Goal: Transaction & Acquisition: Book appointment/travel/reservation

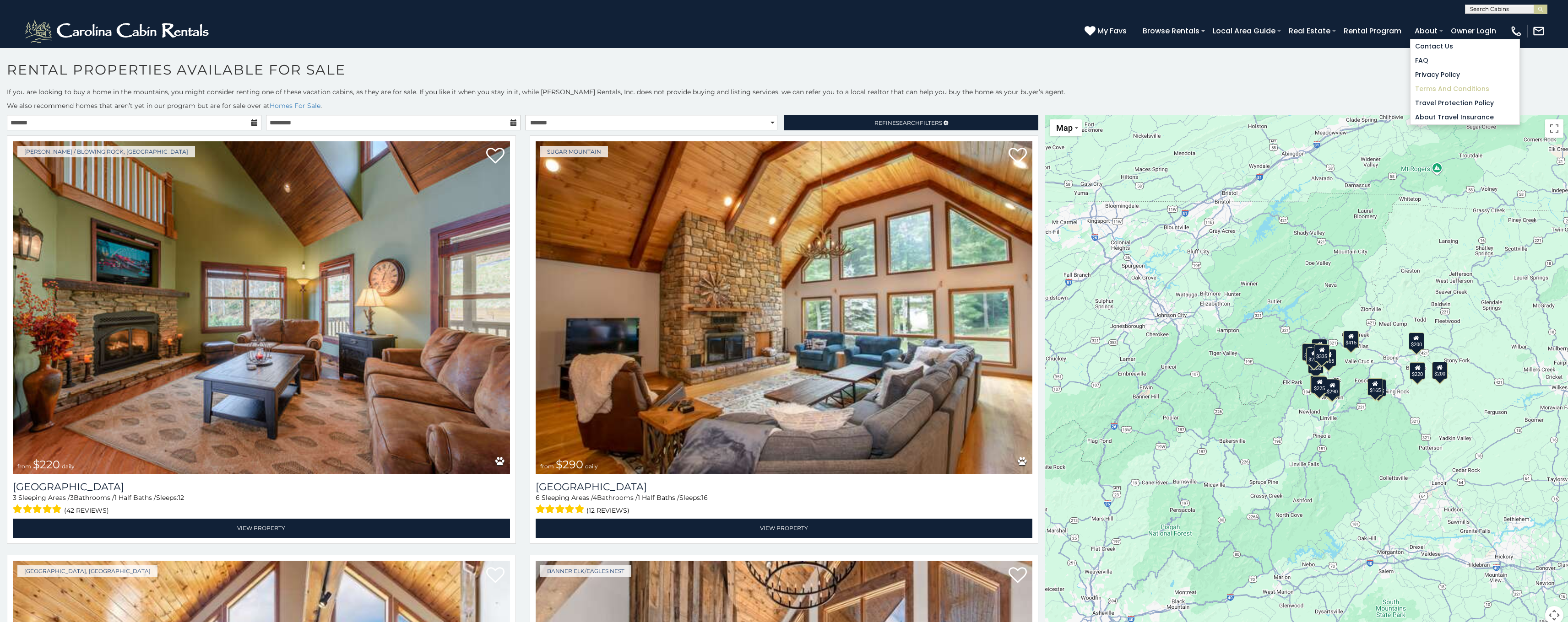
click at [1437, 87] on link "Terms and Conditions" at bounding box center [1465, 89] width 109 height 14
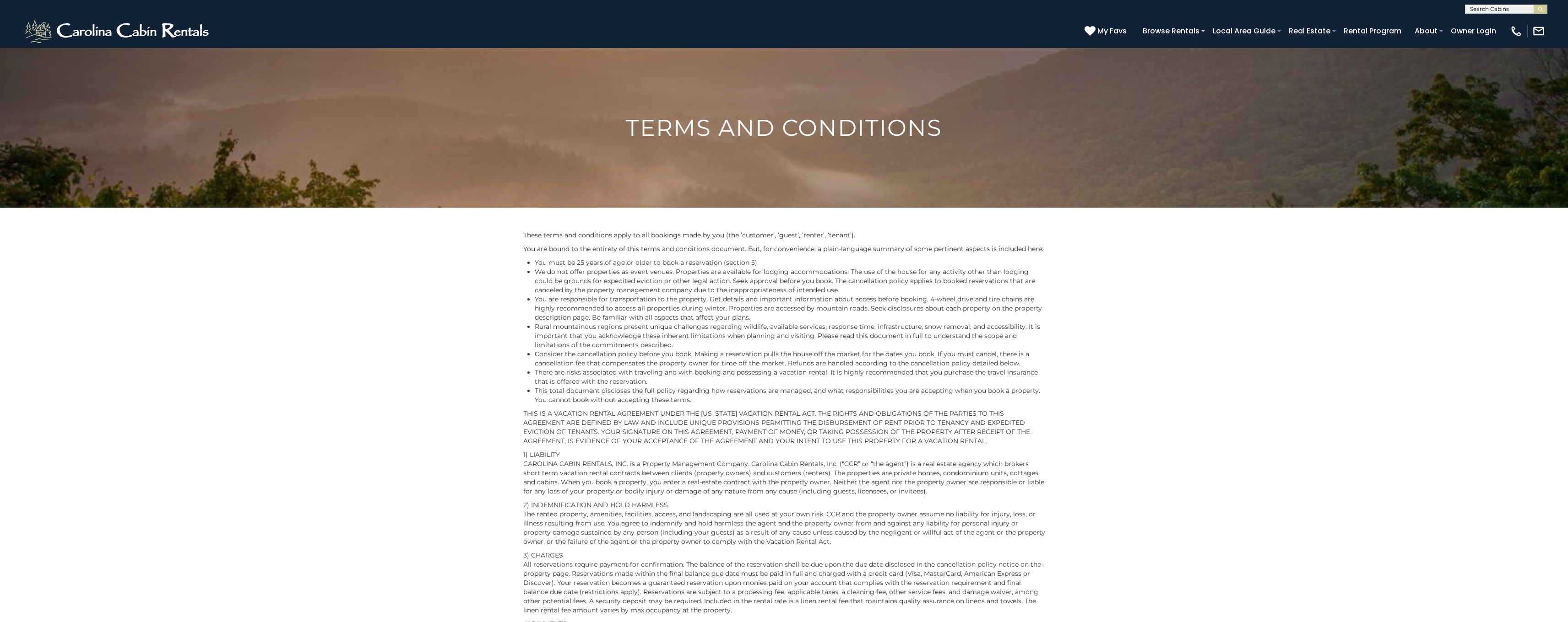
click at [1493, 7] on input "text" at bounding box center [1505, 10] width 80 height 9
type input "******"
click at [1526, 23] on li "Trouva ille" at bounding box center [1506, 21] width 81 height 8
click at [1540, 13] on input "text" at bounding box center [1505, 10] width 80 height 9
click at [1488, 22] on em "Trouva" at bounding box center [1481, 21] width 22 height 8
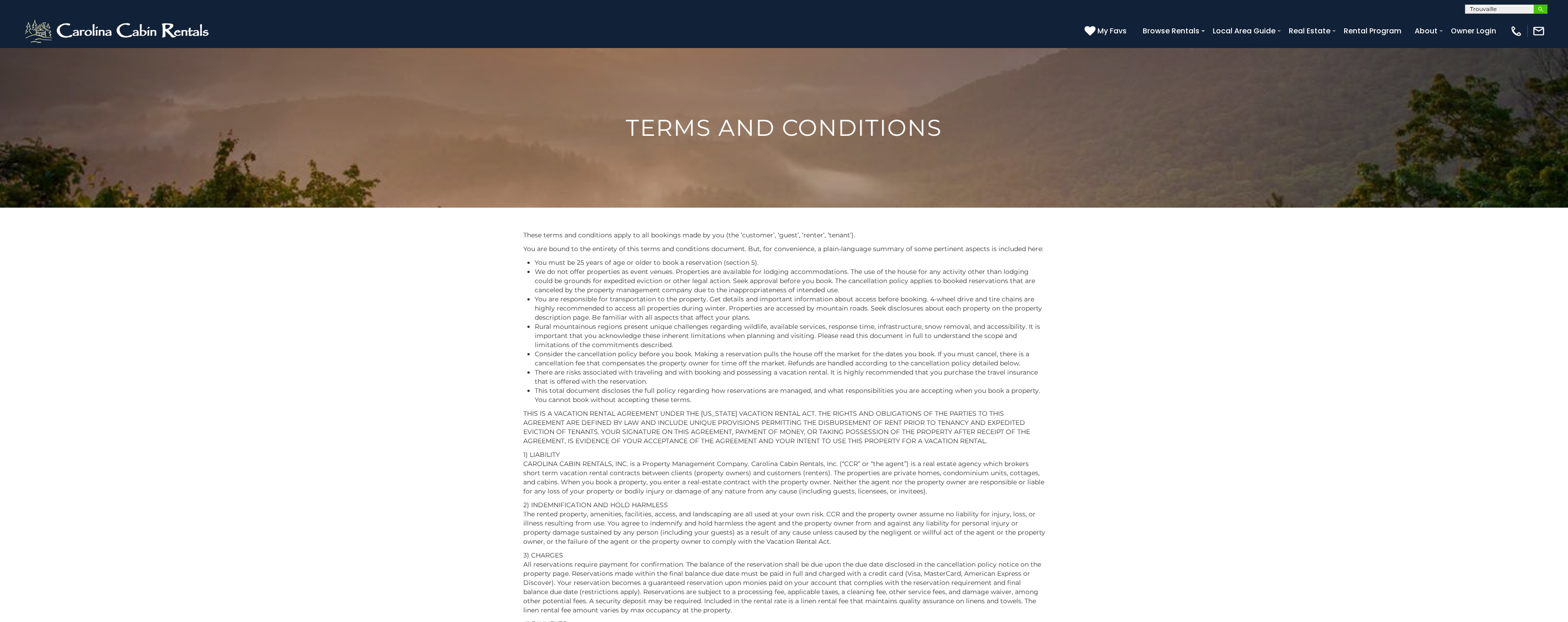
click at [1538, 8] on img "submit" at bounding box center [1540, 9] width 7 height 7
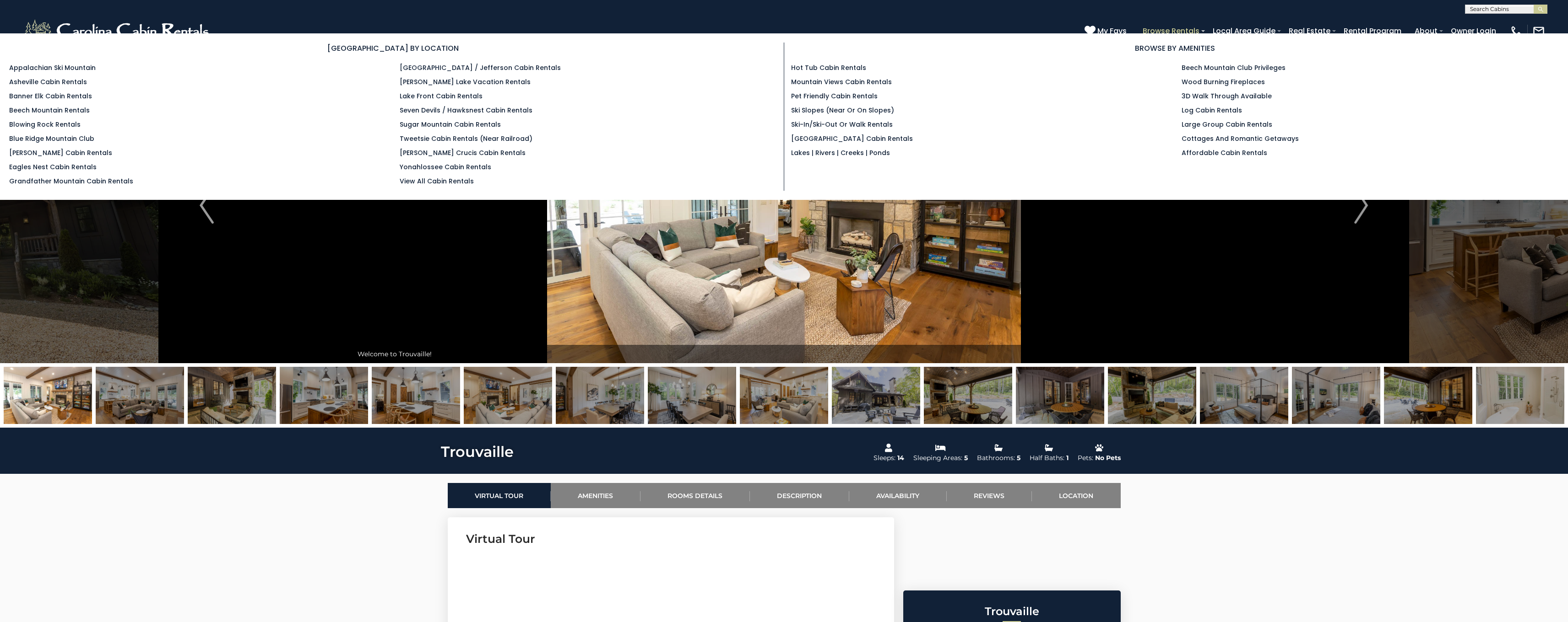
click at [1182, 28] on link "Browse Rentals" at bounding box center [1171, 31] width 66 height 16
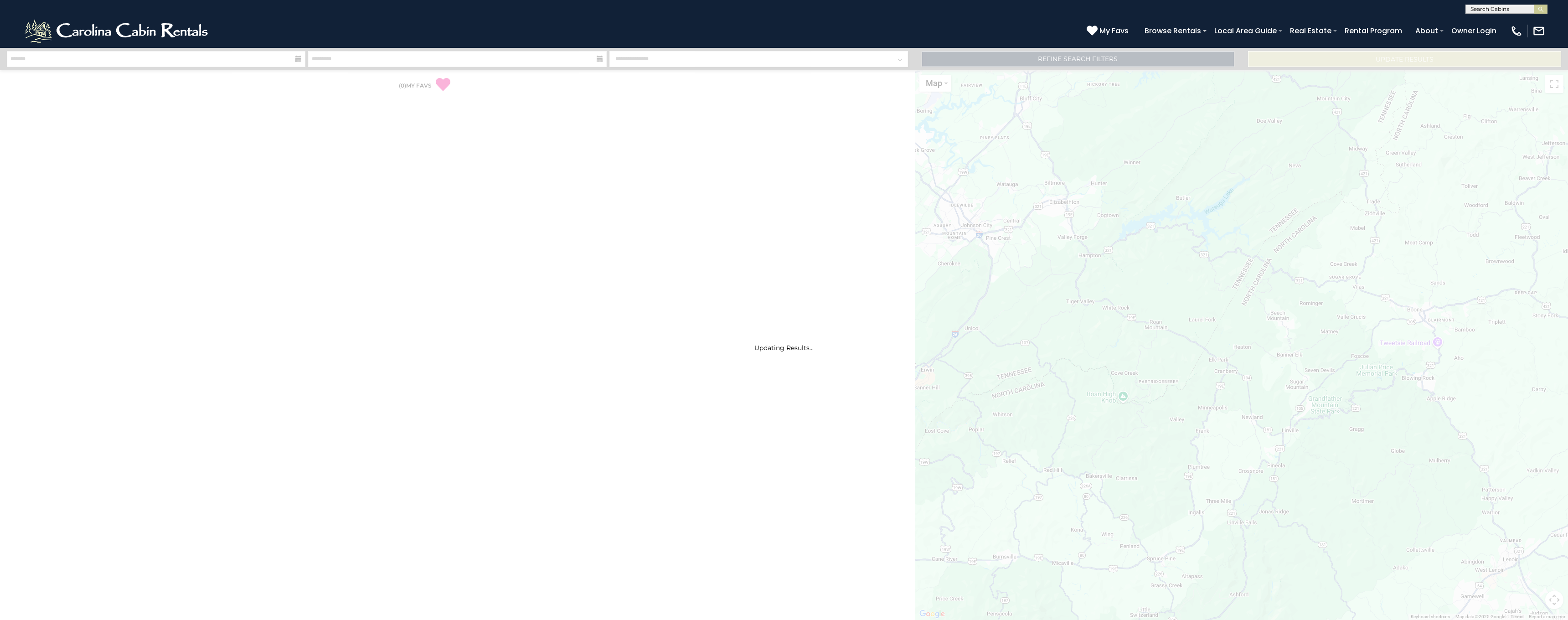
click at [176, 32] on img at bounding box center [117, 30] width 189 height 27
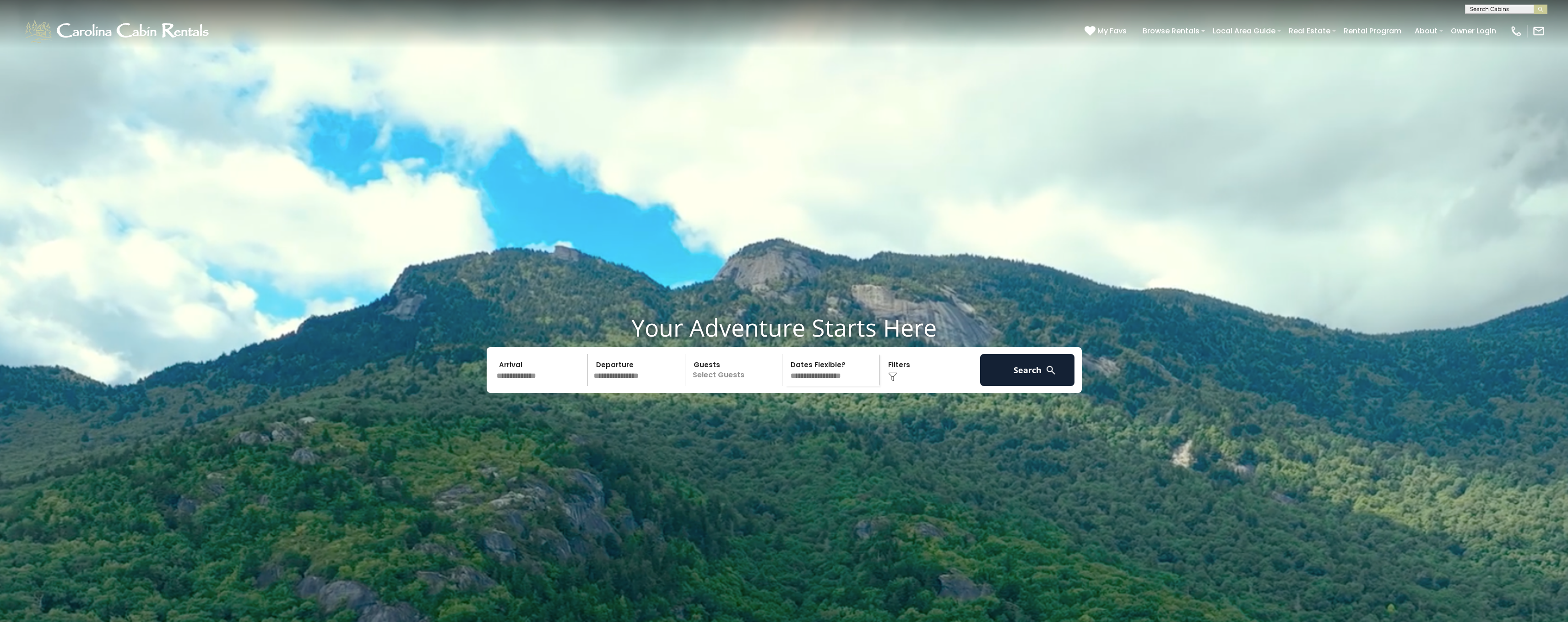
click at [910, 386] on div "Click to Choose" at bounding box center [930, 370] width 95 height 32
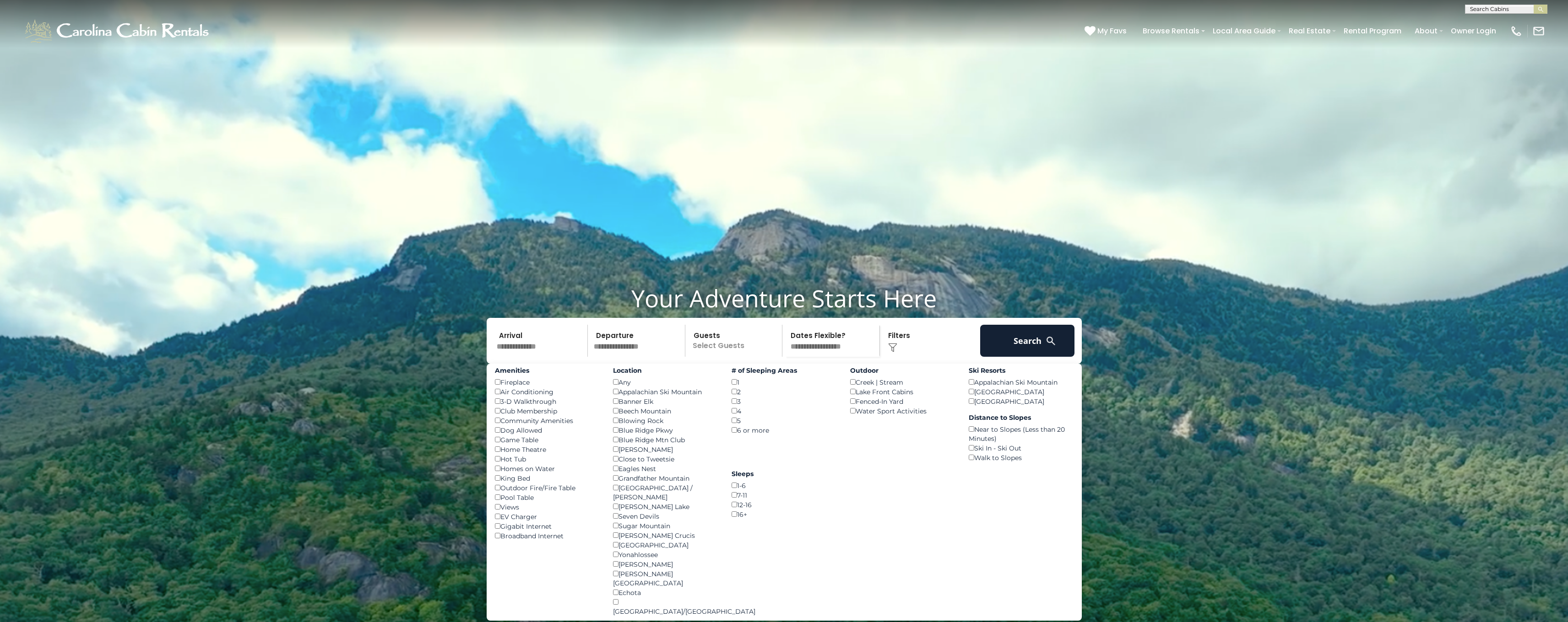
scroll to position [37, 0]
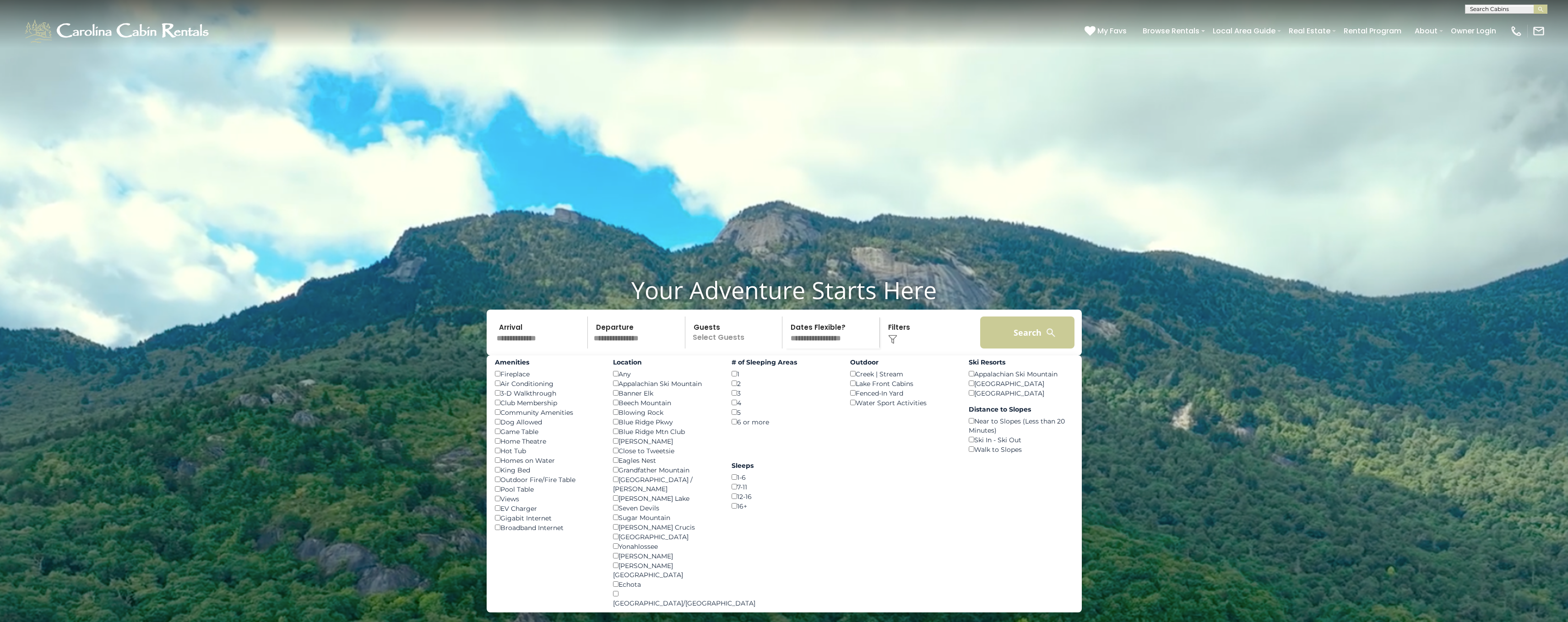
click at [1018, 349] on button "Search" at bounding box center [1027, 332] width 95 height 32
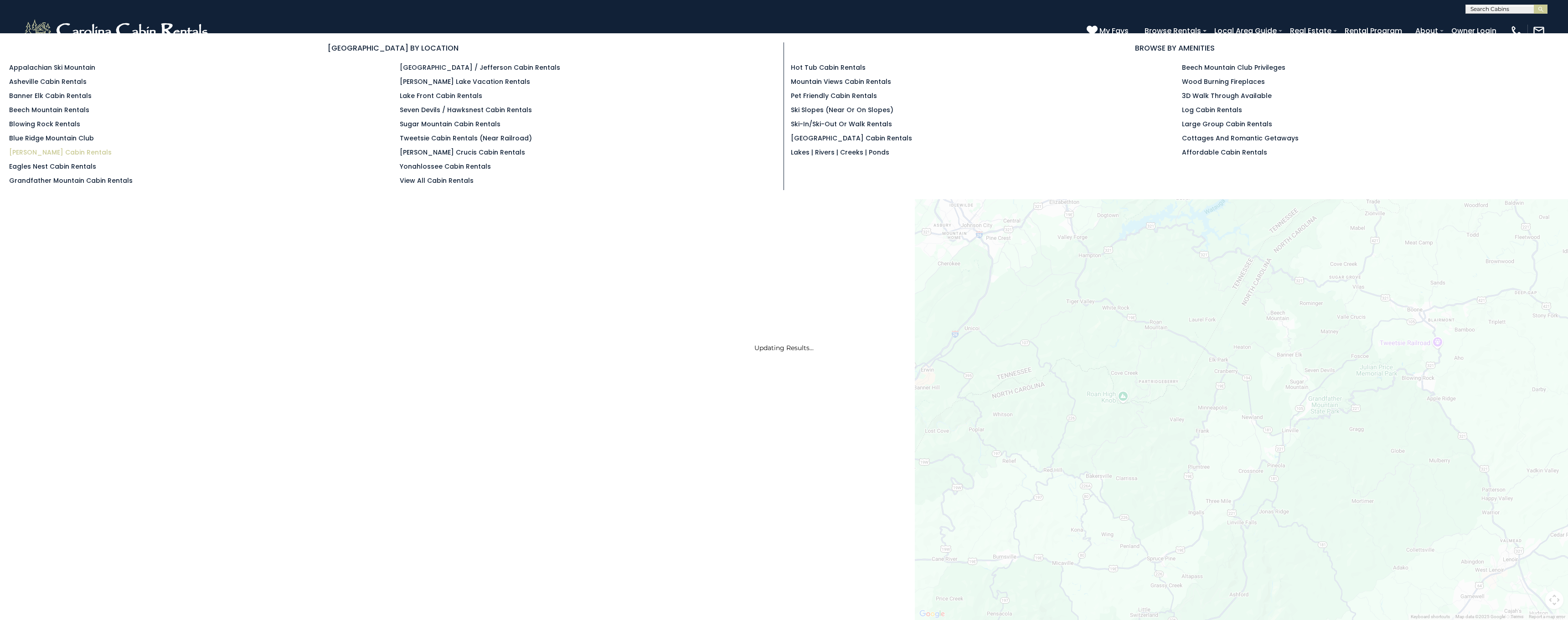
click at [38, 152] on link "[PERSON_NAME] Cabin Rentals" at bounding box center [60, 152] width 102 height 9
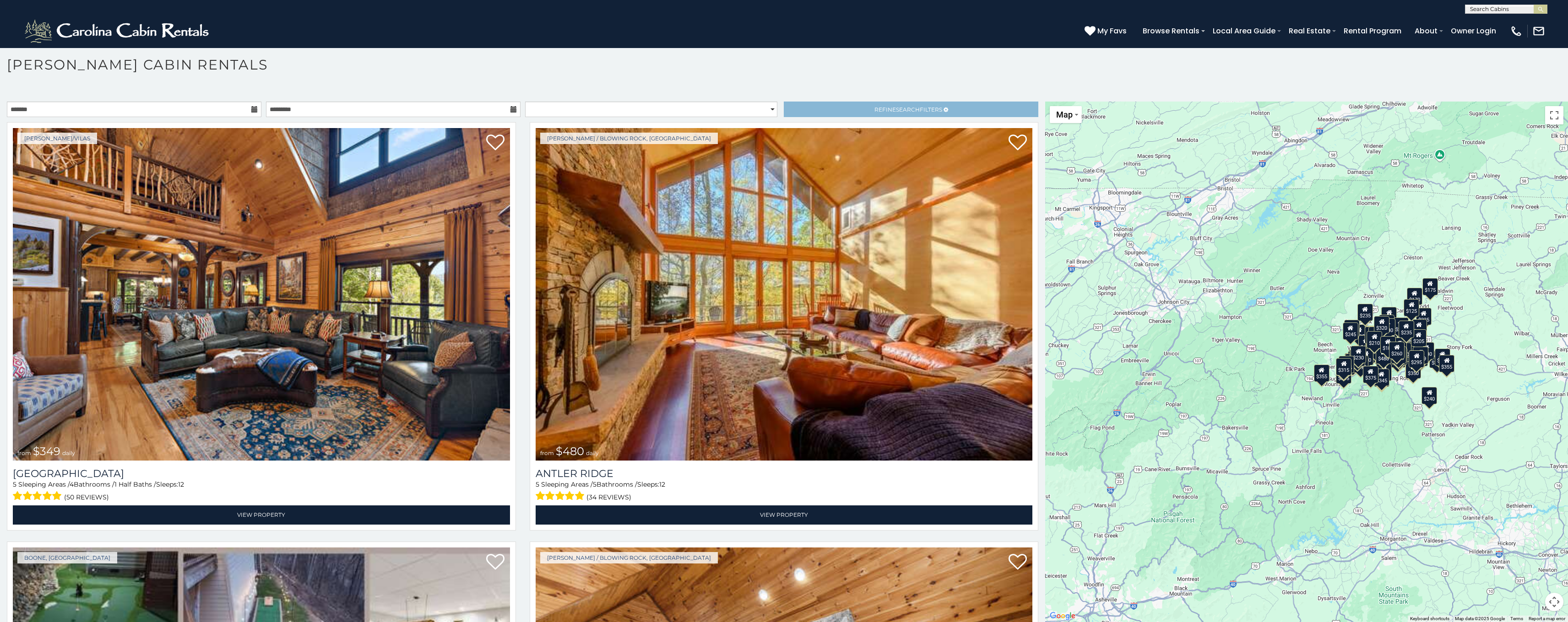
click at [905, 112] on span "Search" at bounding box center [907, 109] width 24 height 7
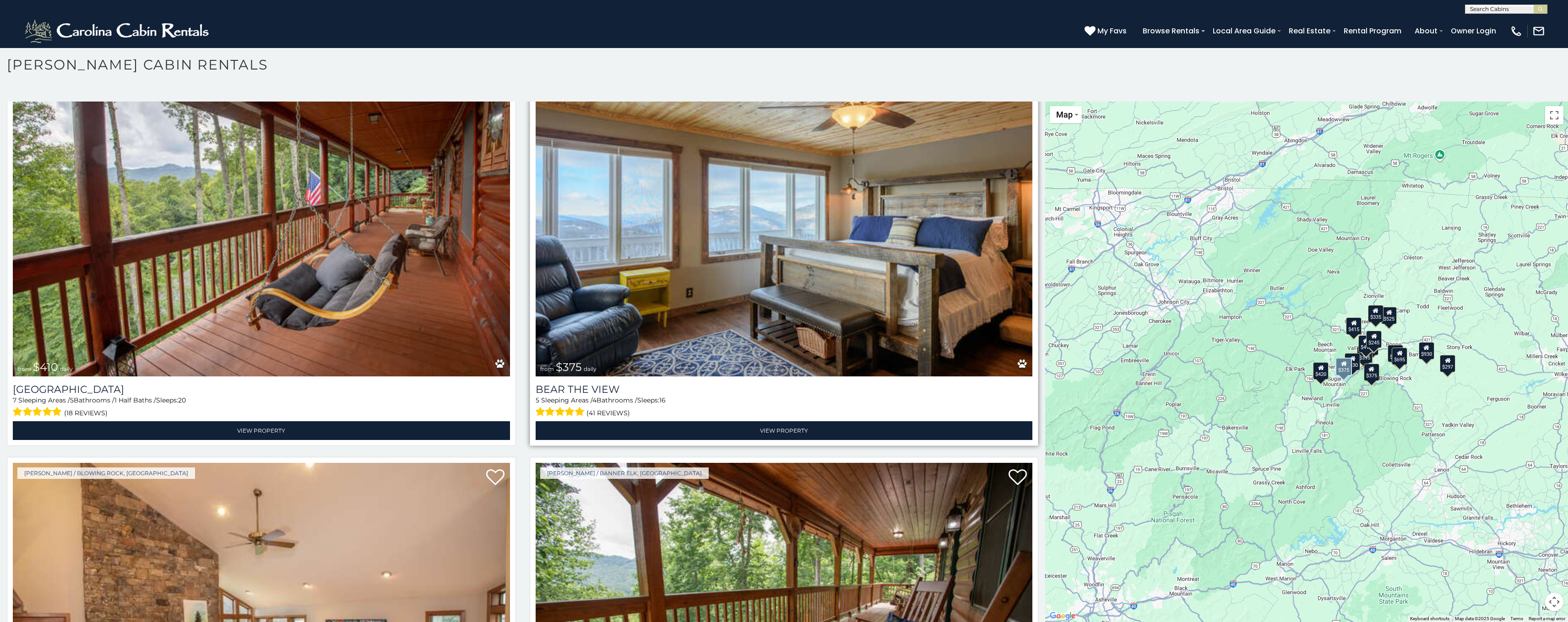
scroll to position [1087, 0]
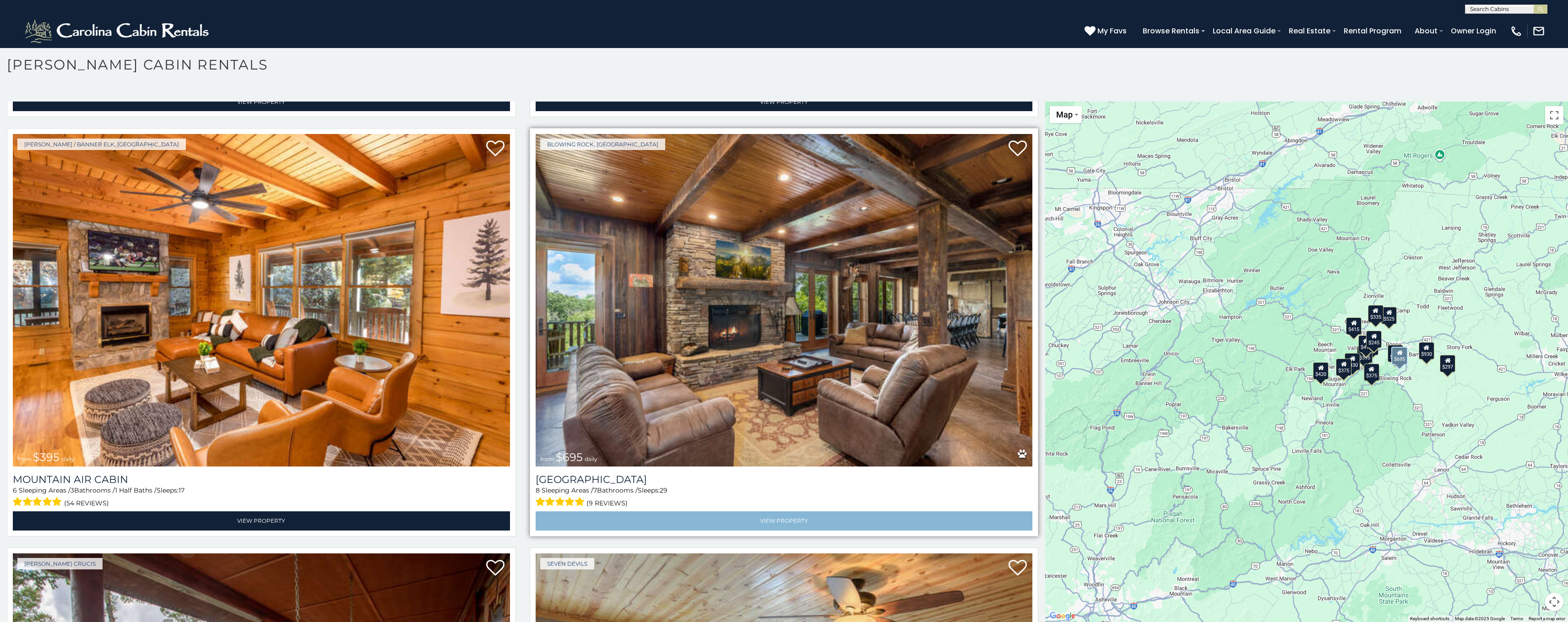
click at [810, 511] on link "View Property" at bounding box center [784, 521] width 497 height 19
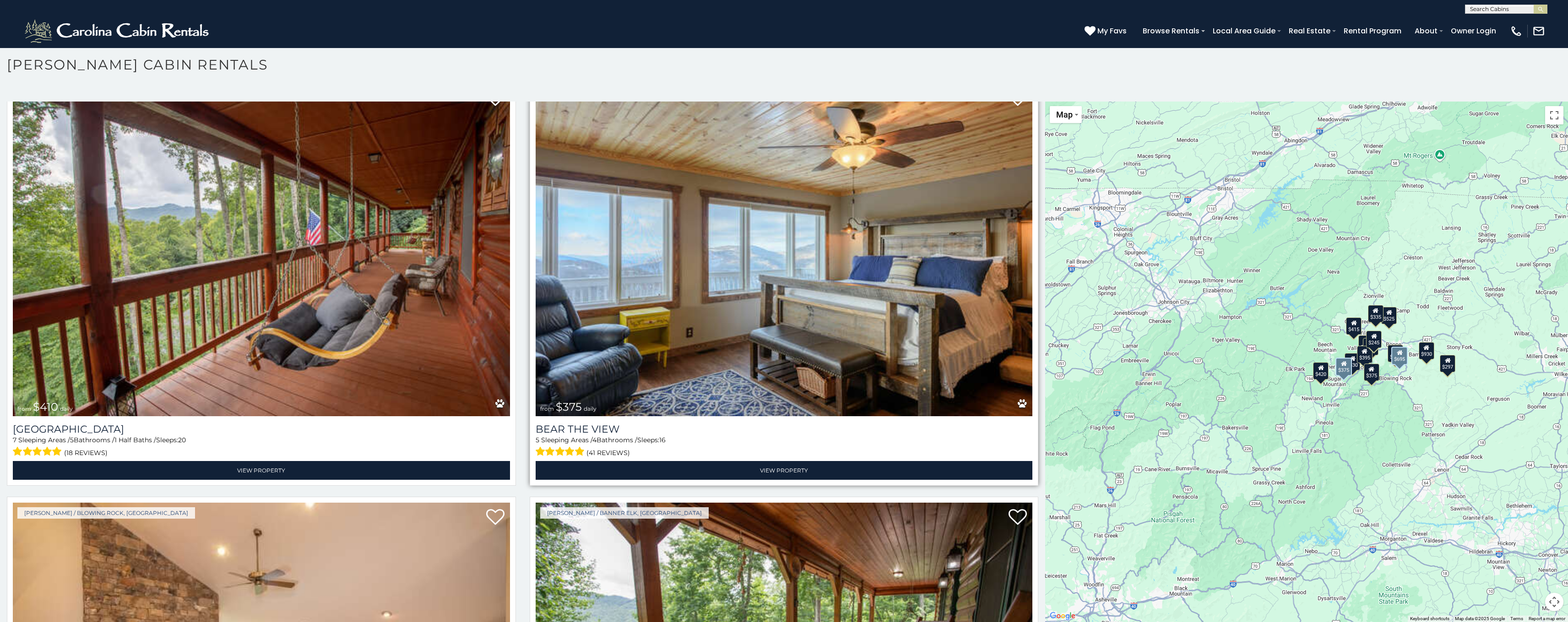
scroll to position [1574, 0]
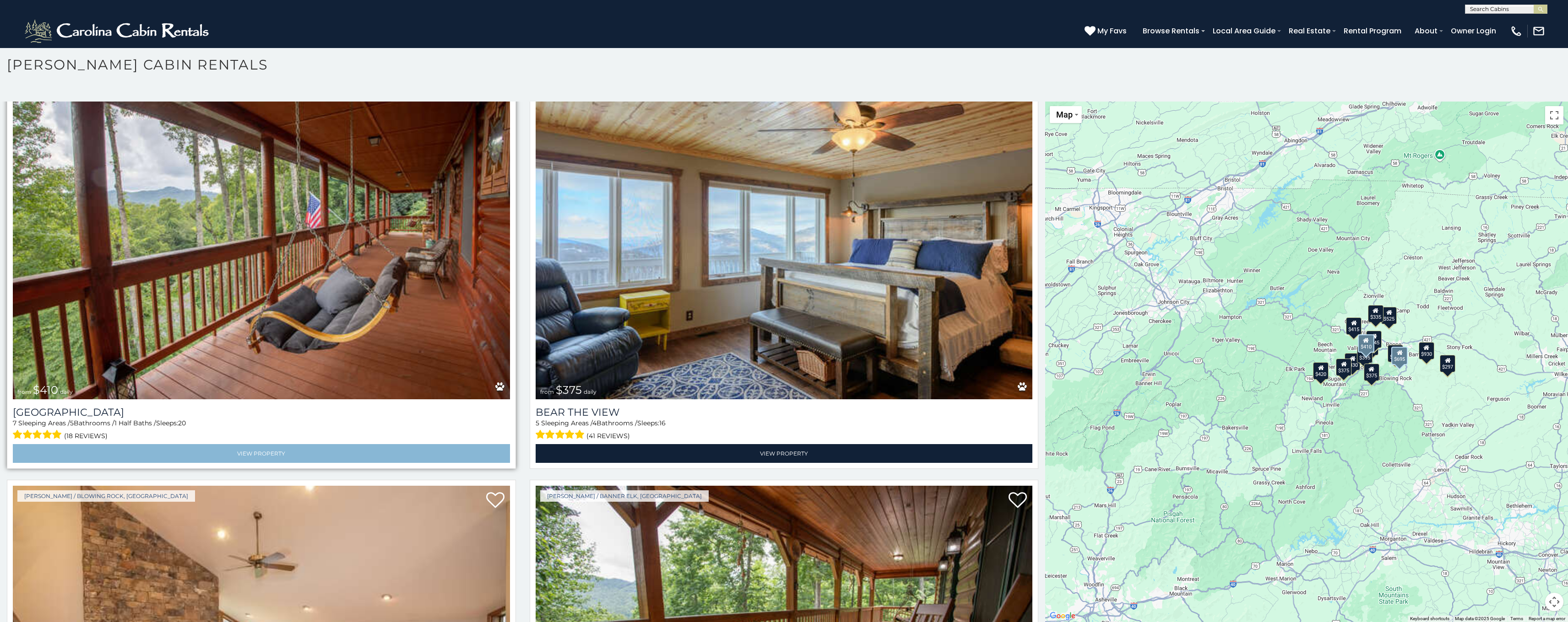
click at [256, 444] on link "View Property" at bounding box center [261, 453] width 497 height 19
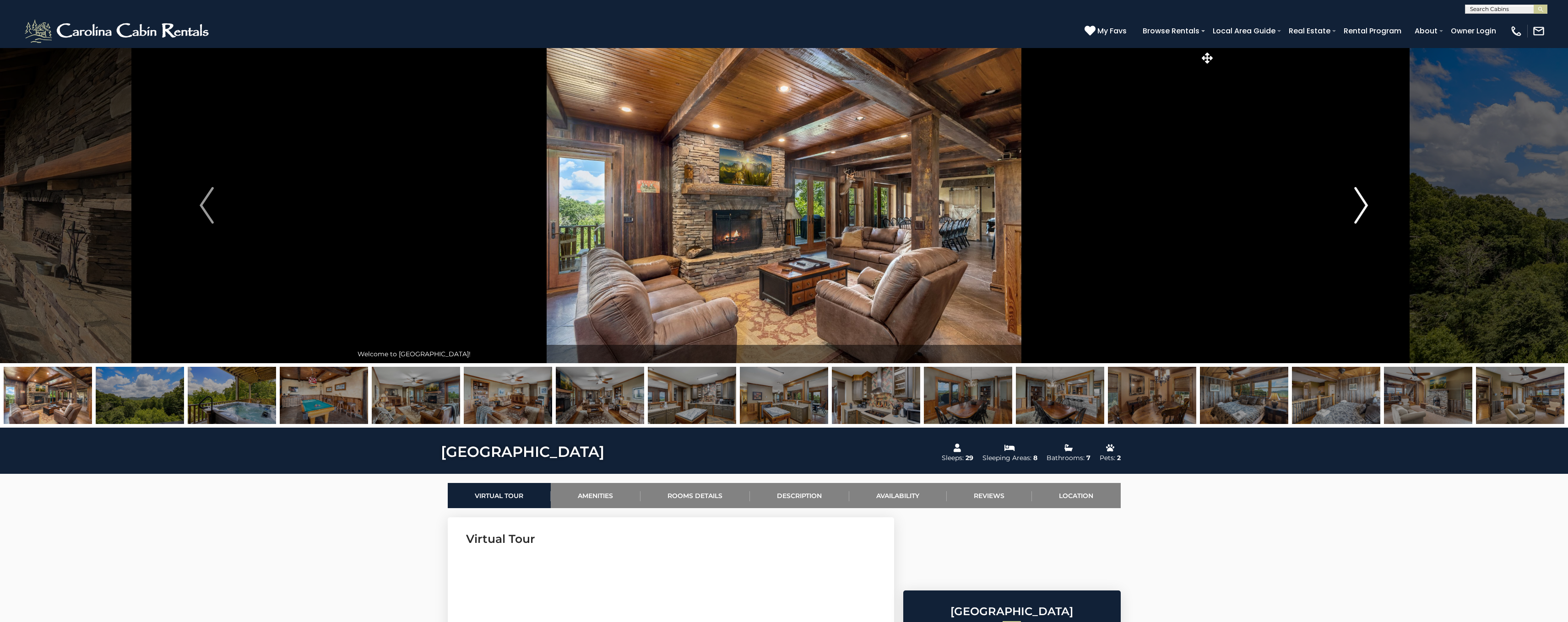
click at [1358, 205] on img "Next" at bounding box center [1361, 205] width 13 height 37
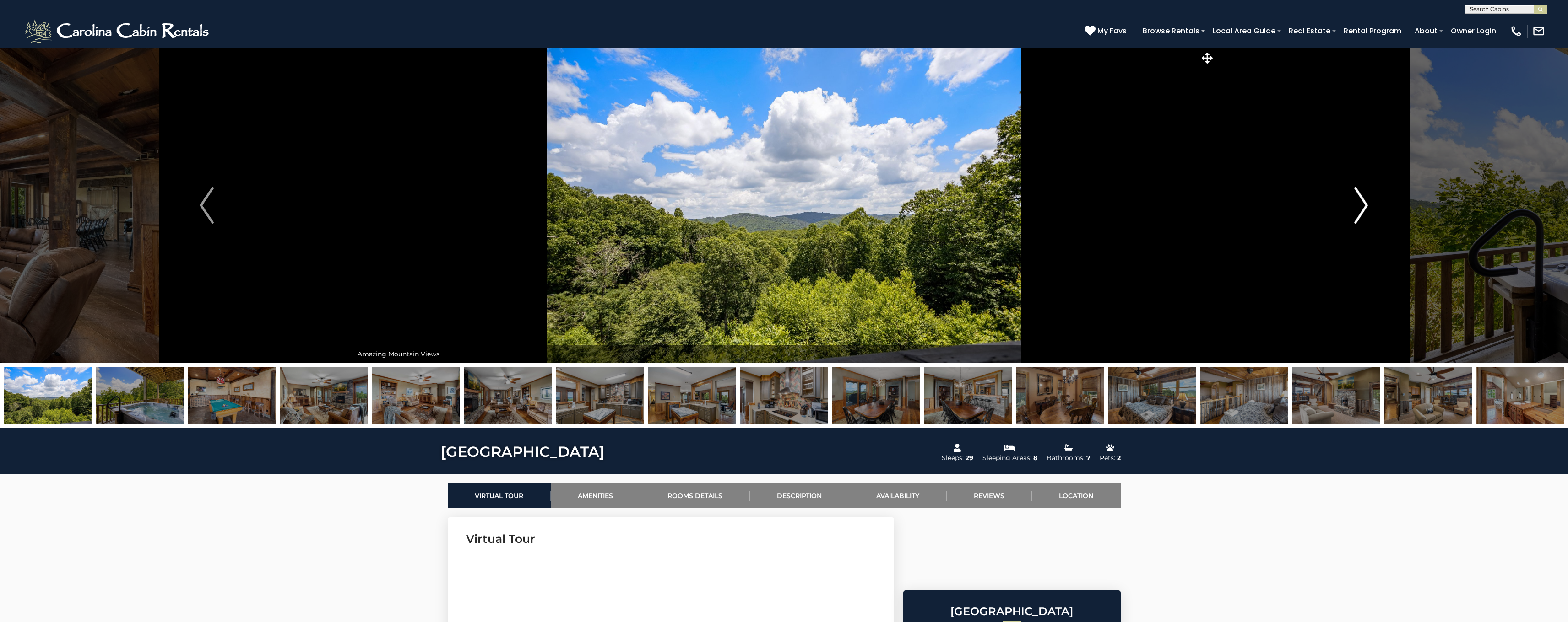
click at [1358, 205] on img "Next" at bounding box center [1361, 205] width 13 height 37
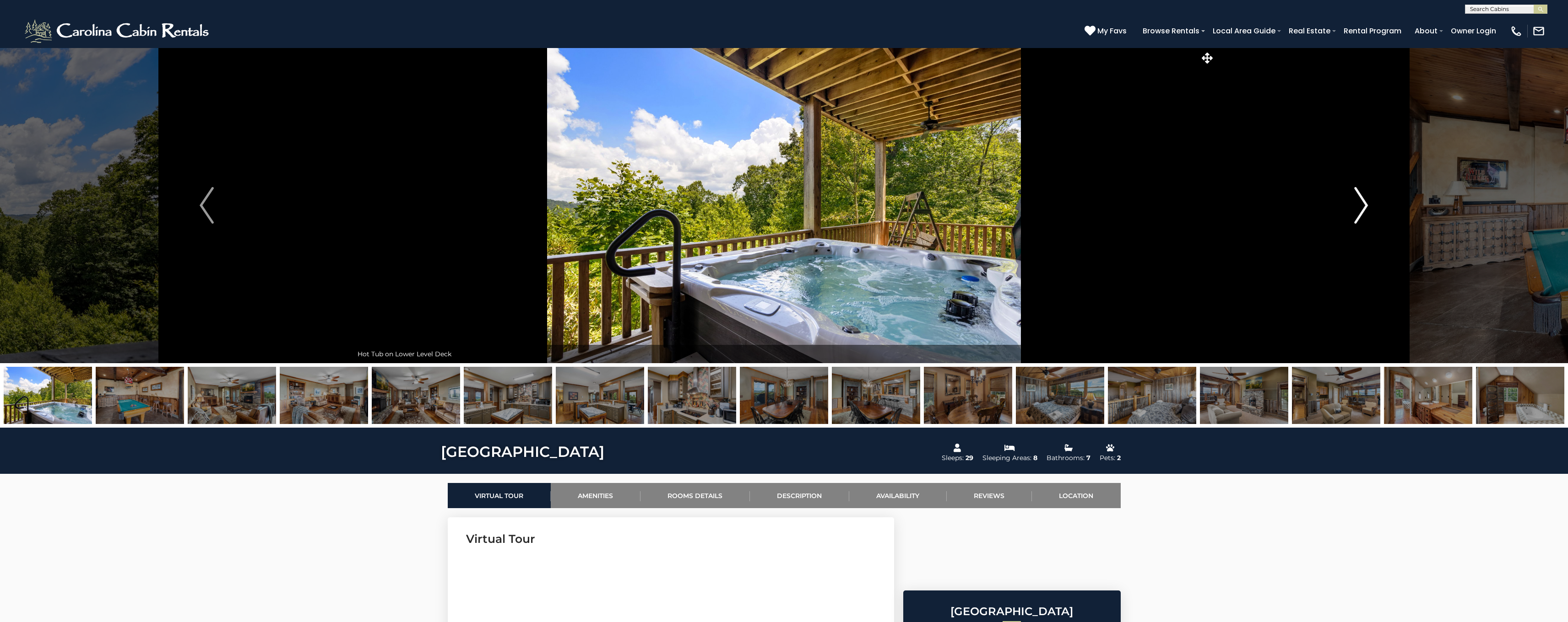
click at [1360, 203] on img "Next" at bounding box center [1361, 205] width 13 height 37
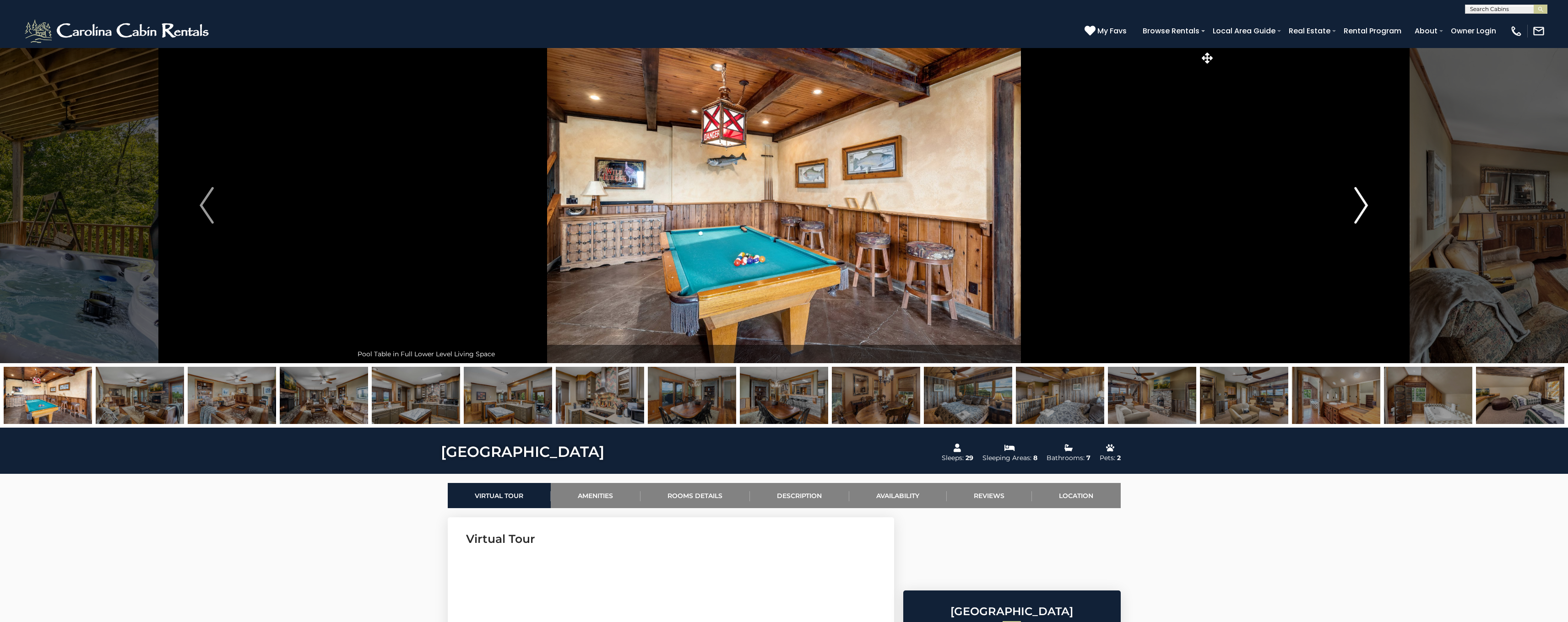
click at [1360, 203] on img "Next" at bounding box center [1361, 205] width 13 height 37
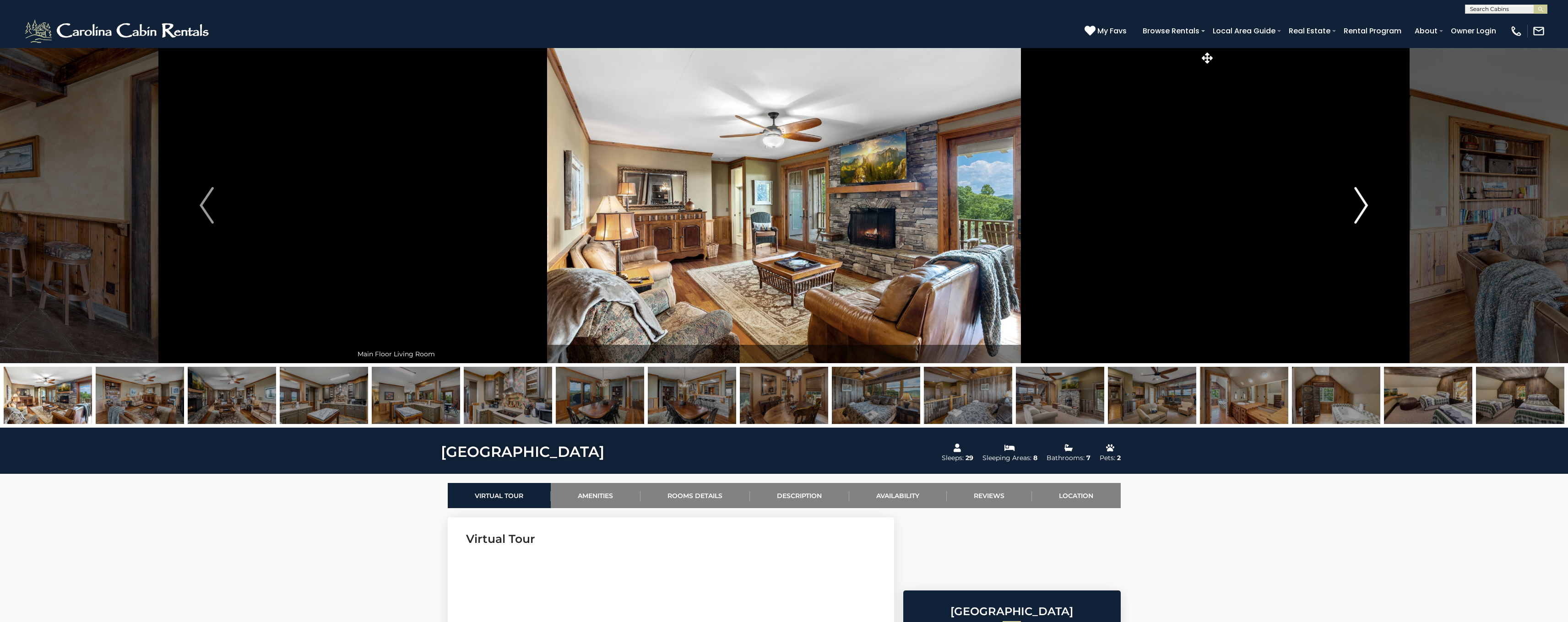
click at [1360, 203] on img "Next" at bounding box center [1361, 205] width 13 height 37
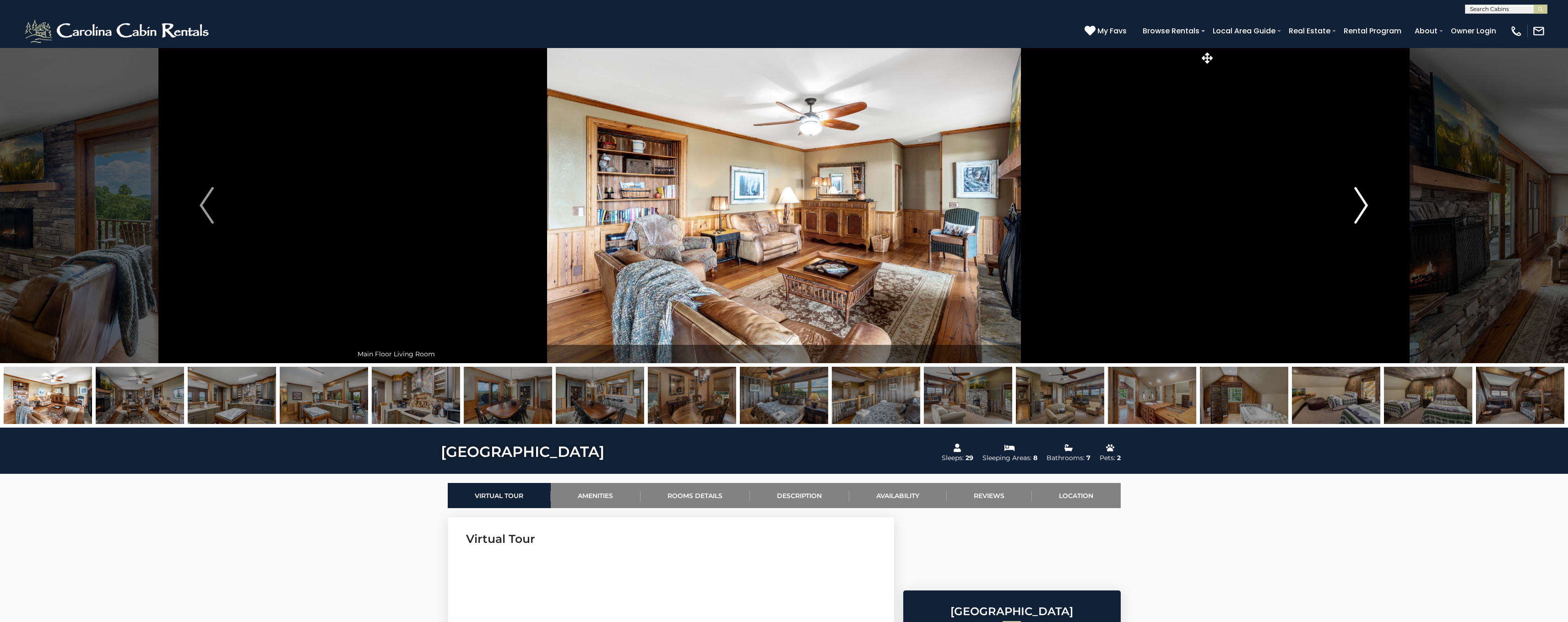
click at [1360, 203] on img "Next" at bounding box center [1361, 205] width 13 height 37
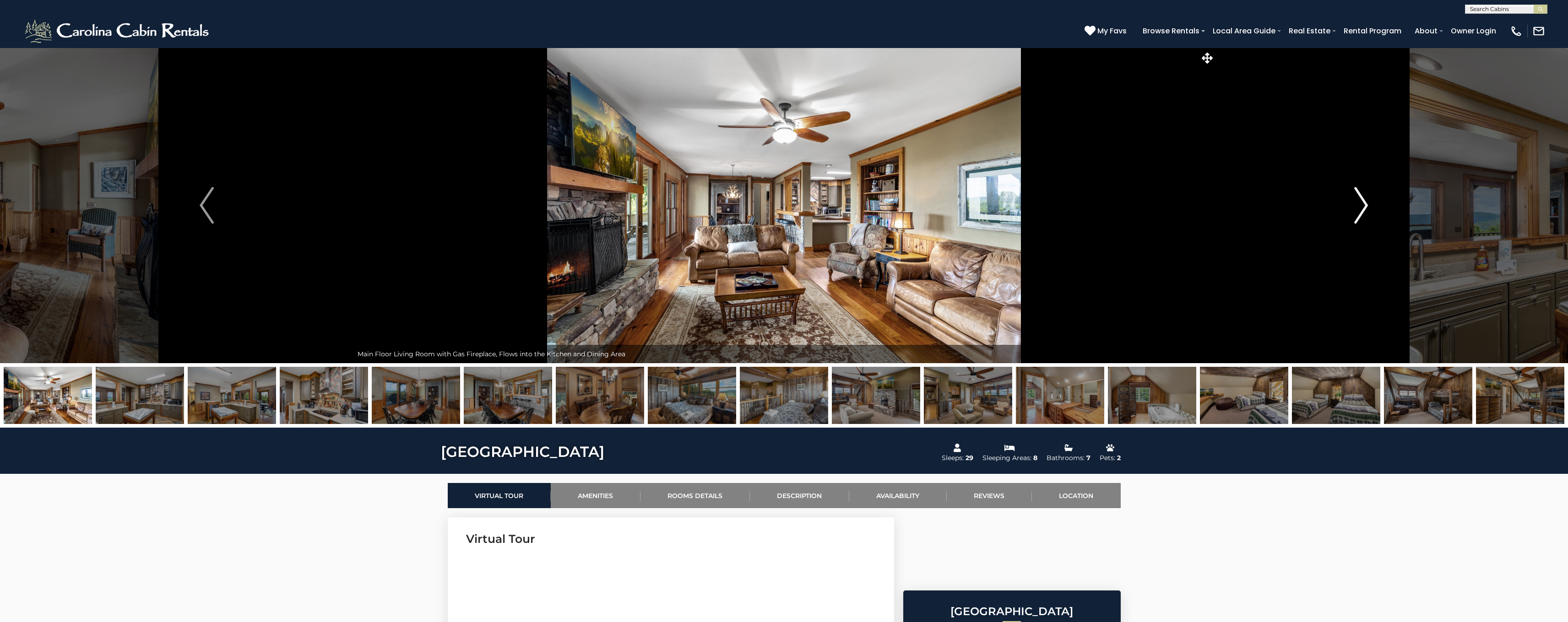
click at [1360, 203] on img "Next" at bounding box center [1361, 205] width 13 height 37
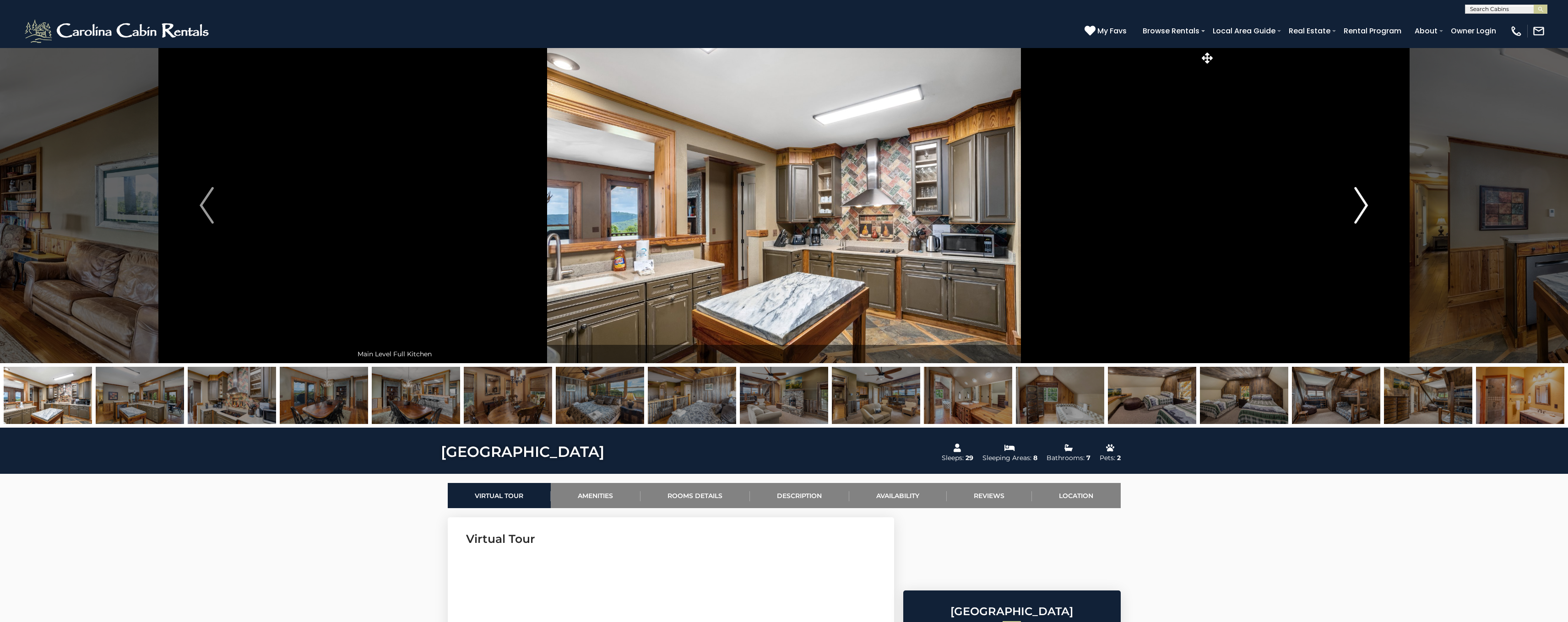
click at [1360, 203] on img "Next" at bounding box center [1361, 205] width 13 height 37
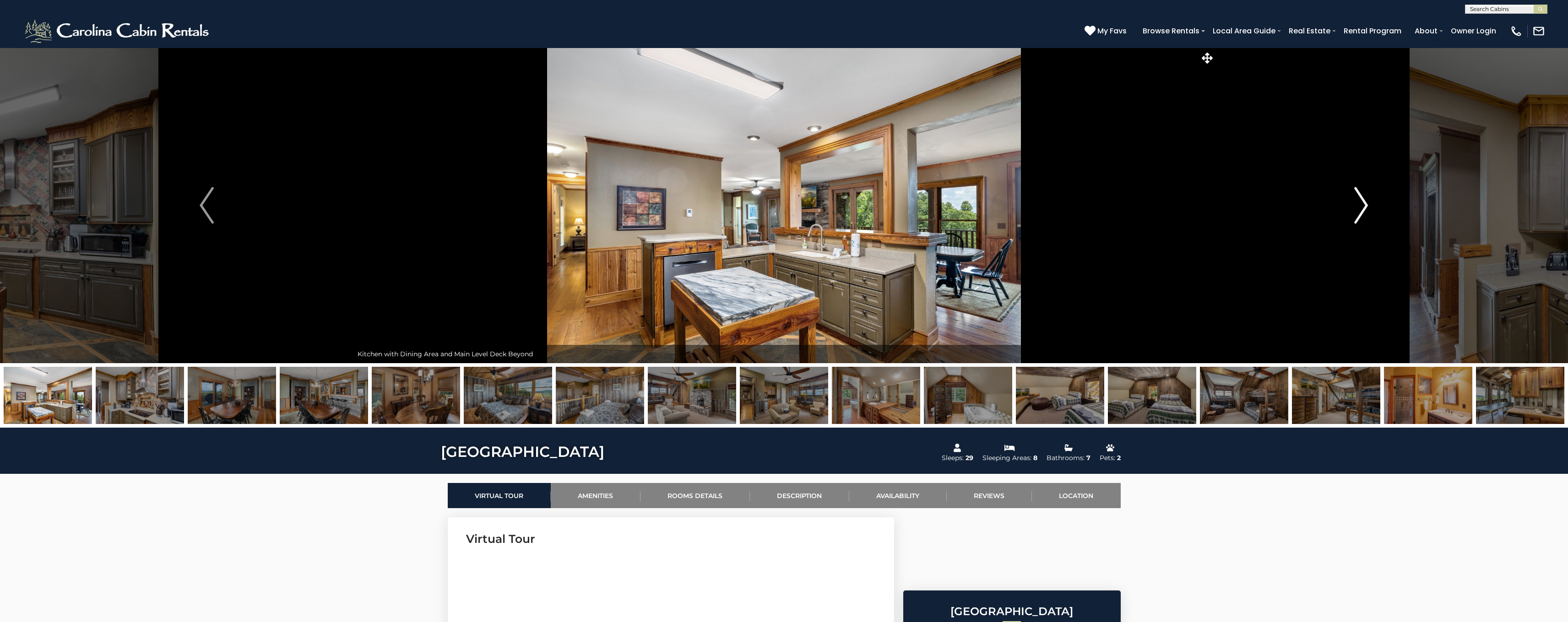
click at [1360, 203] on img "Next" at bounding box center [1361, 205] width 13 height 37
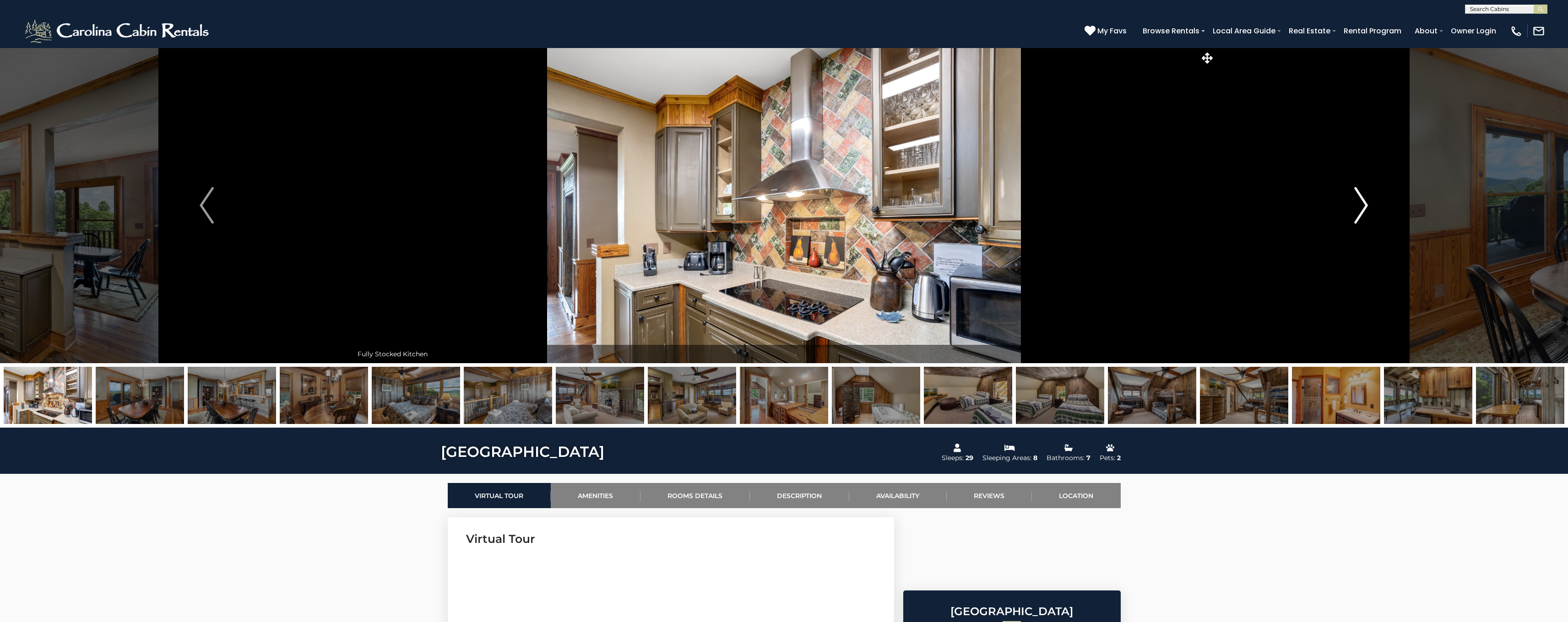
click at [1360, 203] on img "Next" at bounding box center [1361, 205] width 13 height 37
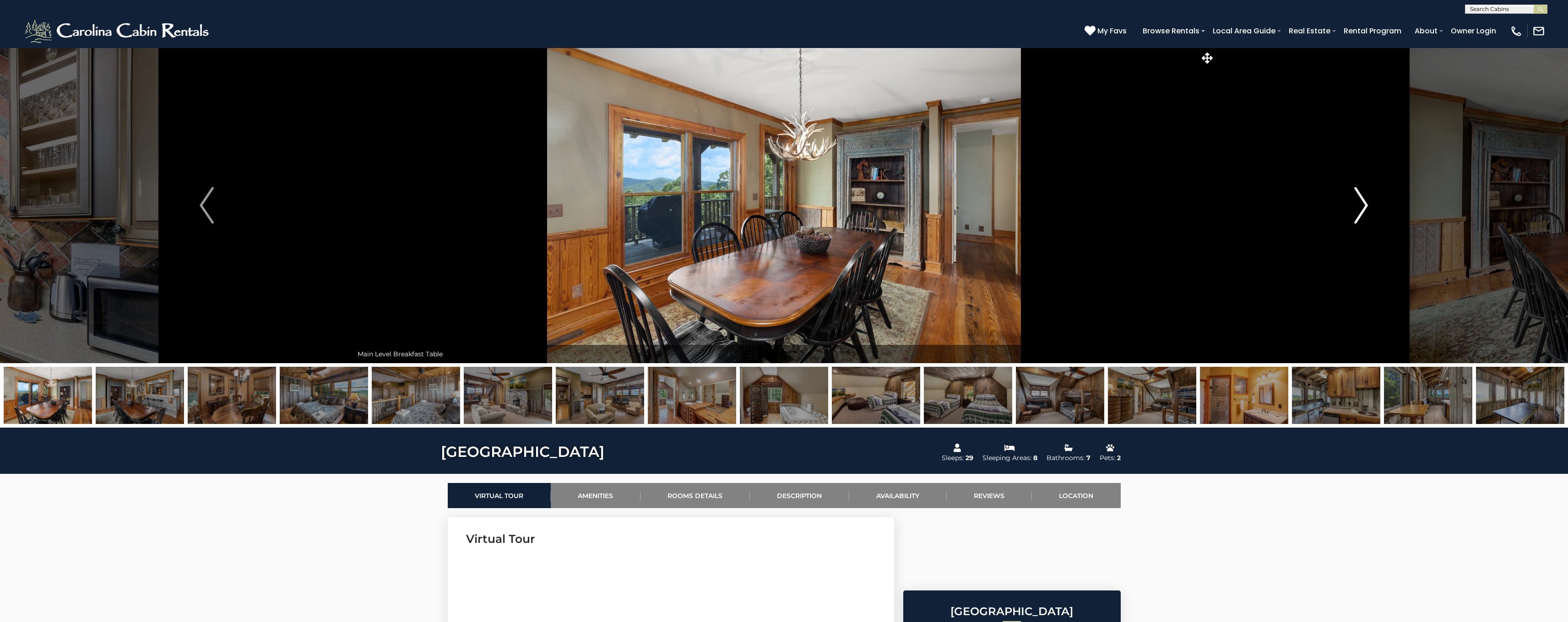
click at [1360, 203] on img "Next" at bounding box center [1361, 205] width 13 height 37
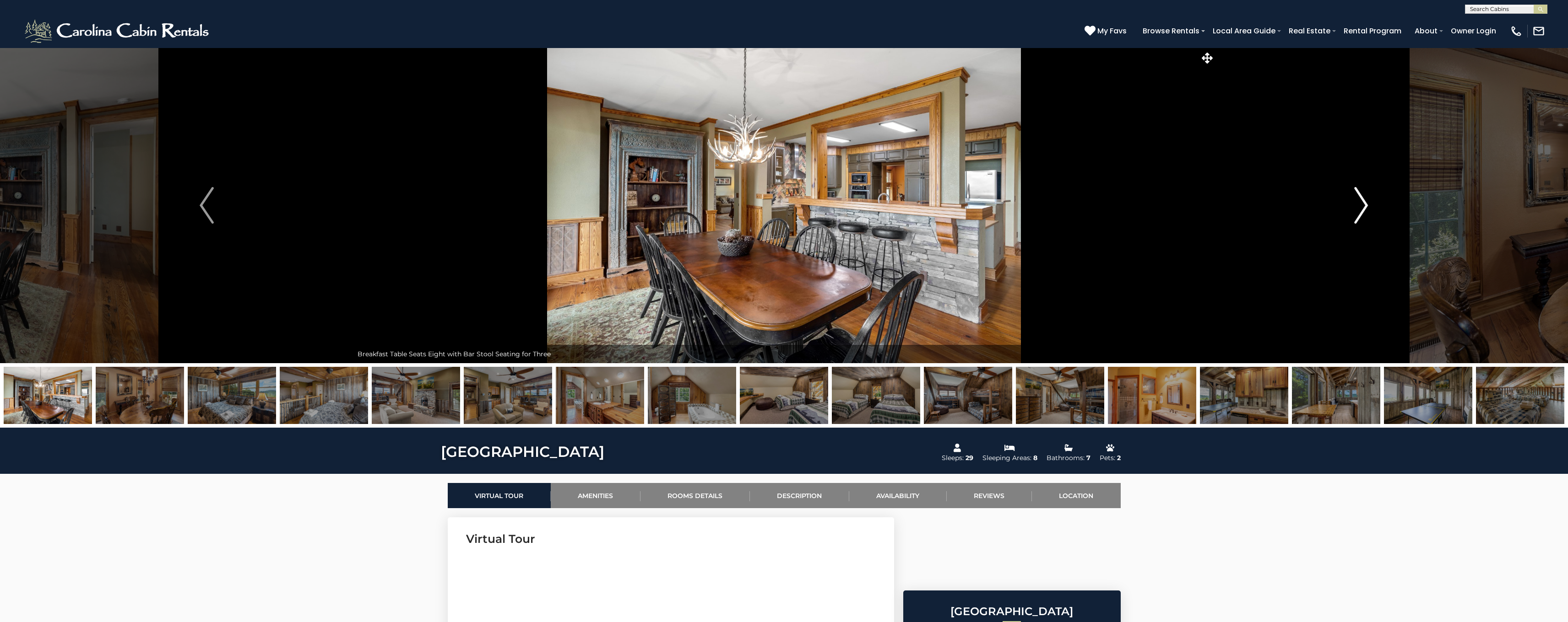
click at [1360, 203] on img "Next" at bounding box center [1361, 205] width 13 height 37
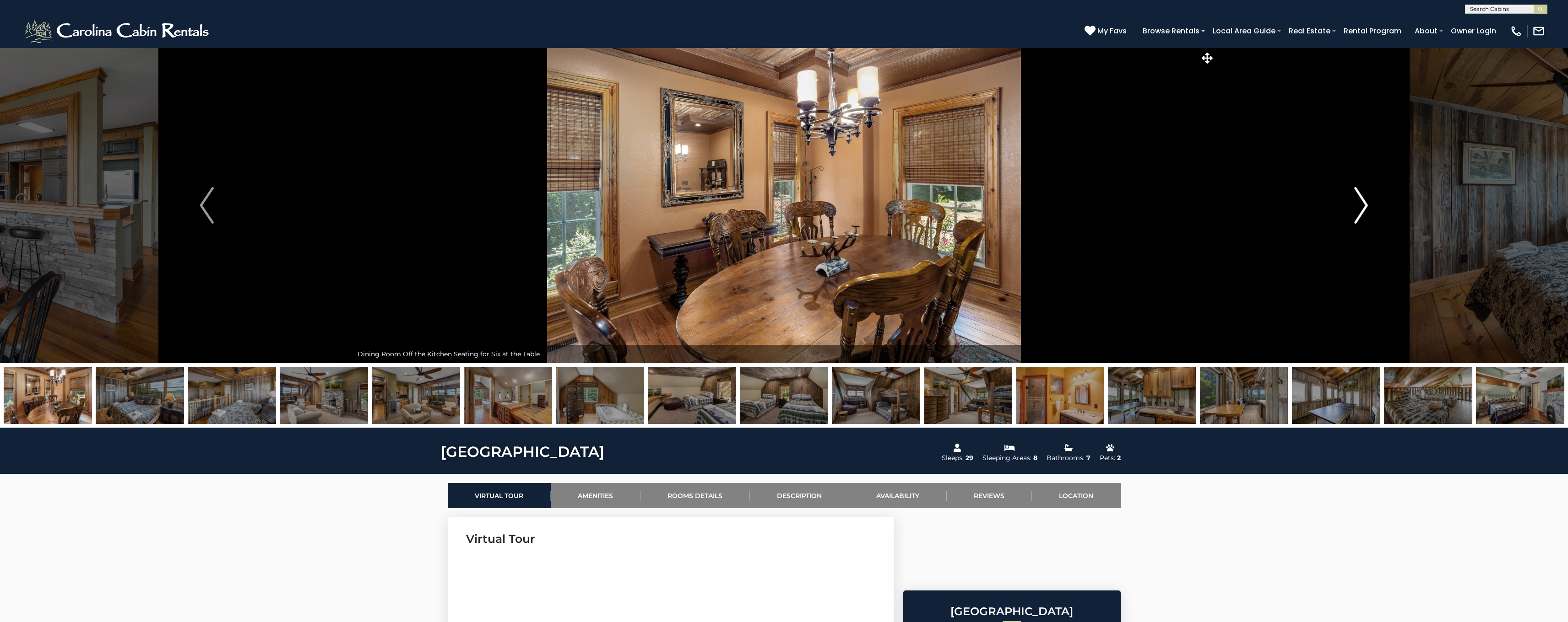
click at [1360, 203] on img "Next" at bounding box center [1361, 205] width 13 height 37
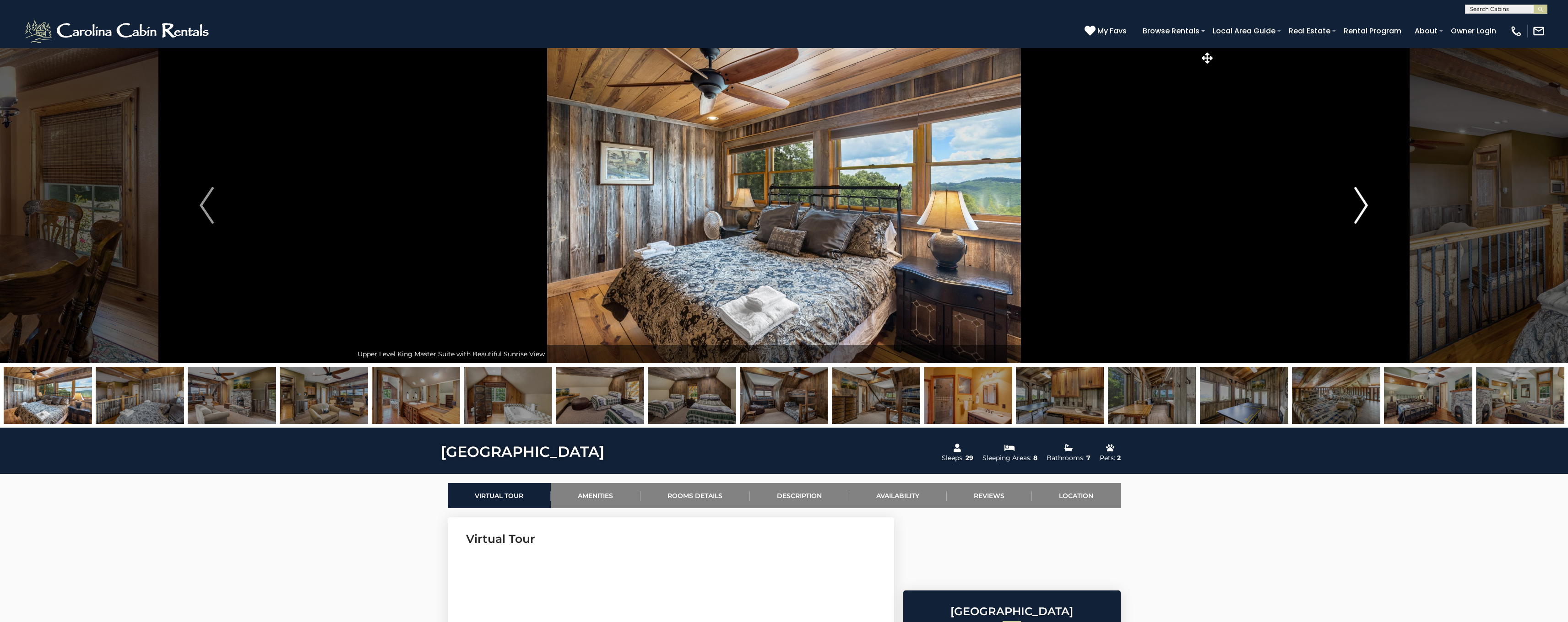
click at [1361, 203] on img "Next" at bounding box center [1361, 205] width 13 height 37
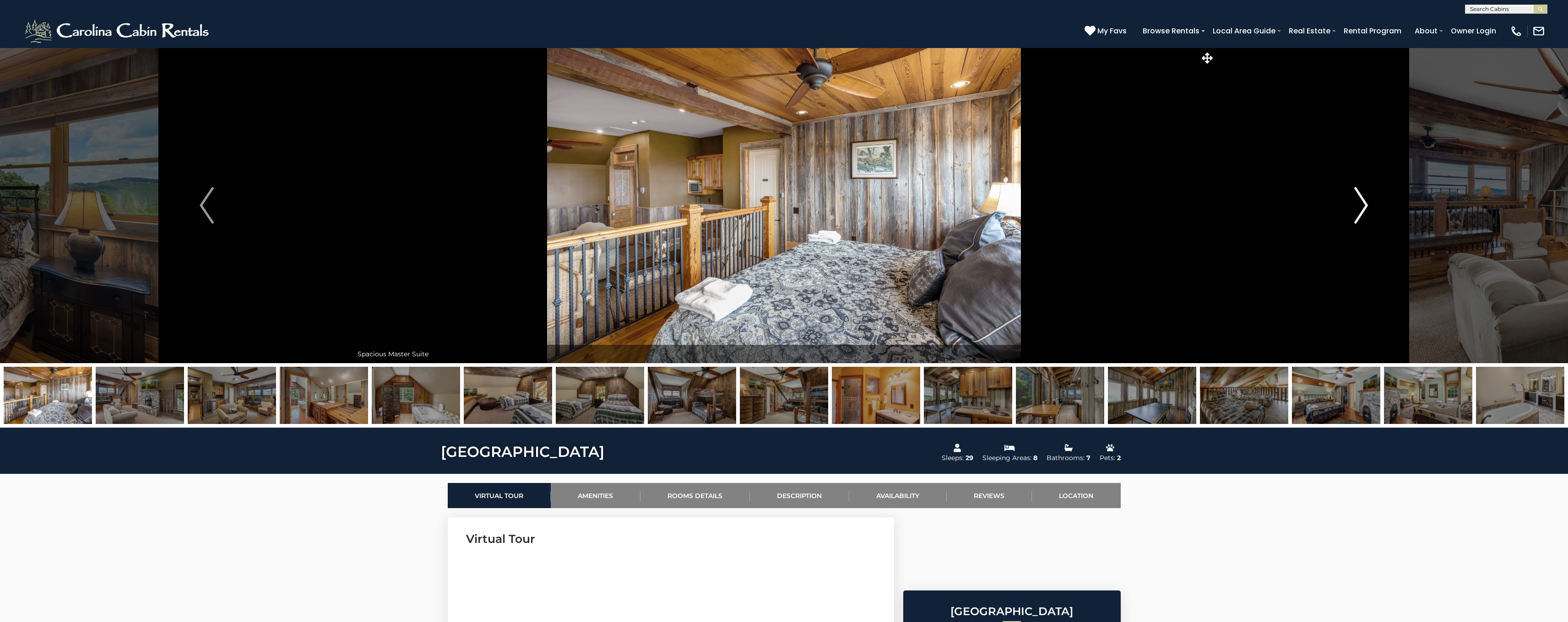
click at [1361, 204] on img "Next" at bounding box center [1361, 205] width 13 height 37
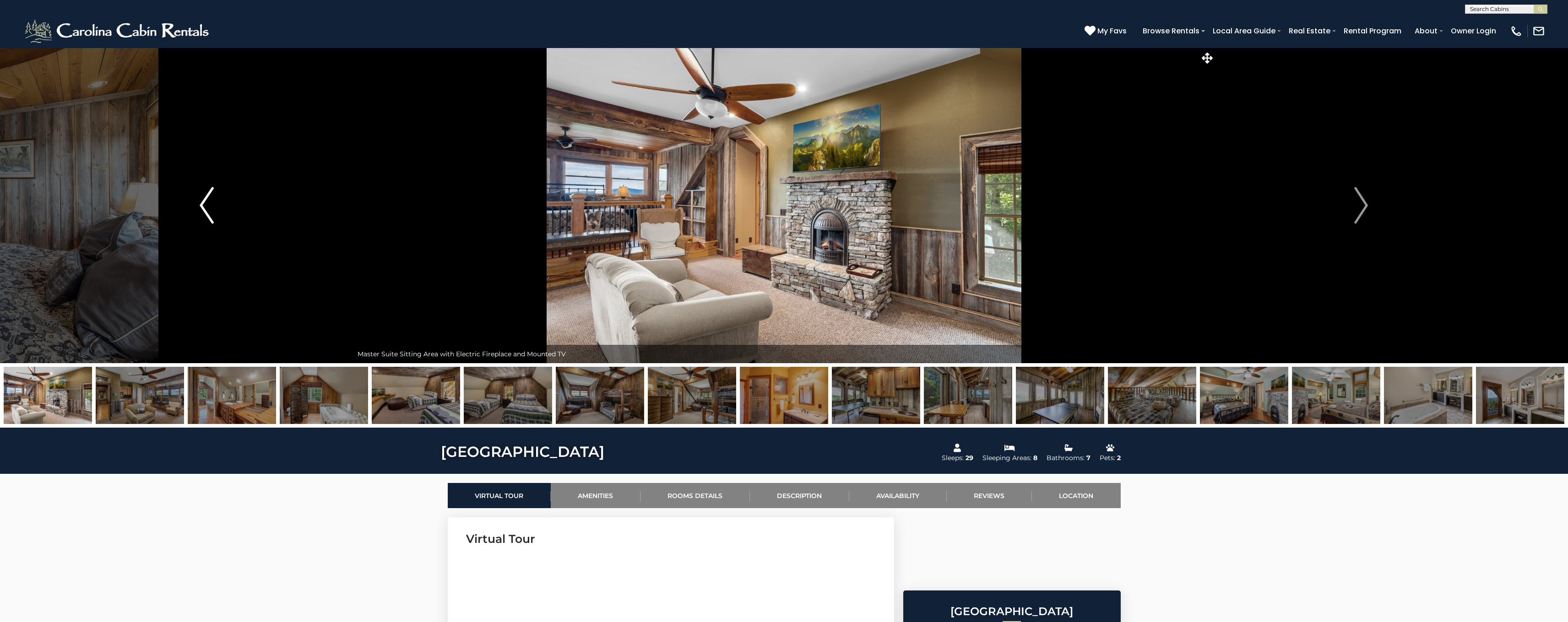
click at [201, 203] on img "Previous" at bounding box center [206, 205] width 13 height 37
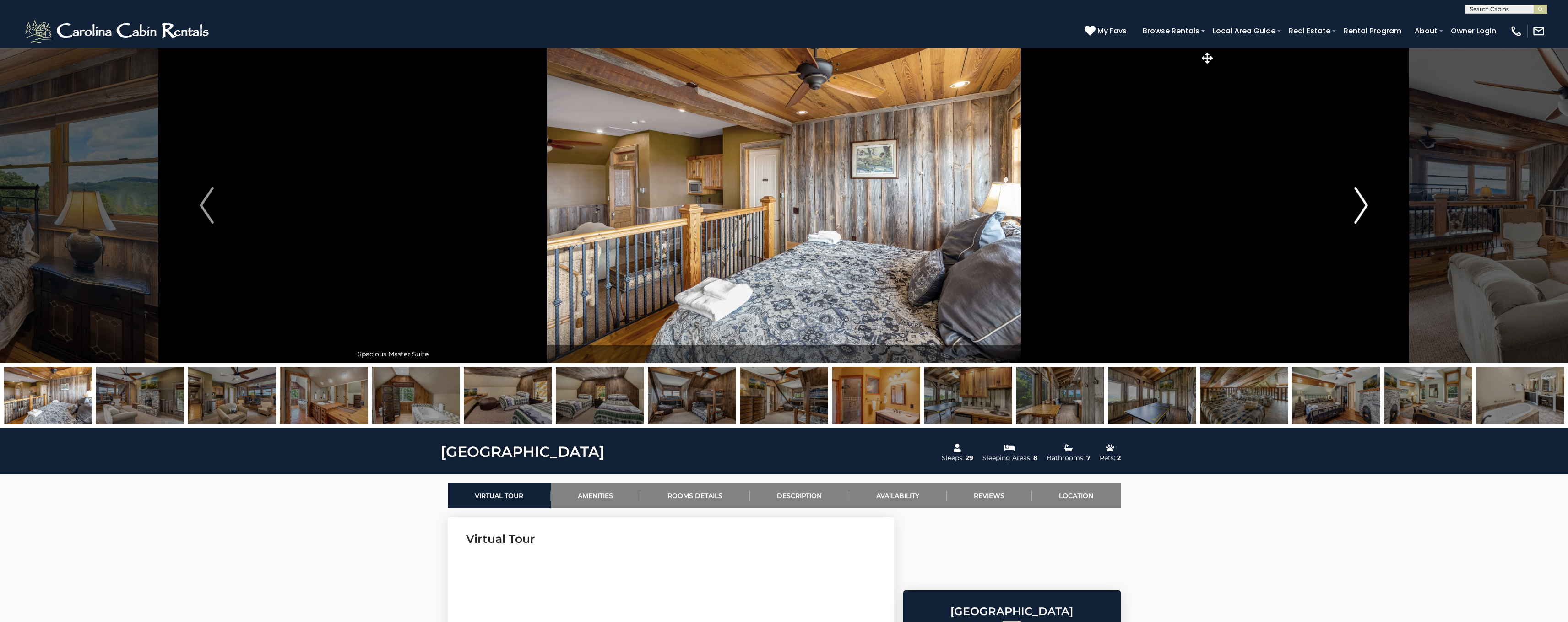
click at [1361, 206] on img "Next" at bounding box center [1361, 205] width 13 height 37
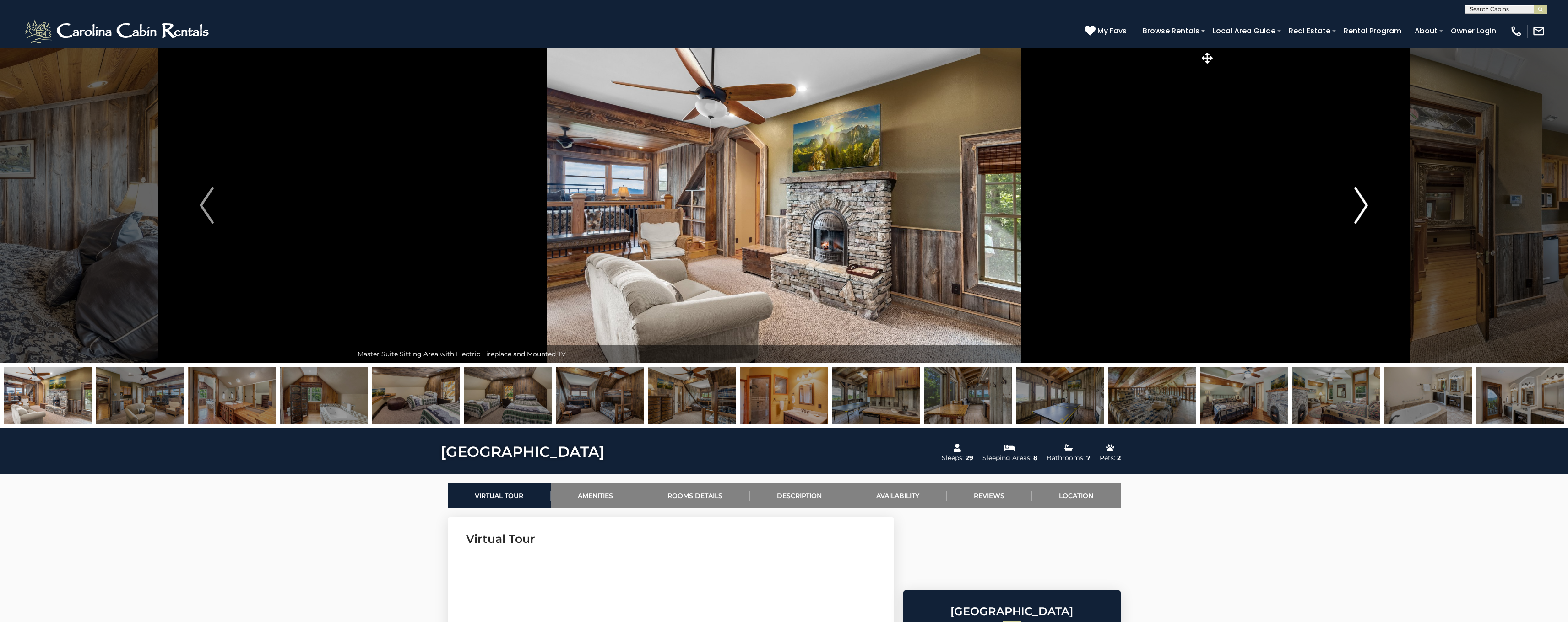
click at [1361, 206] on img "Next" at bounding box center [1361, 205] width 13 height 37
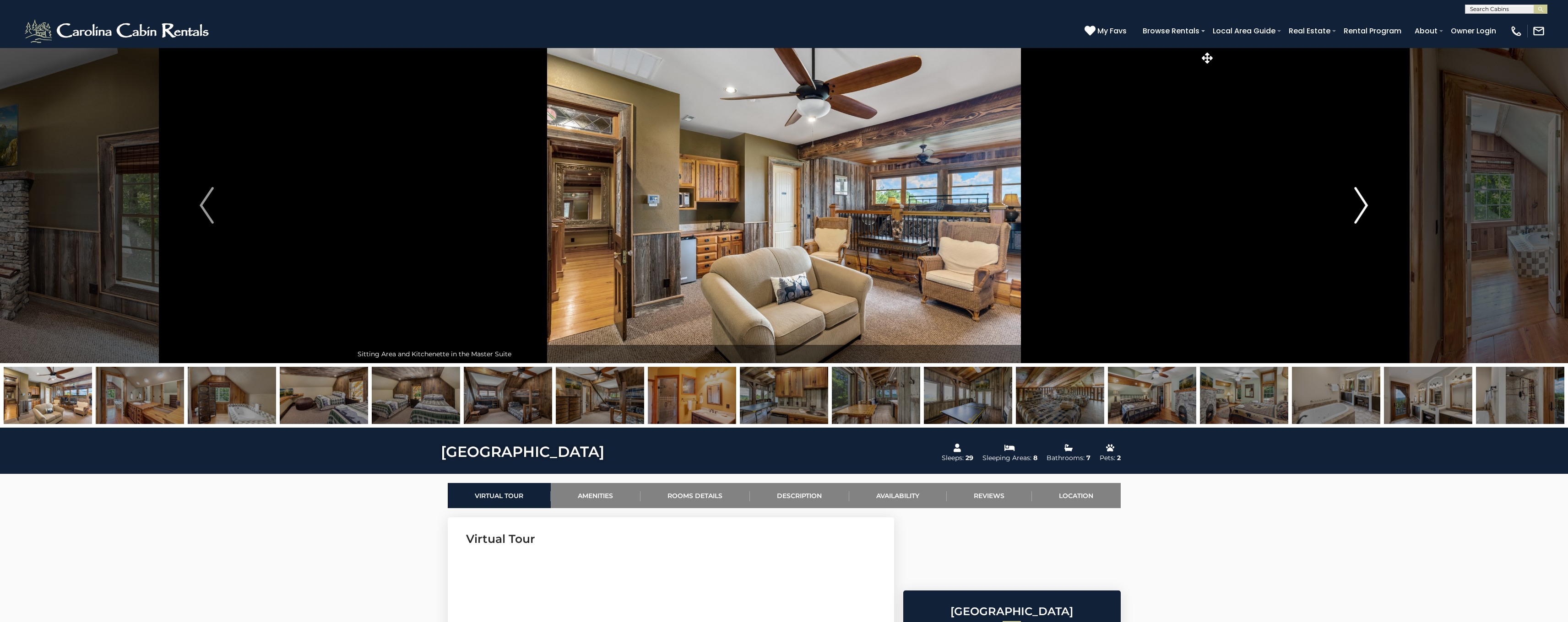
click at [1361, 206] on img "Next" at bounding box center [1361, 205] width 13 height 37
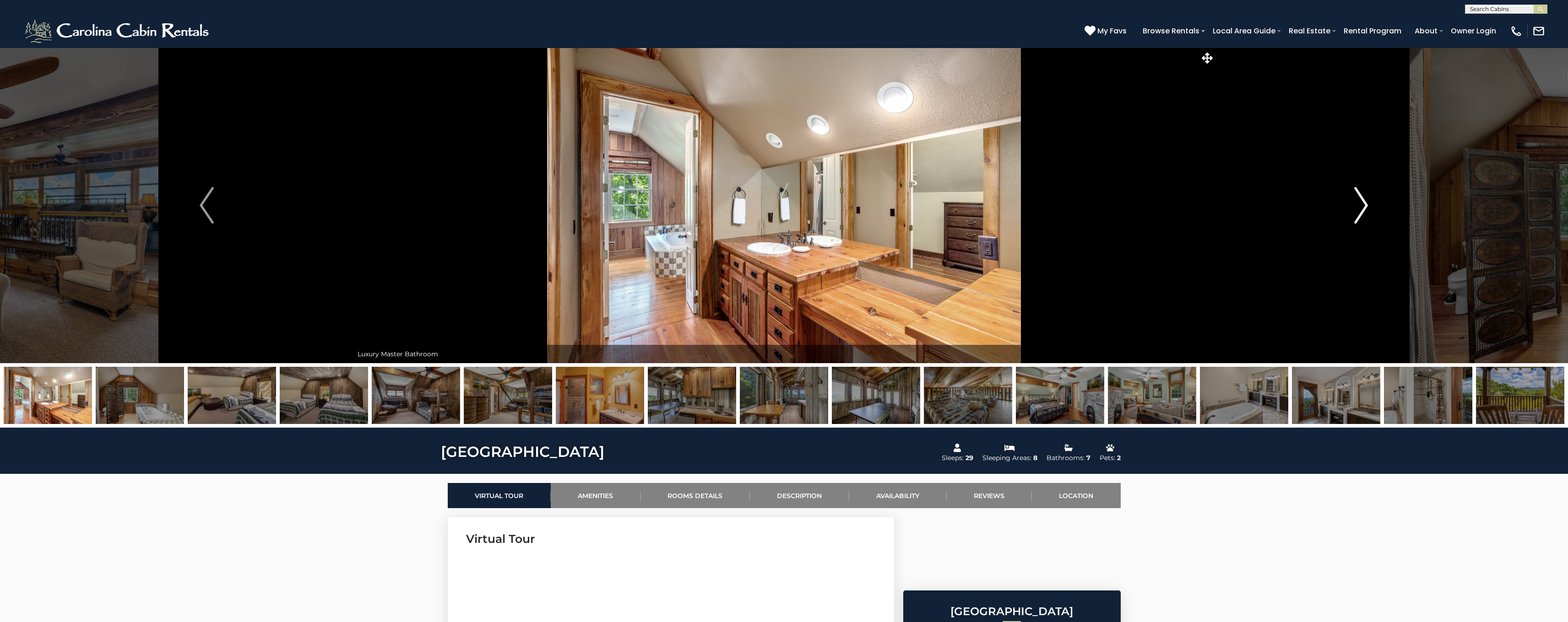
click at [1361, 206] on img "Next" at bounding box center [1361, 205] width 13 height 37
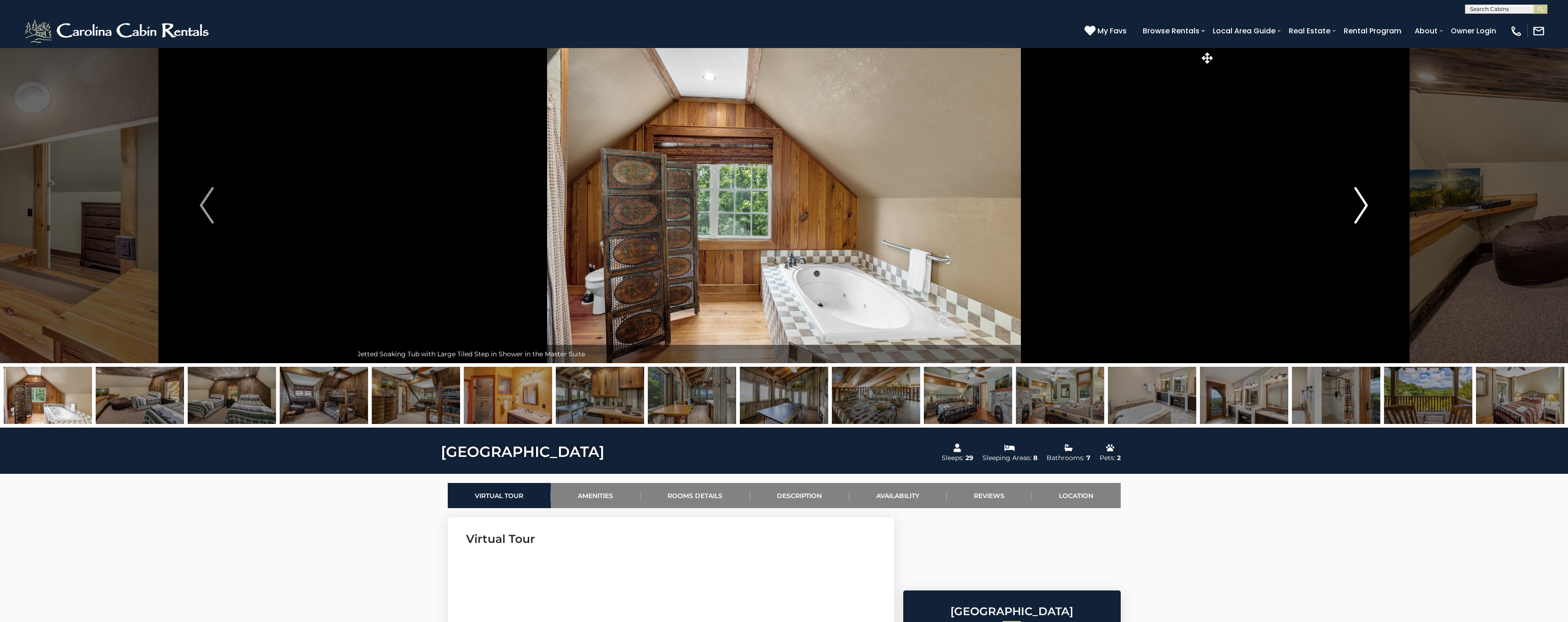
click at [1361, 206] on img "Next" at bounding box center [1361, 205] width 13 height 37
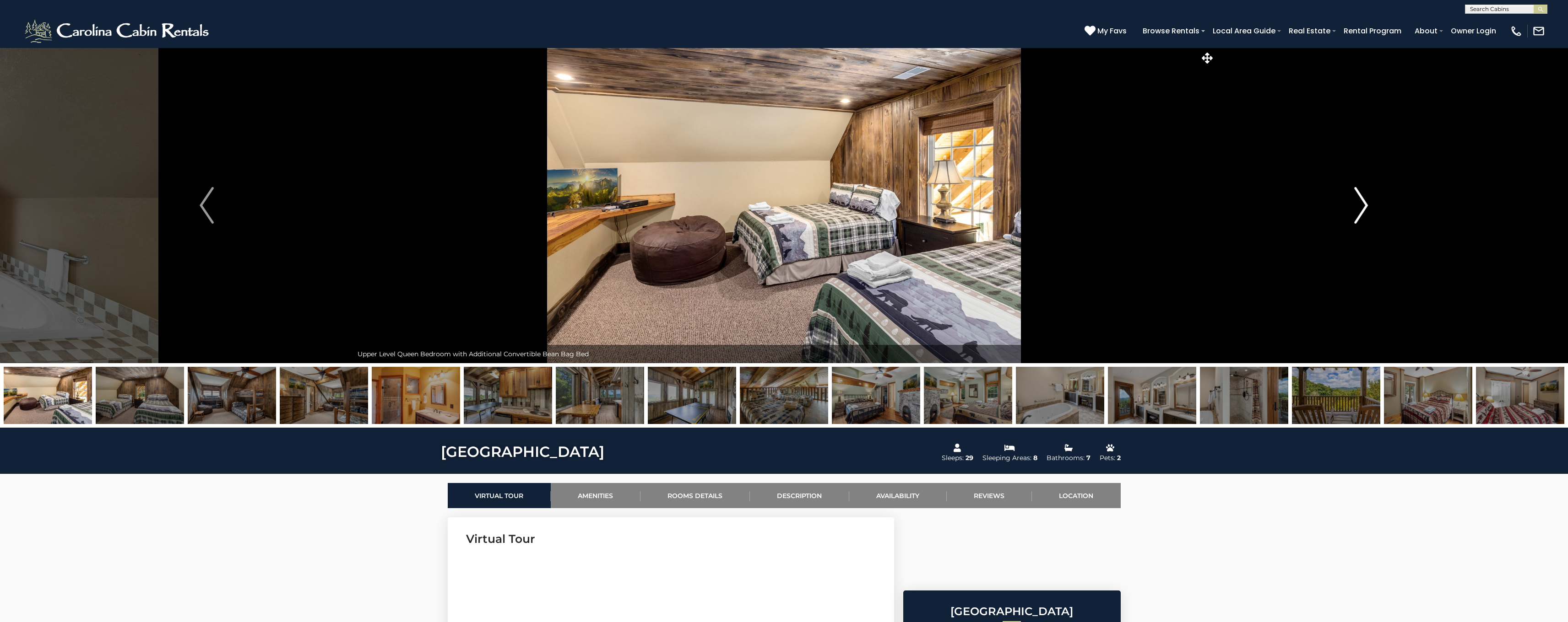
click at [1361, 206] on img "Next" at bounding box center [1361, 205] width 13 height 37
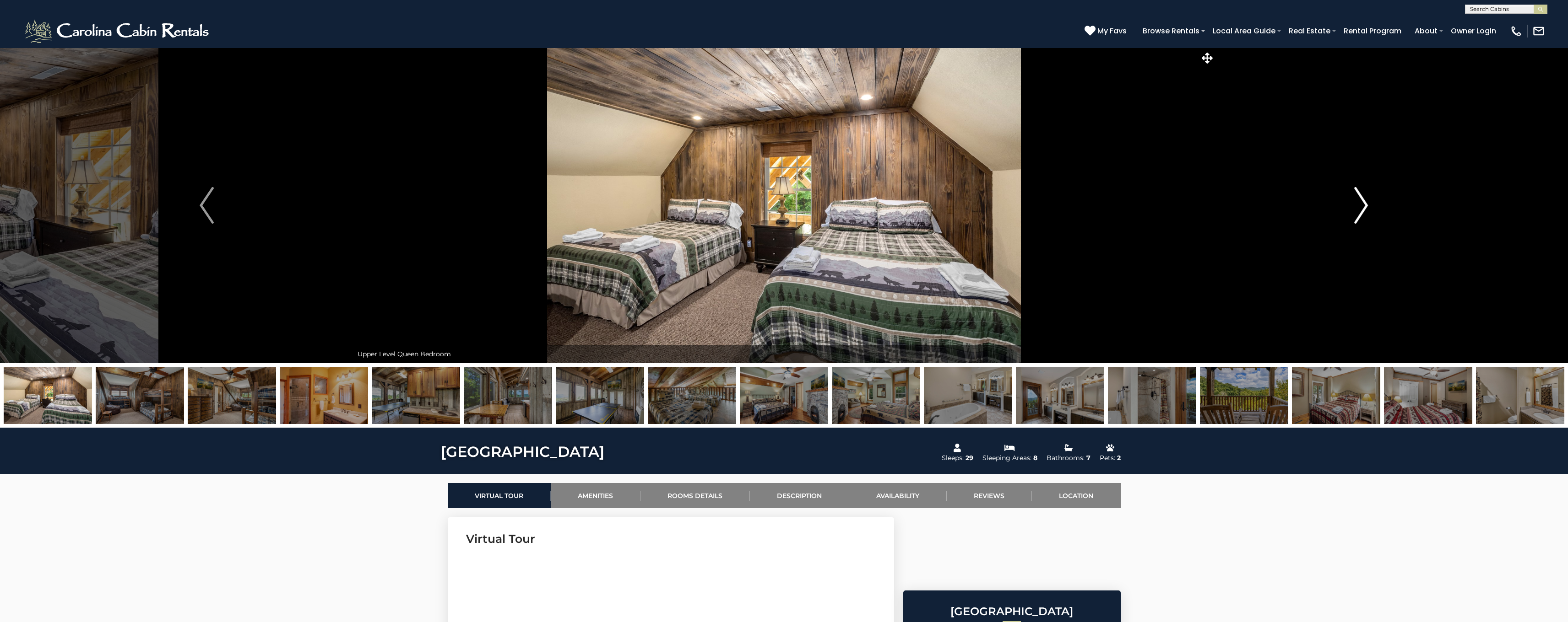
click at [1361, 206] on img "Next" at bounding box center [1361, 205] width 13 height 37
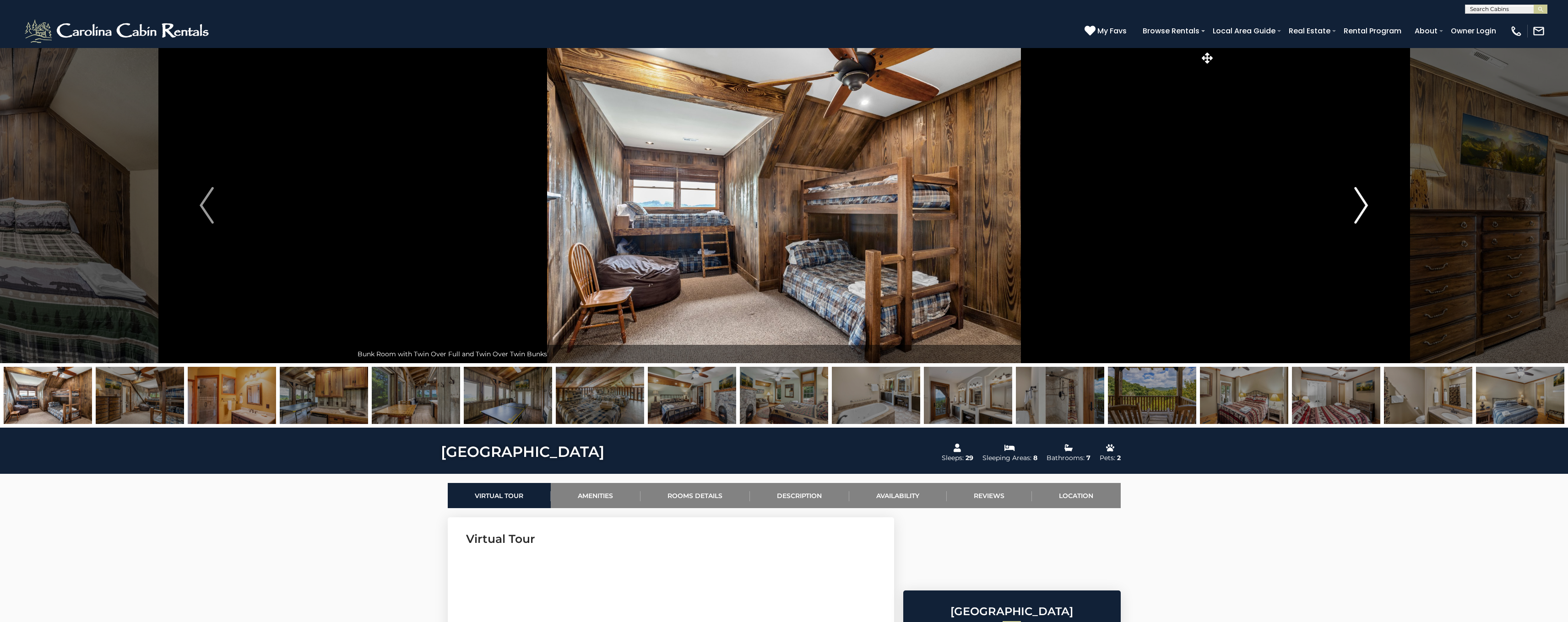
click at [1361, 206] on img "Next" at bounding box center [1361, 205] width 13 height 37
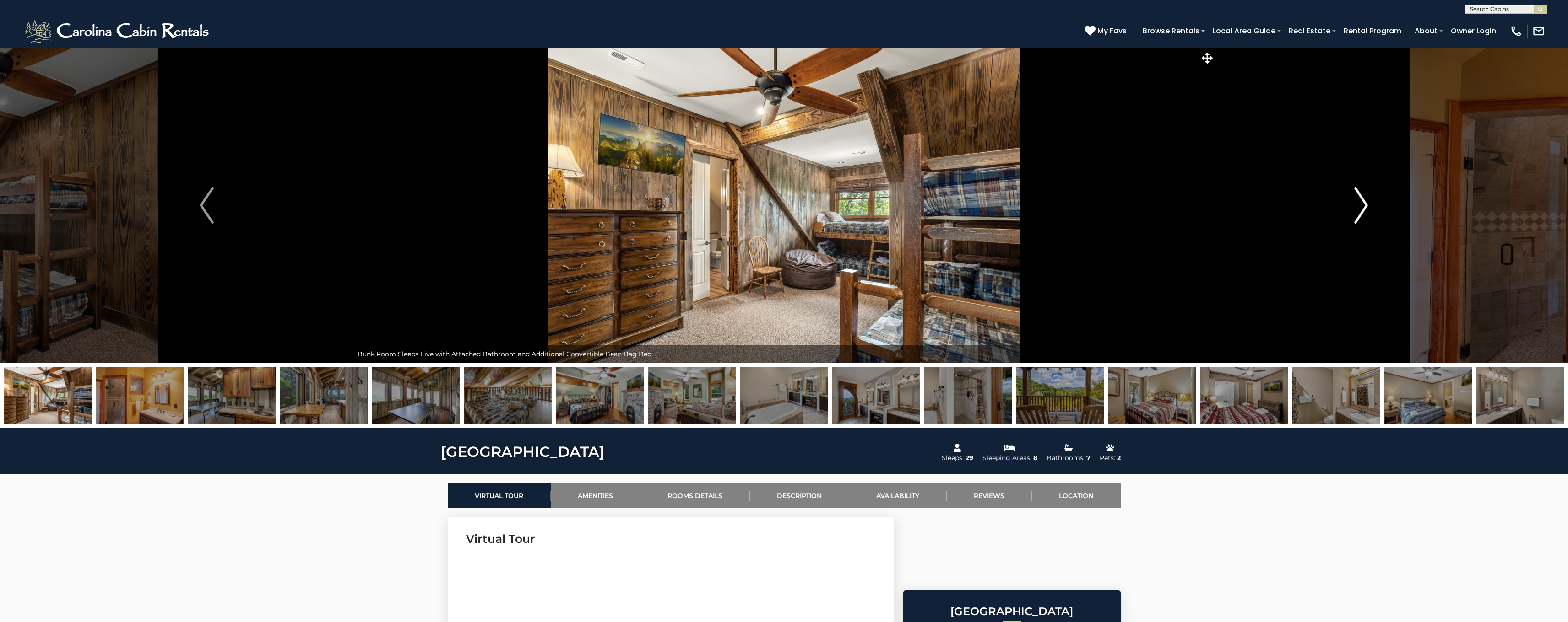
click at [1361, 206] on img "Next" at bounding box center [1361, 205] width 13 height 37
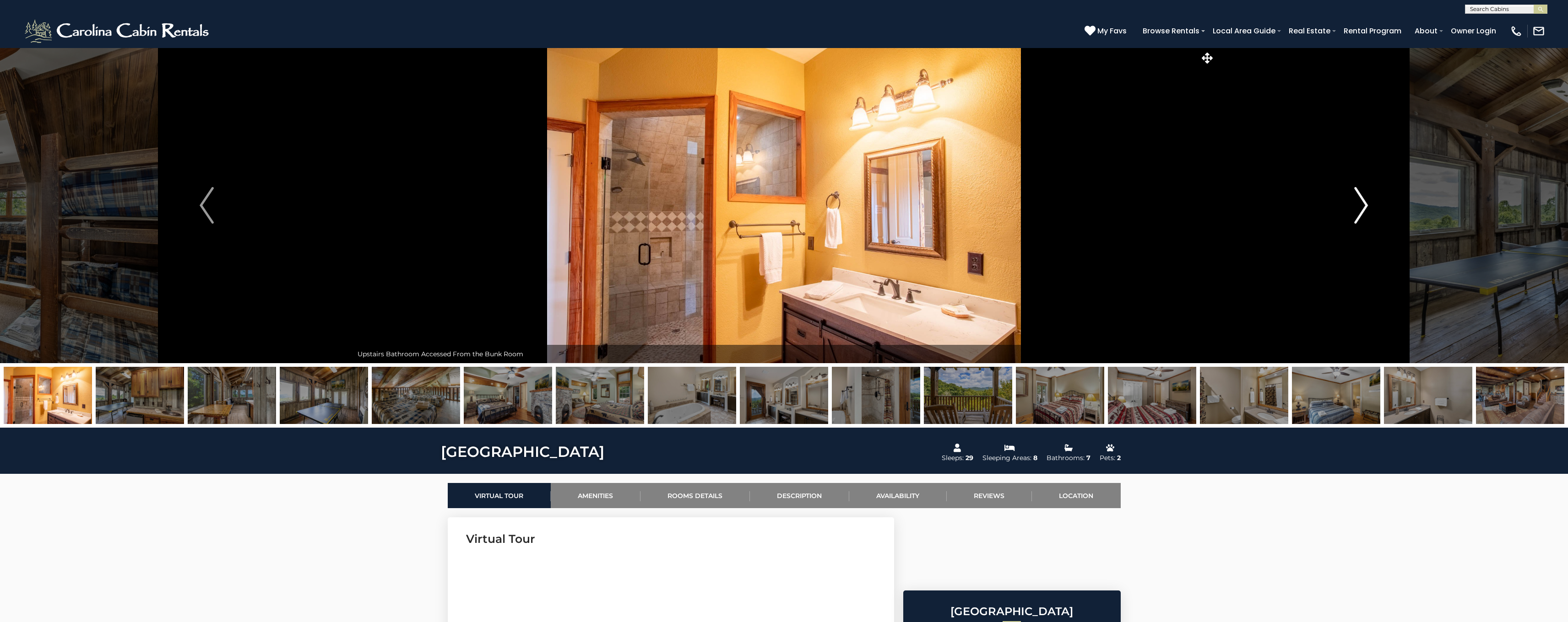
click at [1361, 206] on img "Next" at bounding box center [1361, 205] width 13 height 37
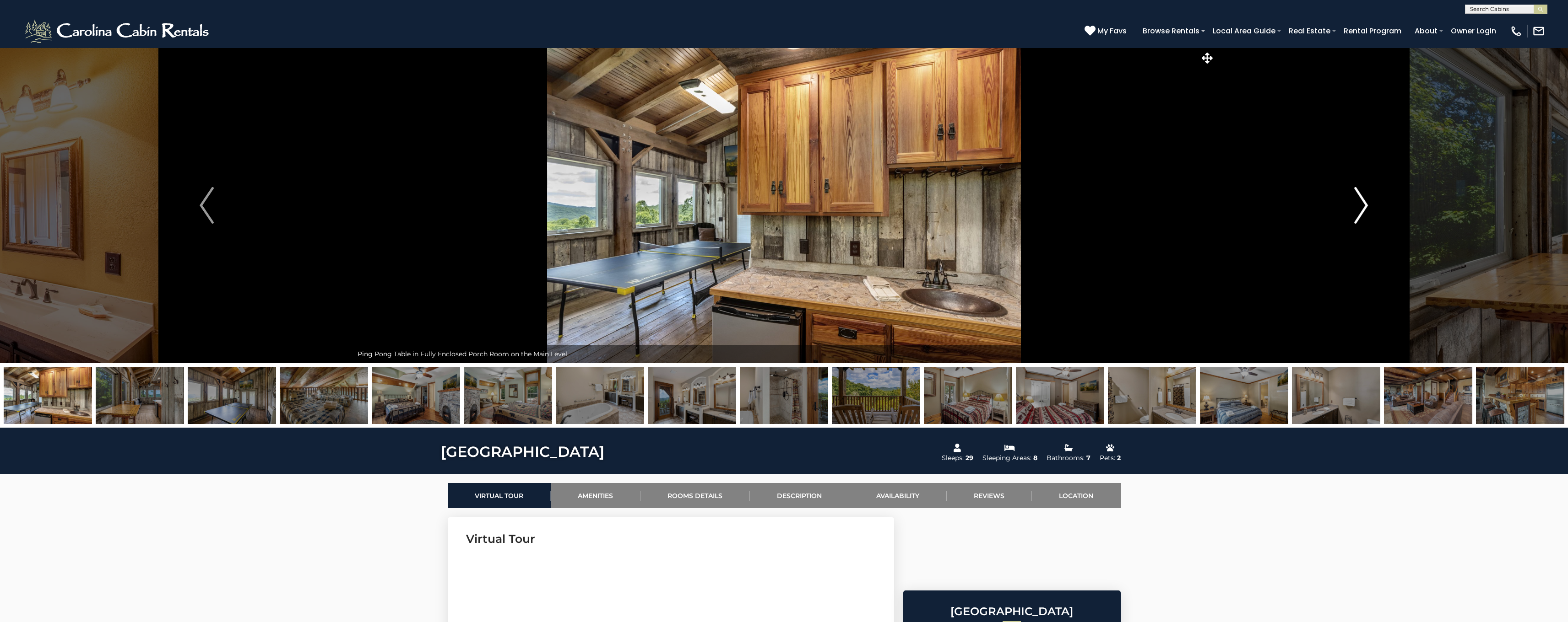
click at [1361, 206] on img "Next" at bounding box center [1361, 205] width 13 height 37
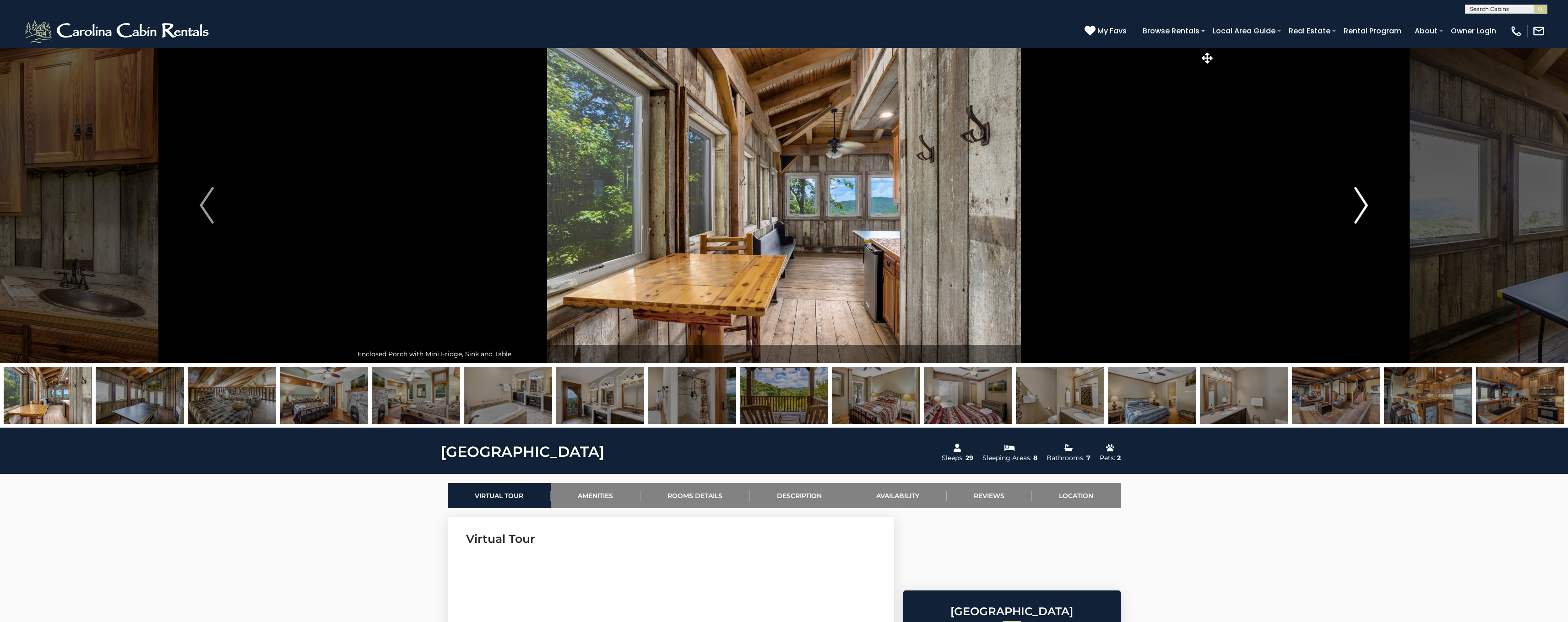
click at [1361, 206] on img "Next" at bounding box center [1361, 205] width 13 height 37
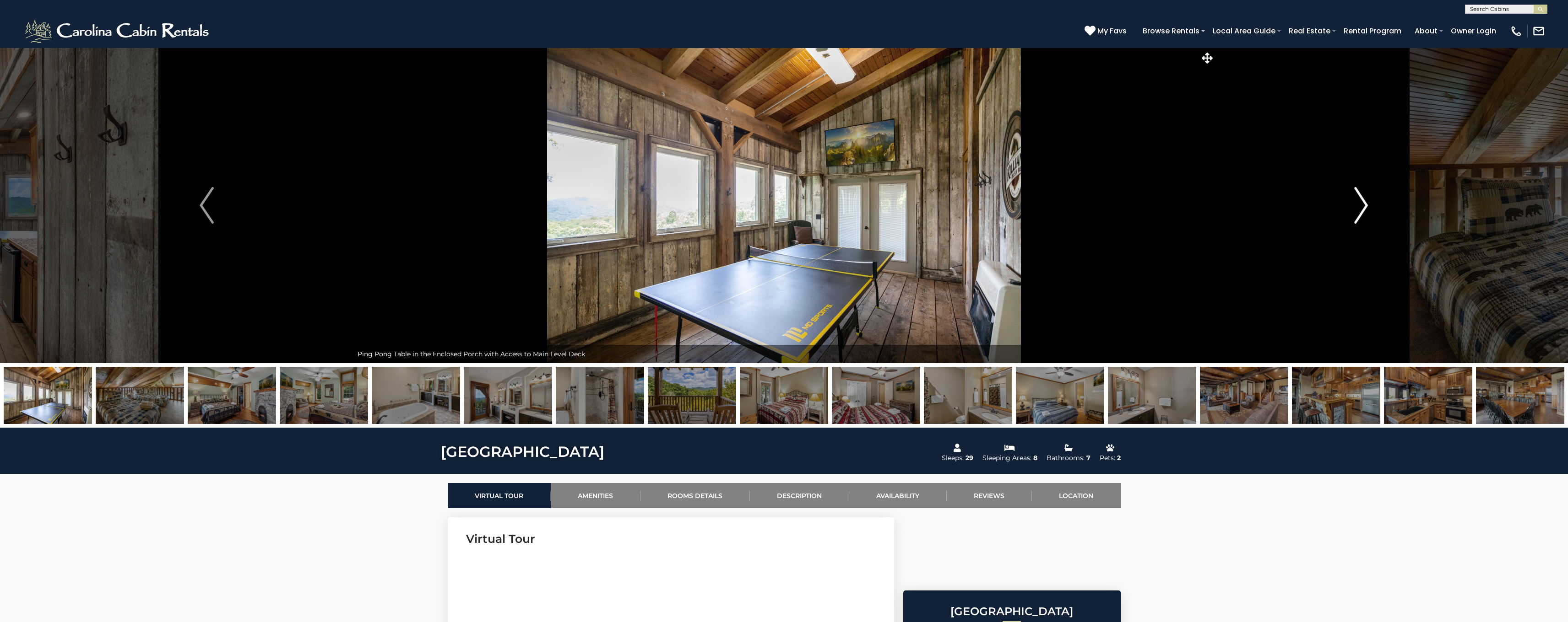
click at [1361, 206] on img "Next" at bounding box center [1361, 205] width 13 height 37
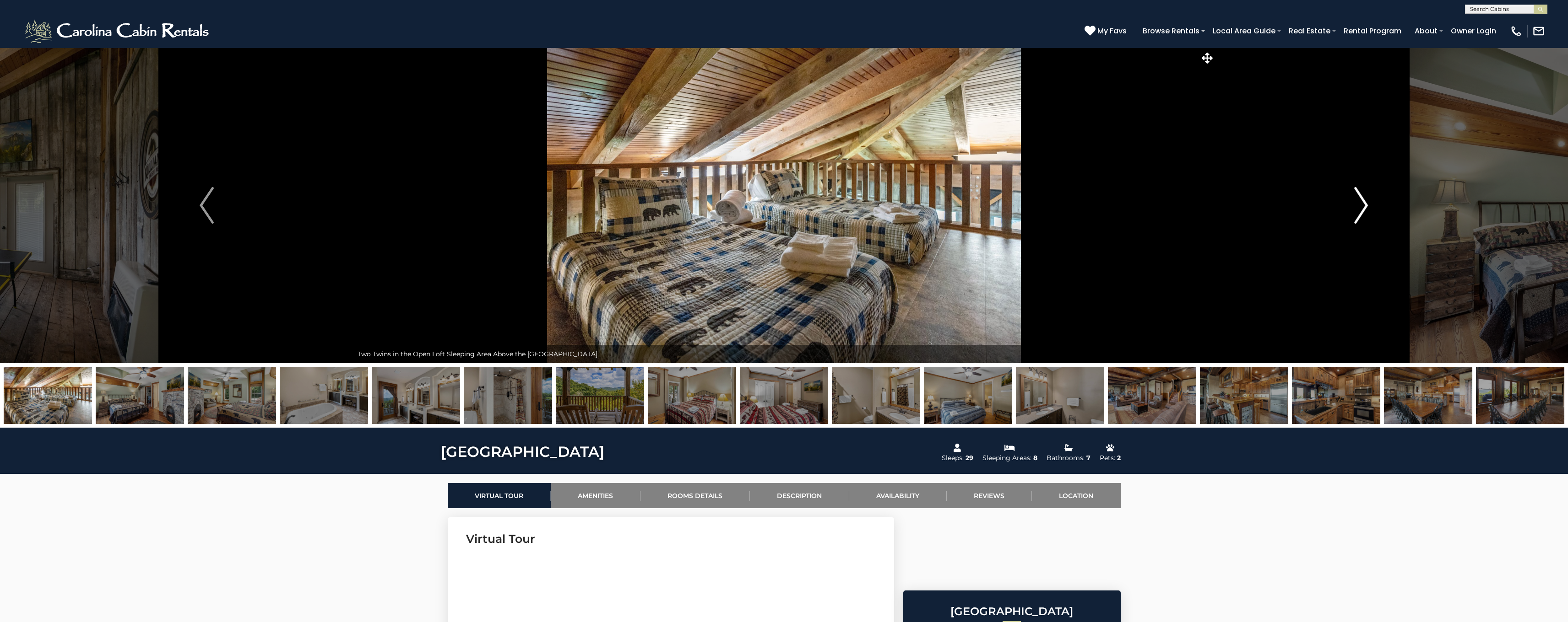
click at [1361, 206] on img "Next" at bounding box center [1361, 205] width 13 height 37
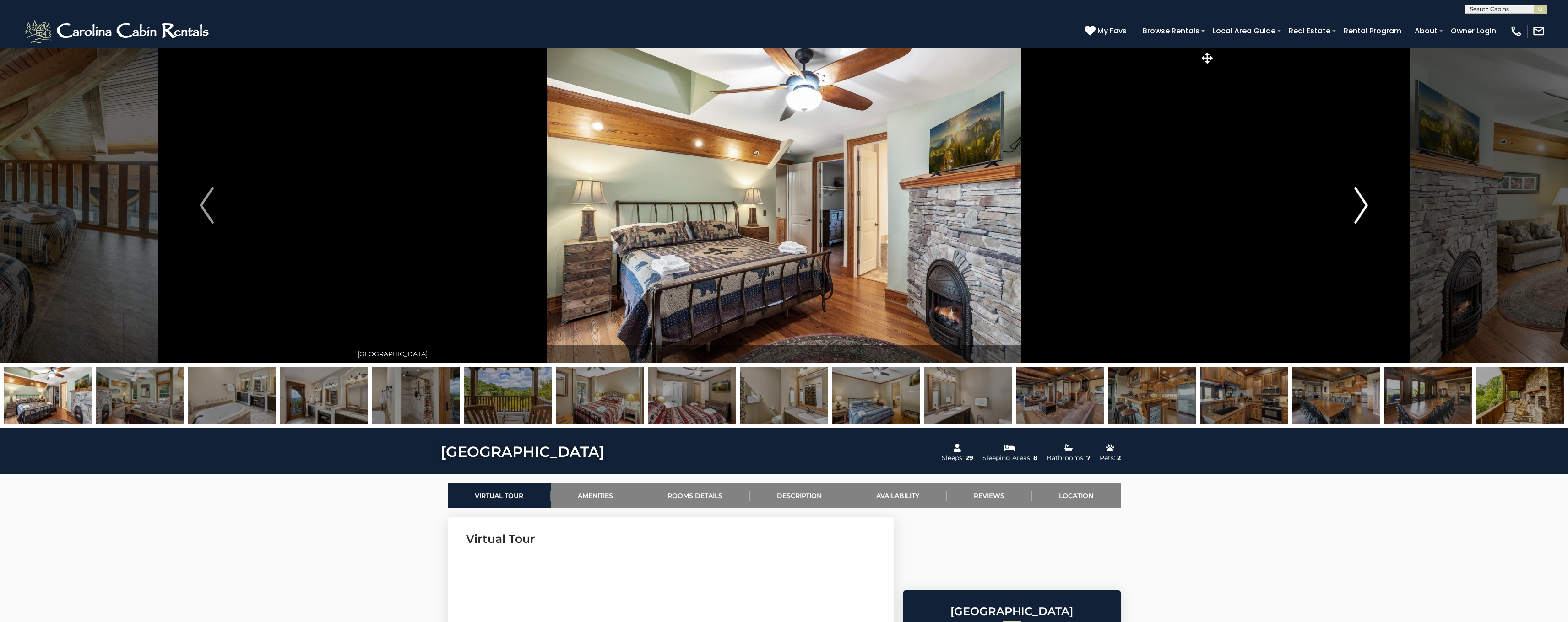
click at [1361, 206] on img "Next" at bounding box center [1361, 205] width 13 height 37
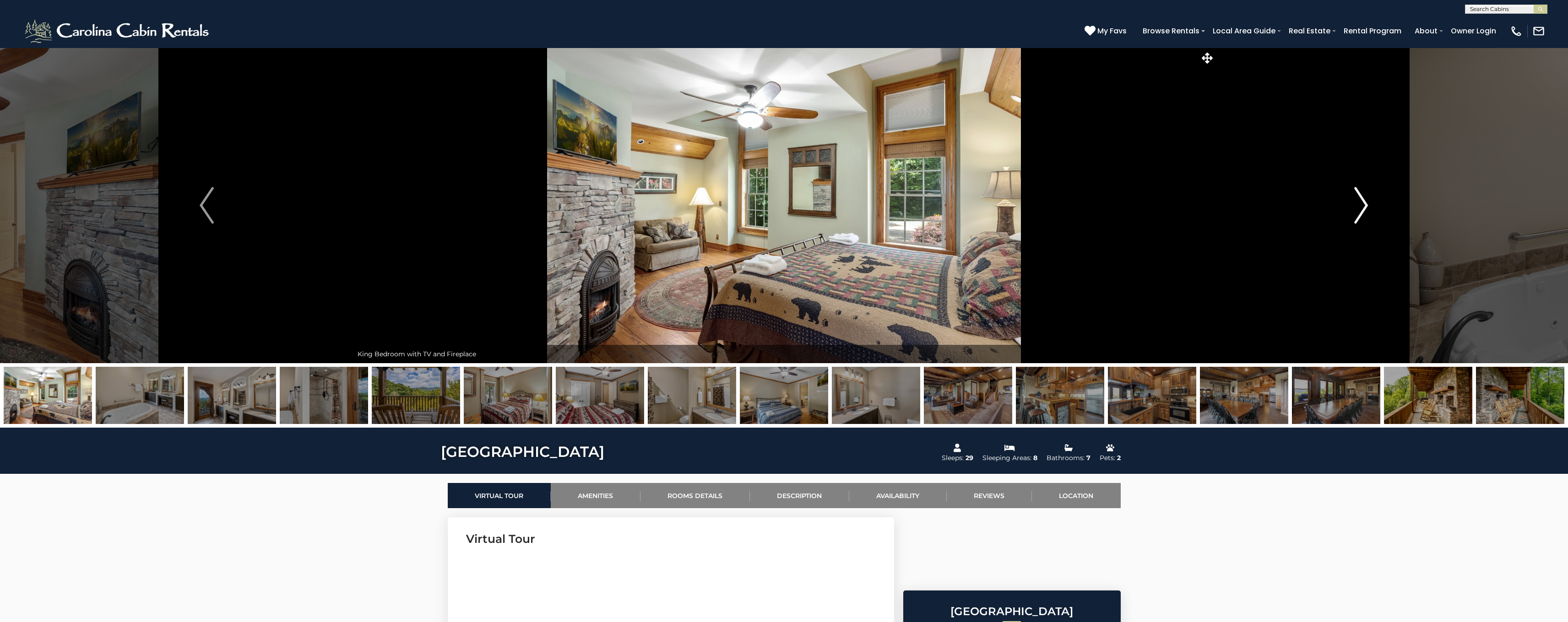
click at [1361, 206] on img "Next" at bounding box center [1361, 205] width 13 height 37
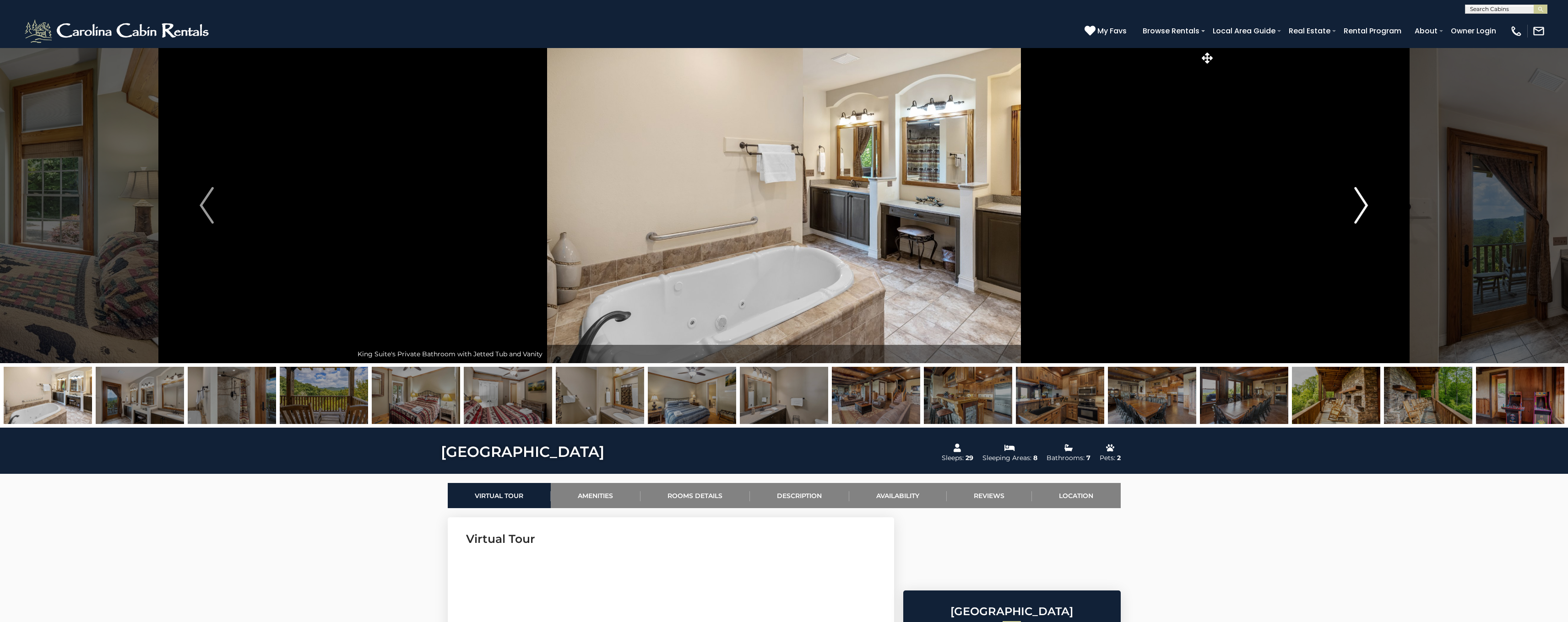
click at [1361, 206] on img "Next" at bounding box center [1361, 205] width 13 height 37
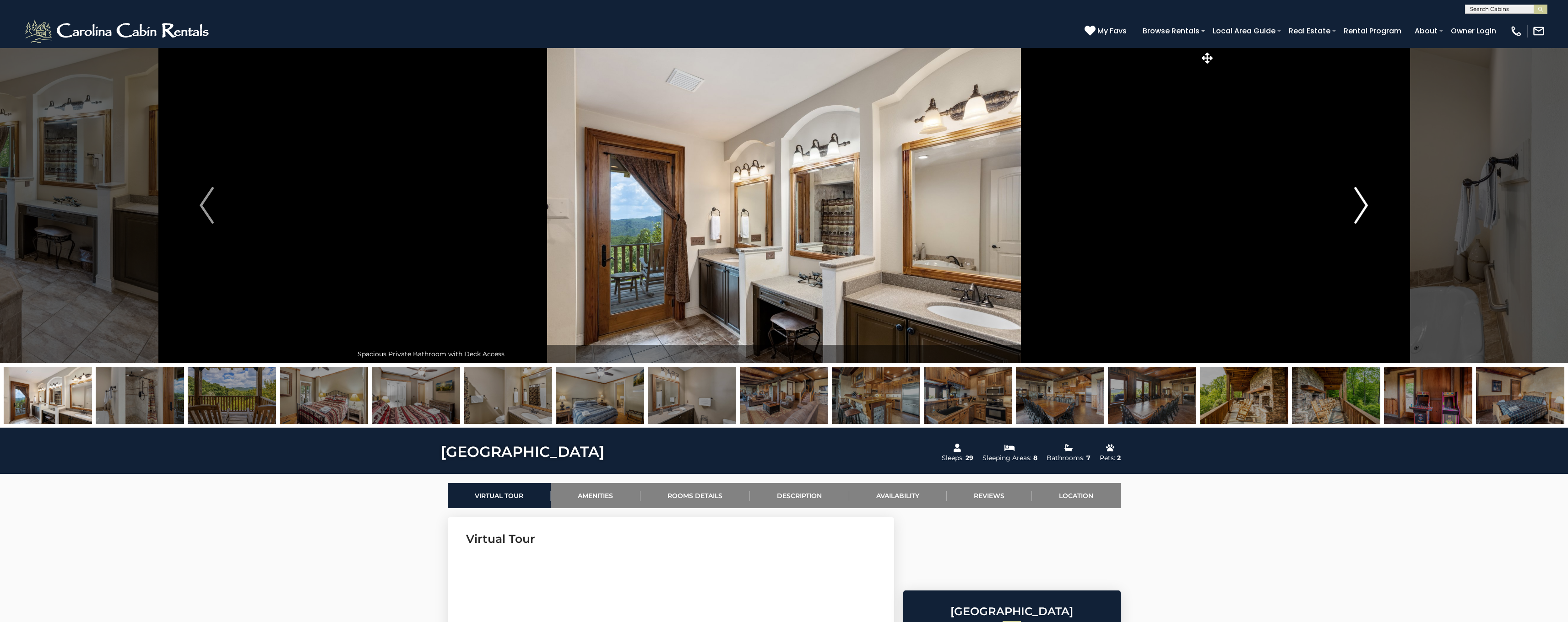
click at [1361, 206] on img "Next" at bounding box center [1361, 205] width 13 height 37
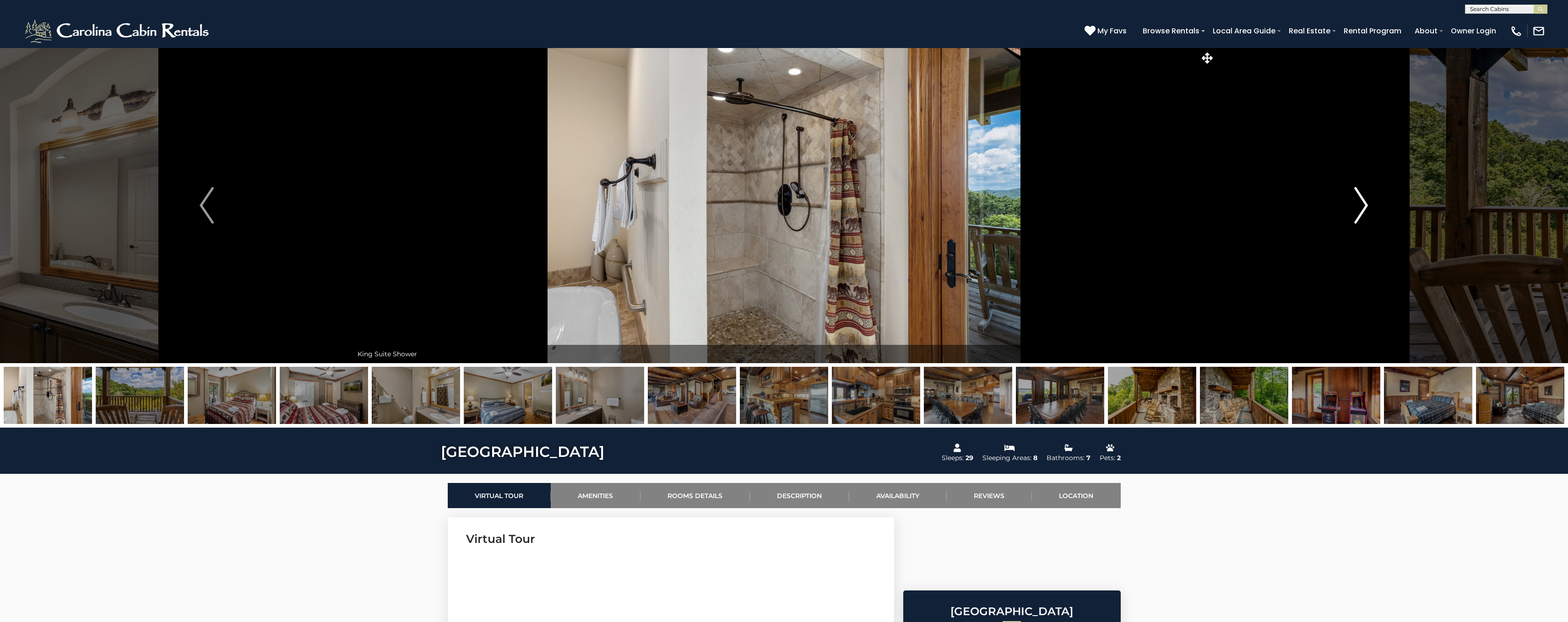
click at [1361, 206] on img "Next" at bounding box center [1361, 205] width 13 height 37
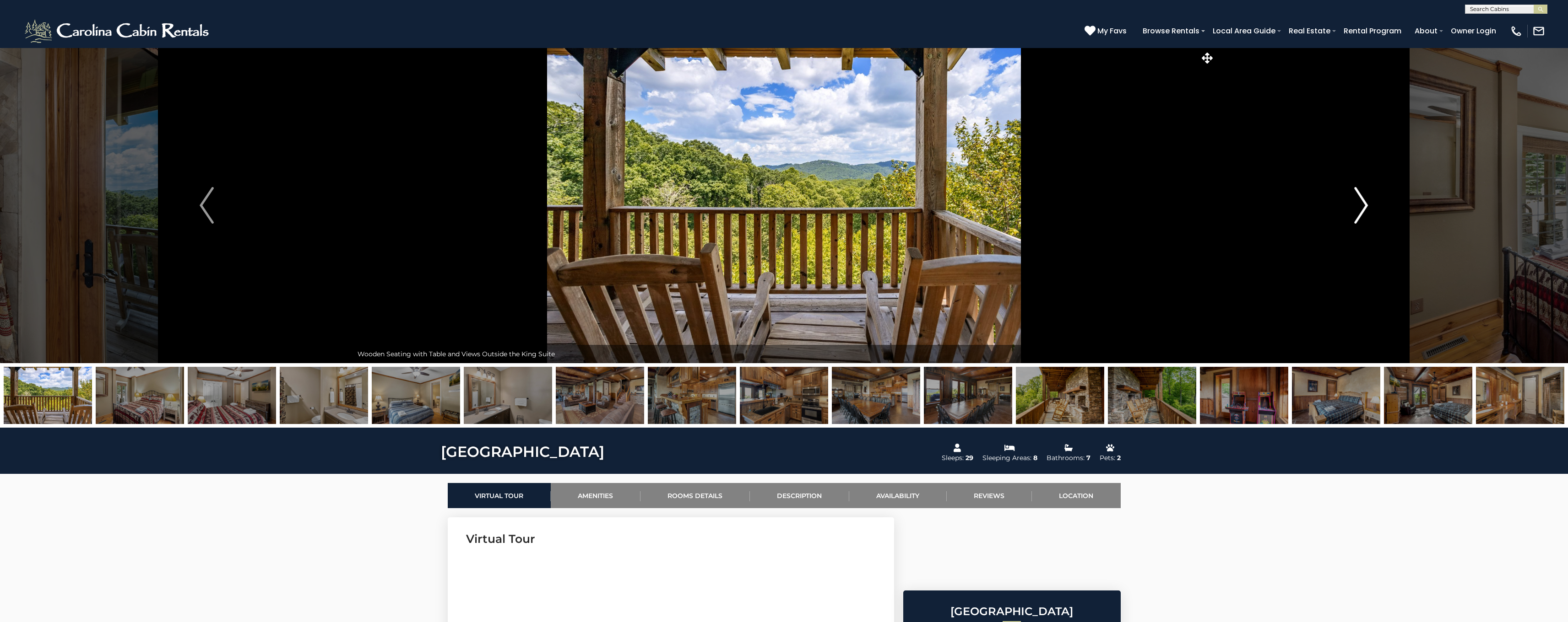
click at [1361, 206] on img "Next" at bounding box center [1361, 205] width 13 height 37
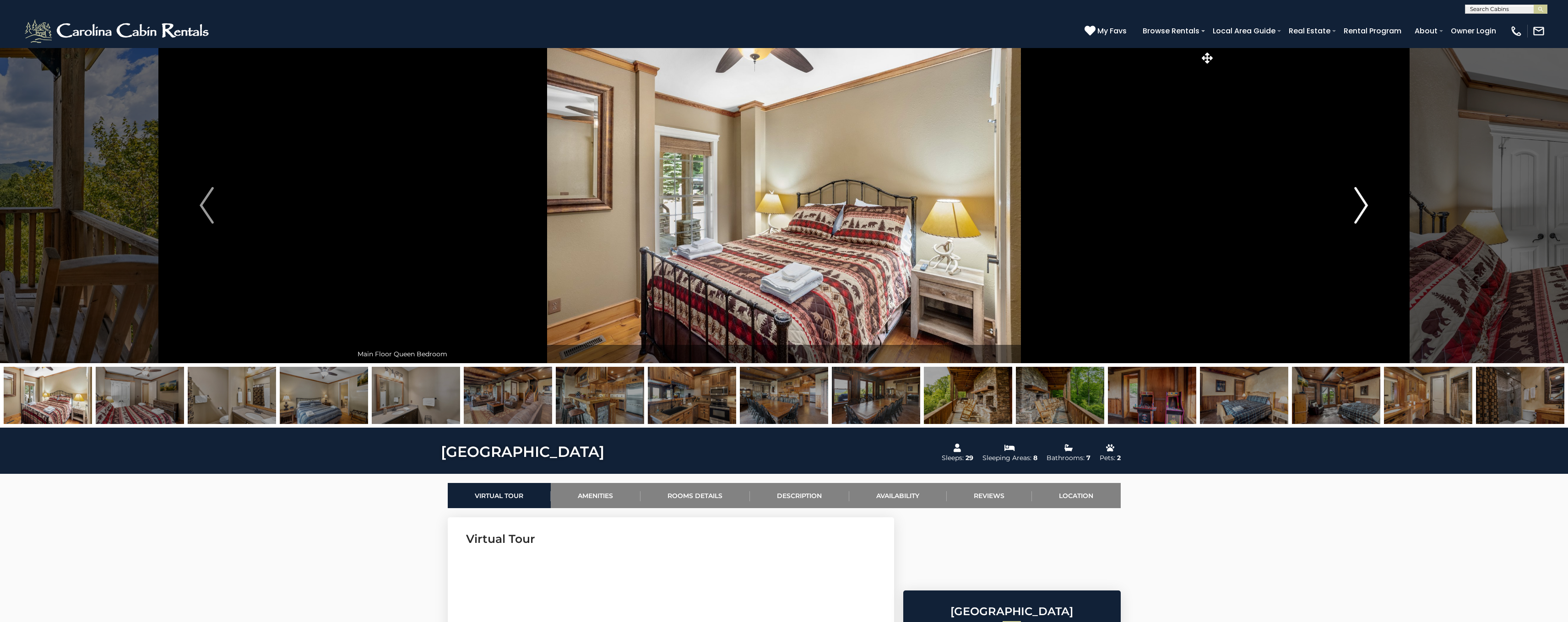
click at [1361, 206] on img "Next" at bounding box center [1361, 205] width 13 height 37
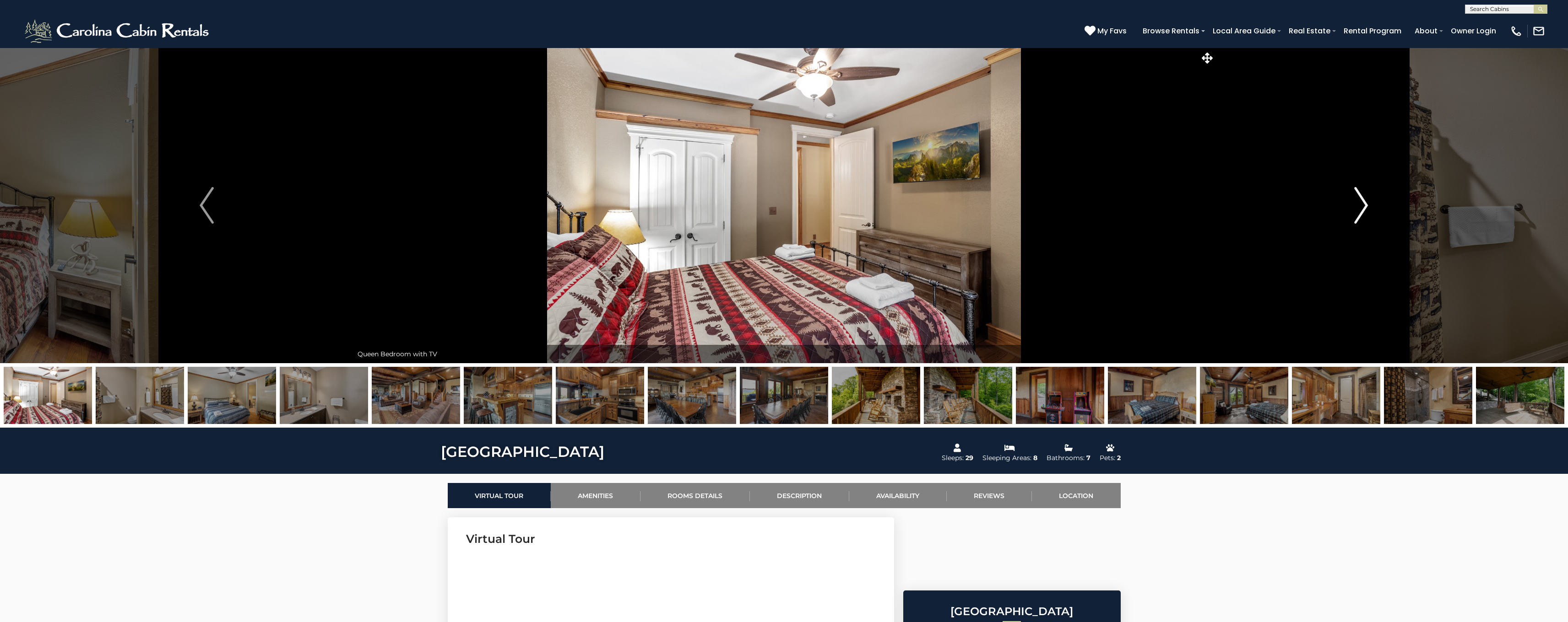
click at [1361, 206] on img "Next" at bounding box center [1361, 205] width 13 height 37
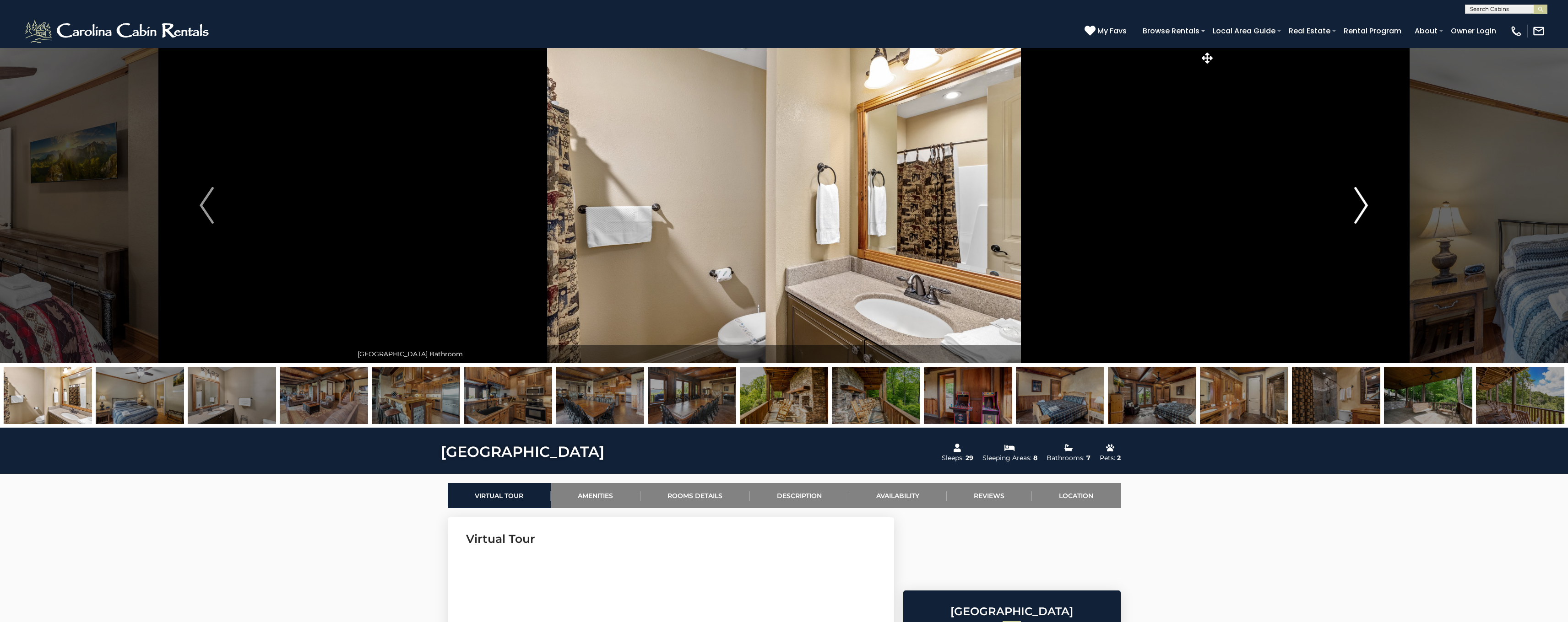
click at [1361, 207] on img "Next" at bounding box center [1361, 205] width 13 height 37
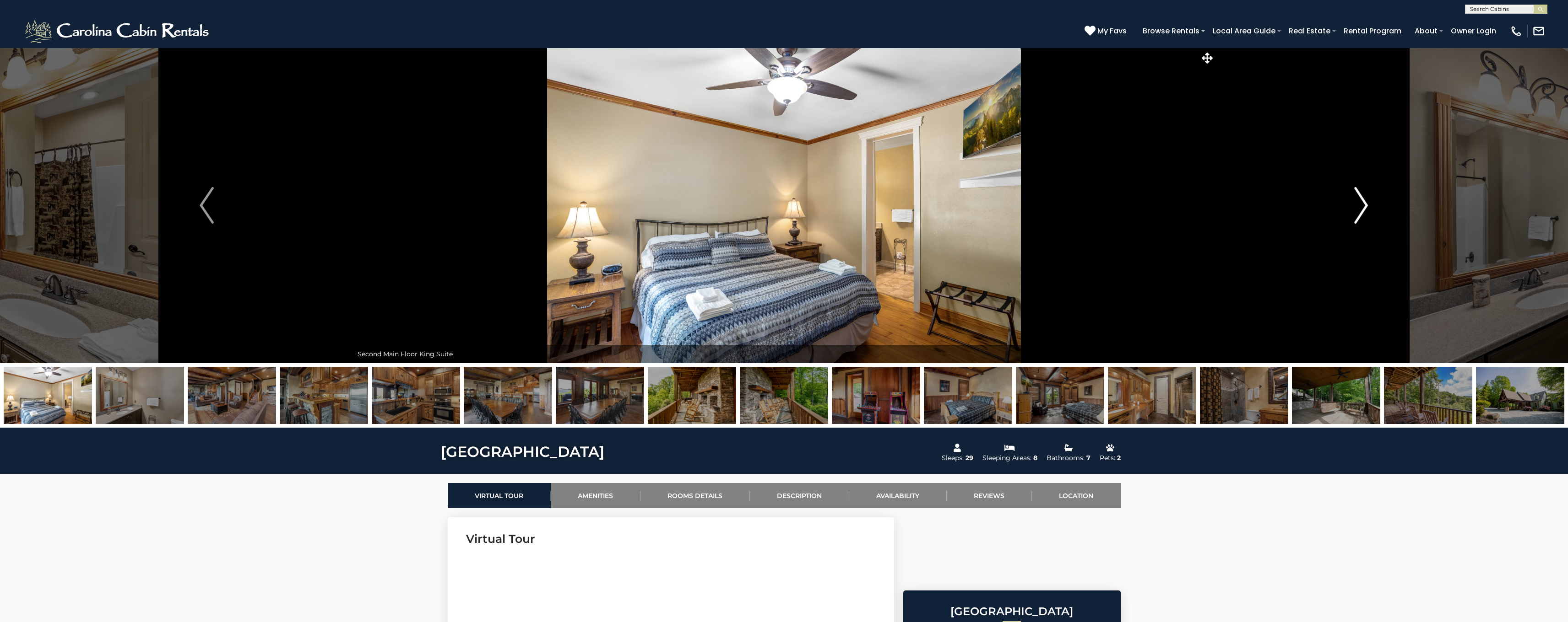
click at [1361, 207] on img "Next" at bounding box center [1361, 205] width 13 height 37
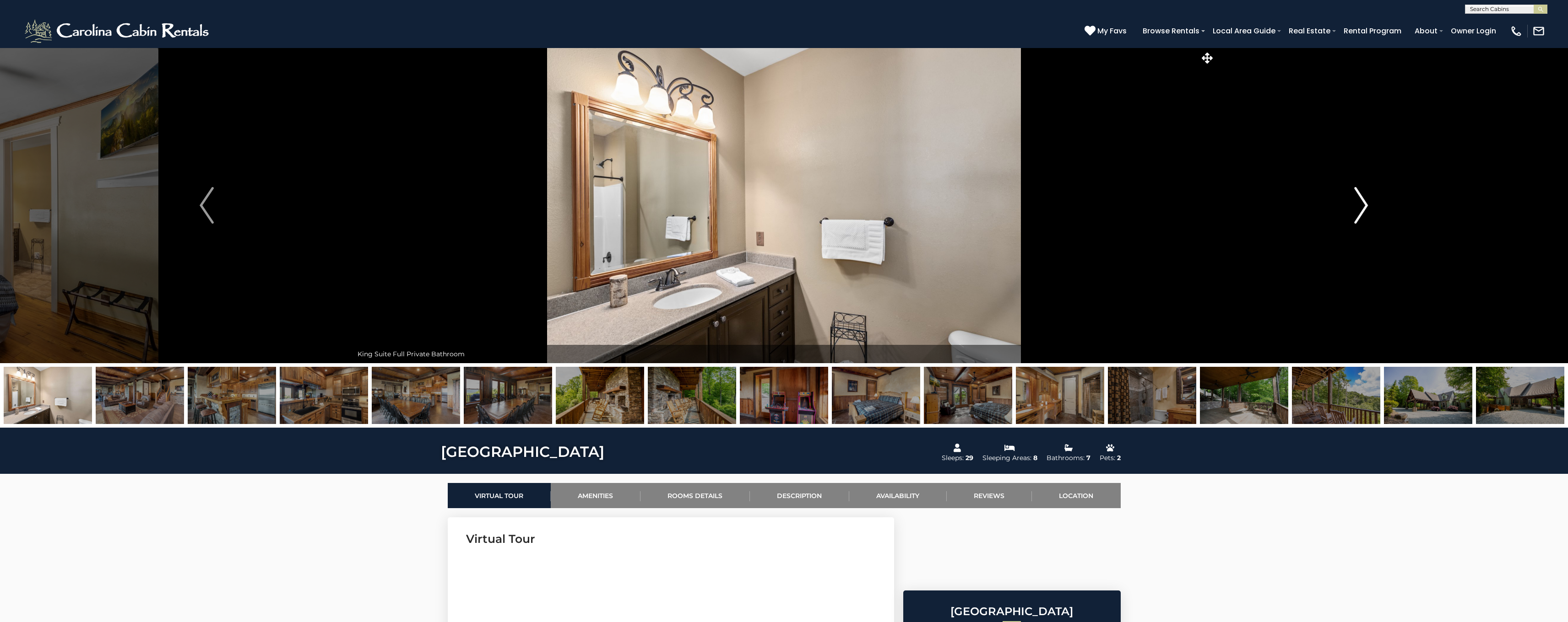
click at [1361, 207] on img "Next" at bounding box center [1361, 205] width 13 height 37
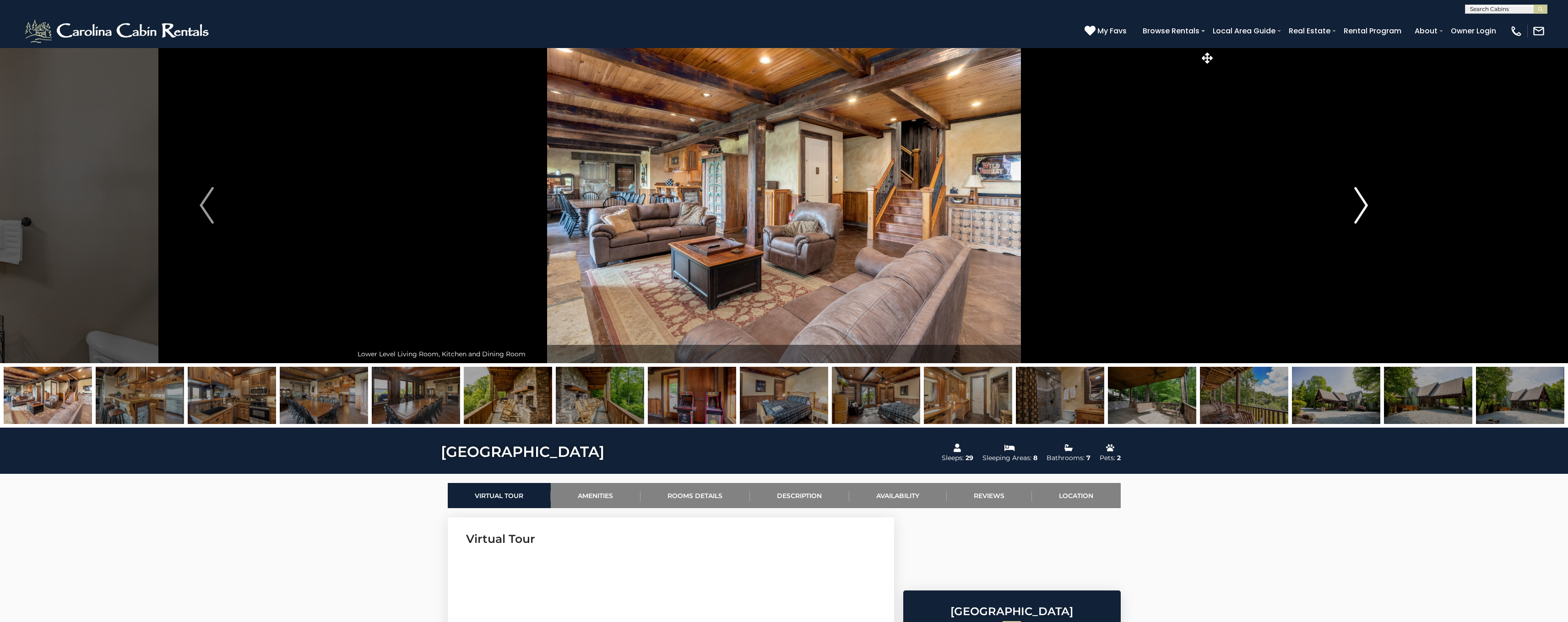
click at [1361, 207] on img "Next" at bounding box center [1361, 205] width 13 height 37
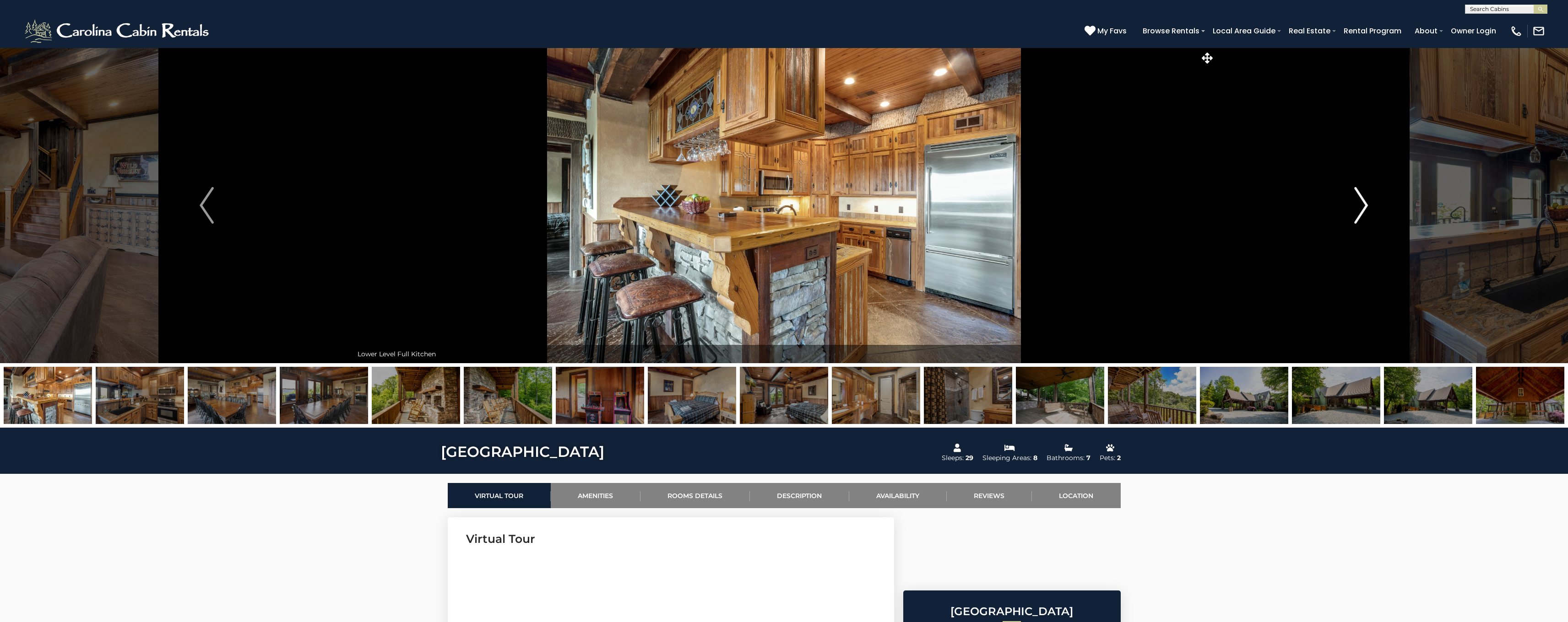
click at [1361, 207] on img "Next" at bounding box center [1361, 205] width 13 height 37
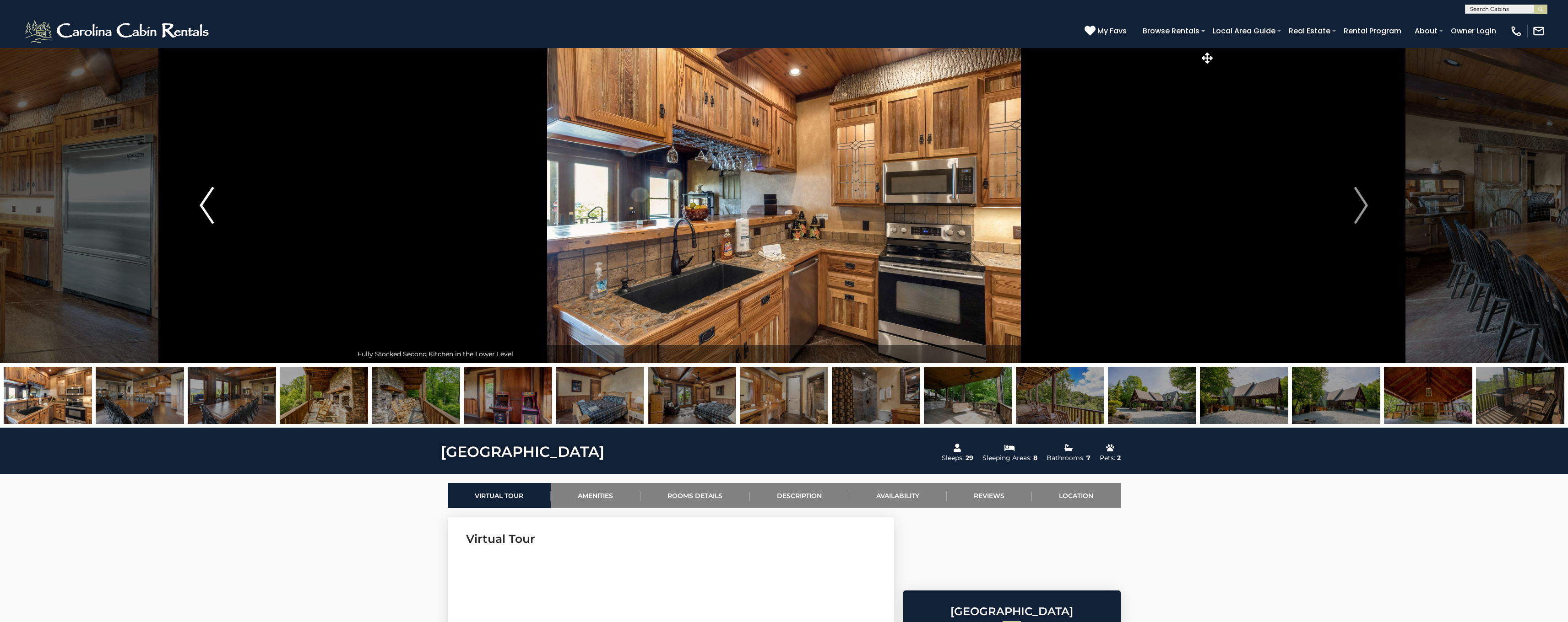
click at [207, 211] on img "Previous" at bounding box center [206, 205] width 13 height 37
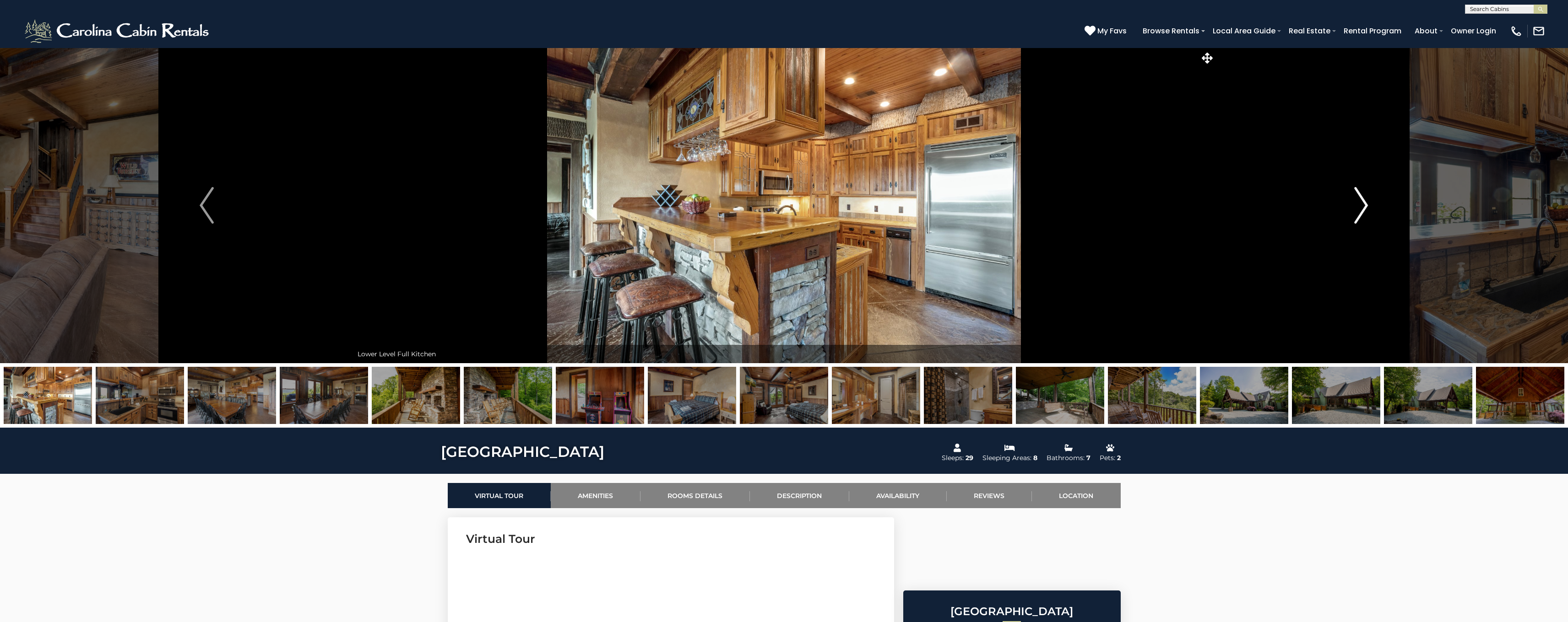
click at [1359, 205] on img "Next" at bounding box center [1361, 205] width 13 height 37
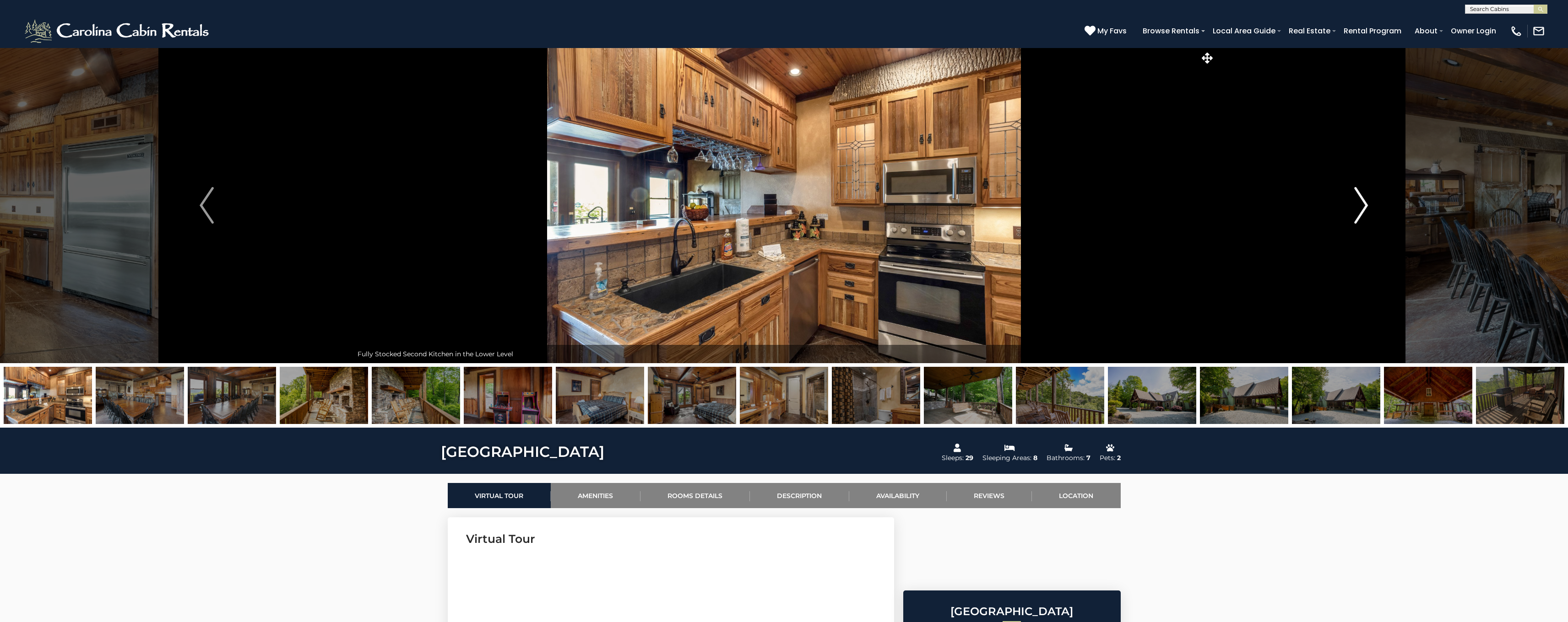
click at [1359, 205] on img "Next" at bounding box center [1361, 205] width 13 height 37
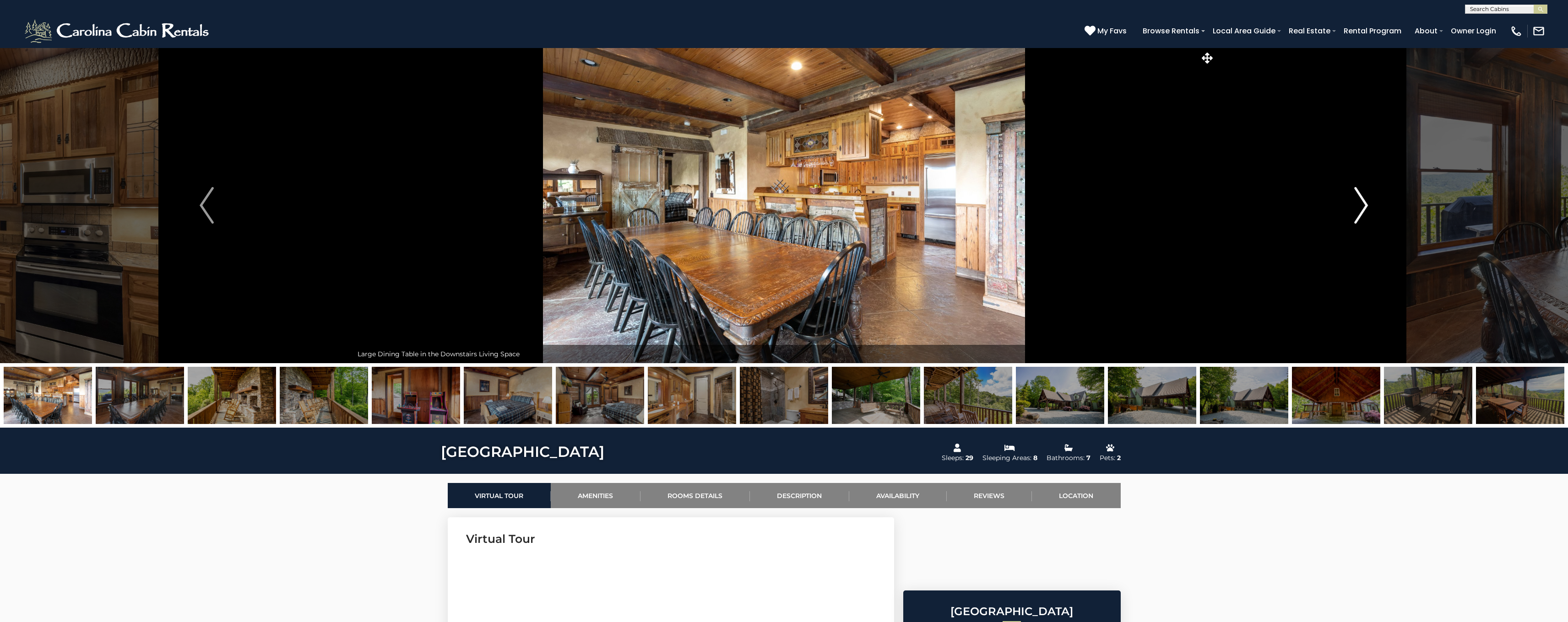
click at [1359, 205] on img "Next" at bounding box center [1361, 205] width 13 height 37
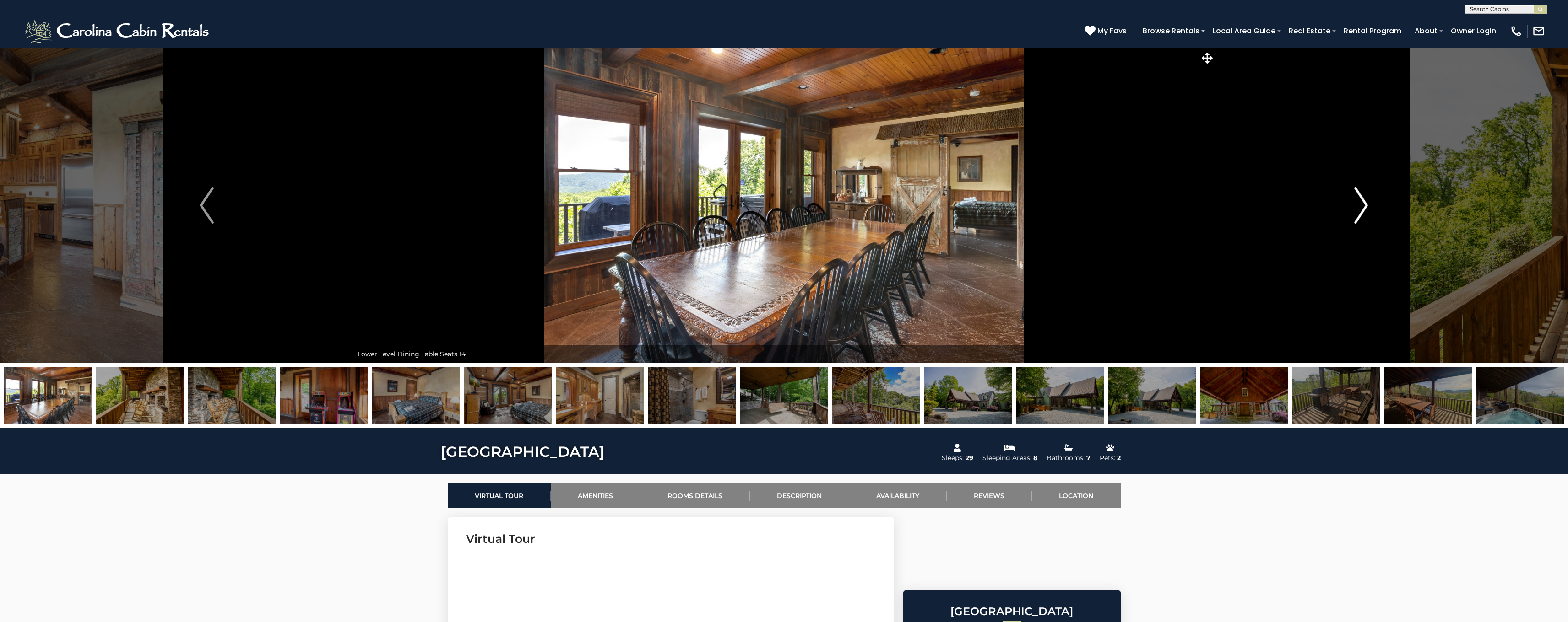
click at [1359, 205] on img "Next" at bounding box center [1361, 205] width 13 height 37
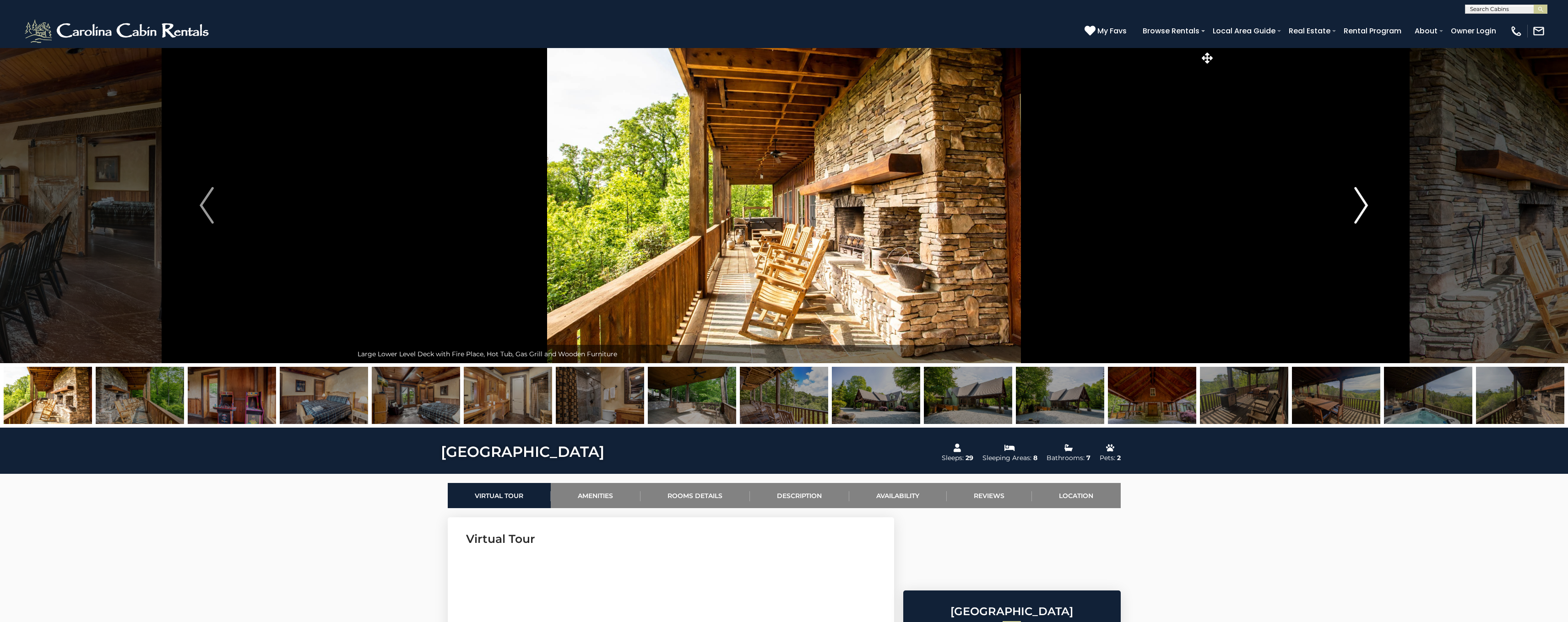
click at [1359, 205] on img "Next" at bounding box center [1361, 205] width 13 height 37
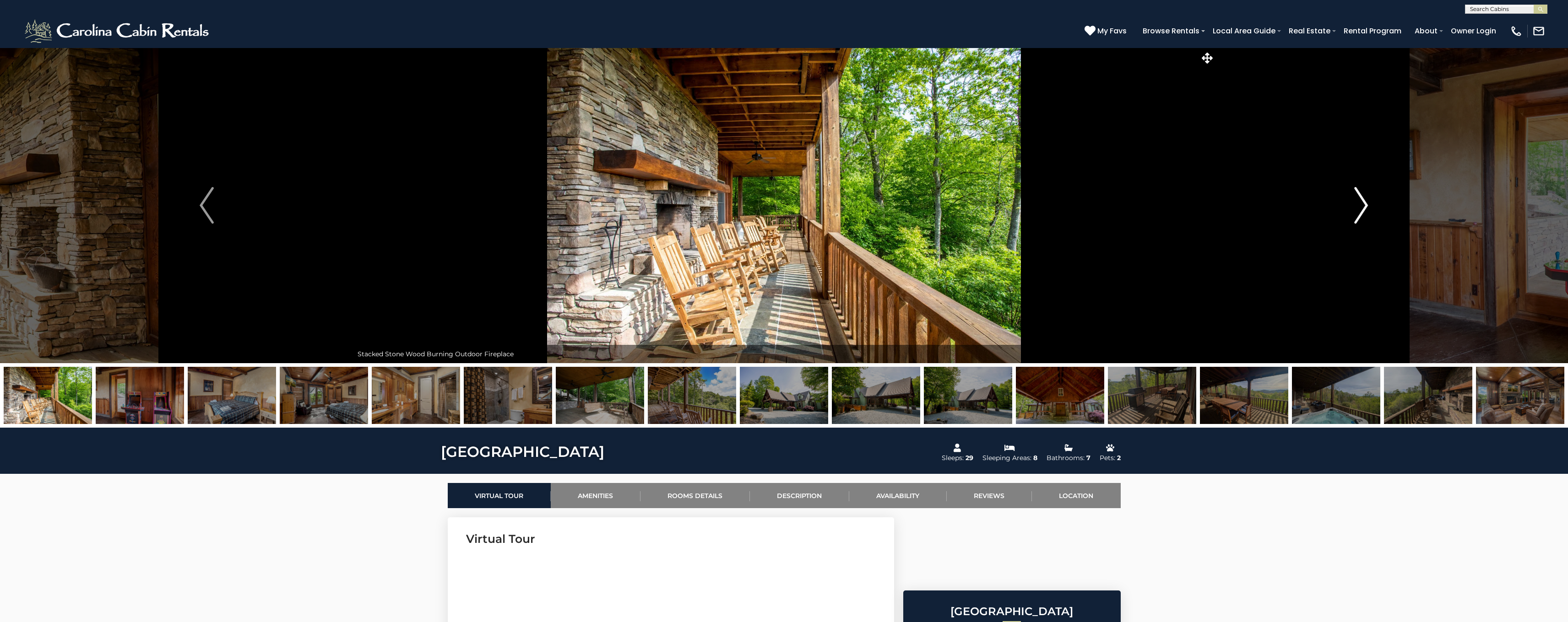
click at [1359, 205] on img "Next" at bounding box center [1361, 205] width 13 height 37
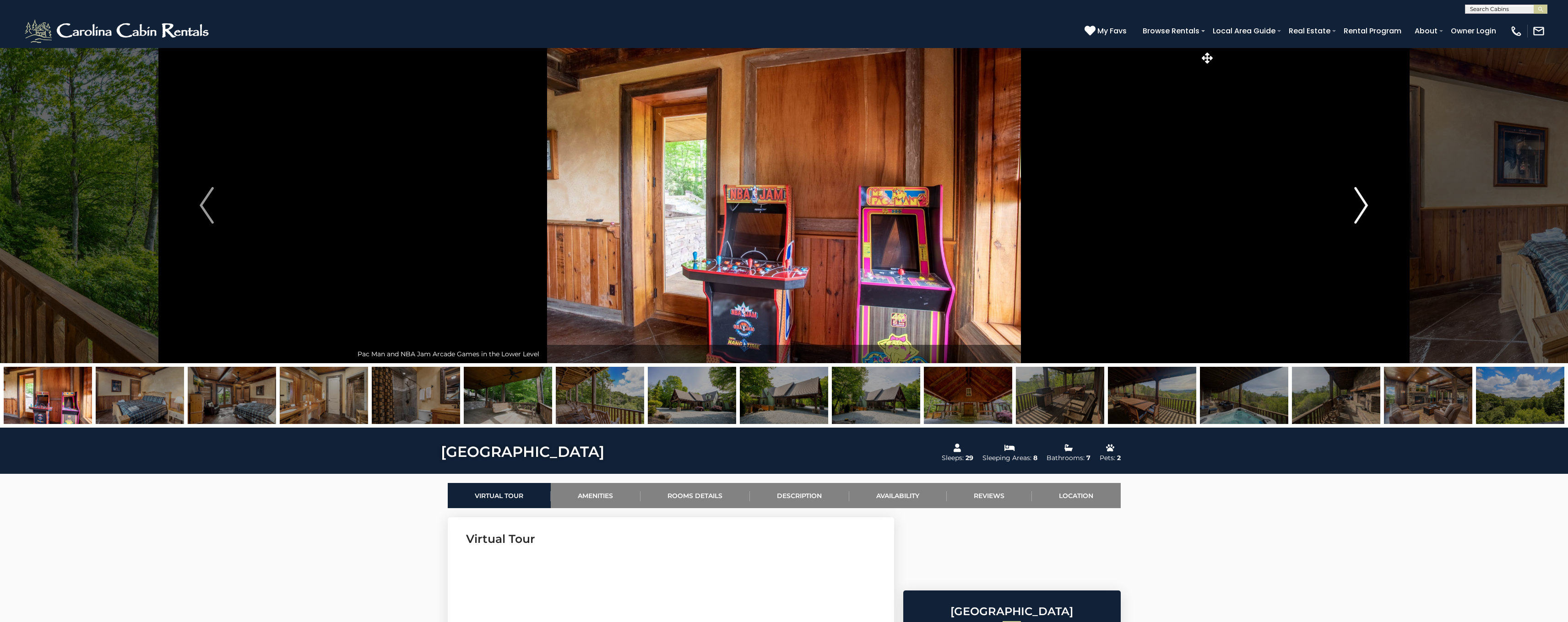
click at [1359, 205] on img "Next" at bounding box center [1361, 205] width 13 height 37
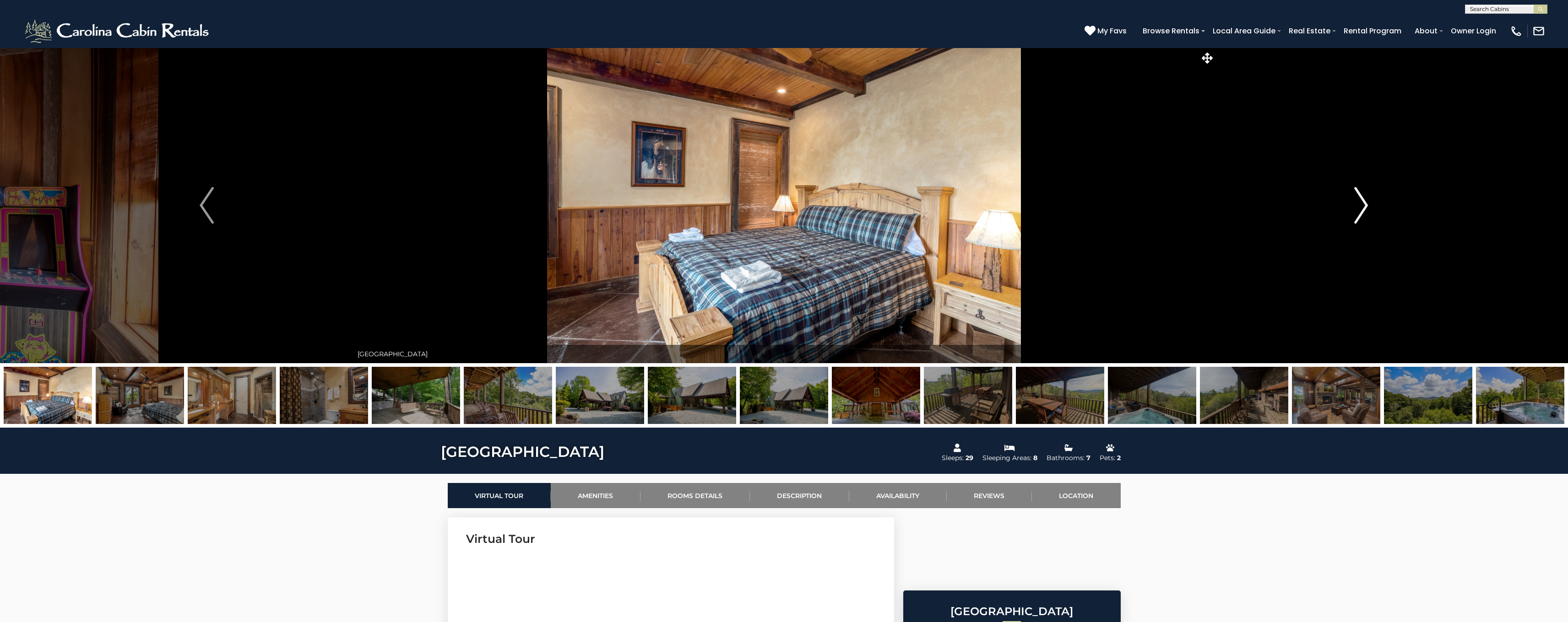
click at [1359, 205] on img "Next" at bounding box center [1361, 205] width 13 height 37
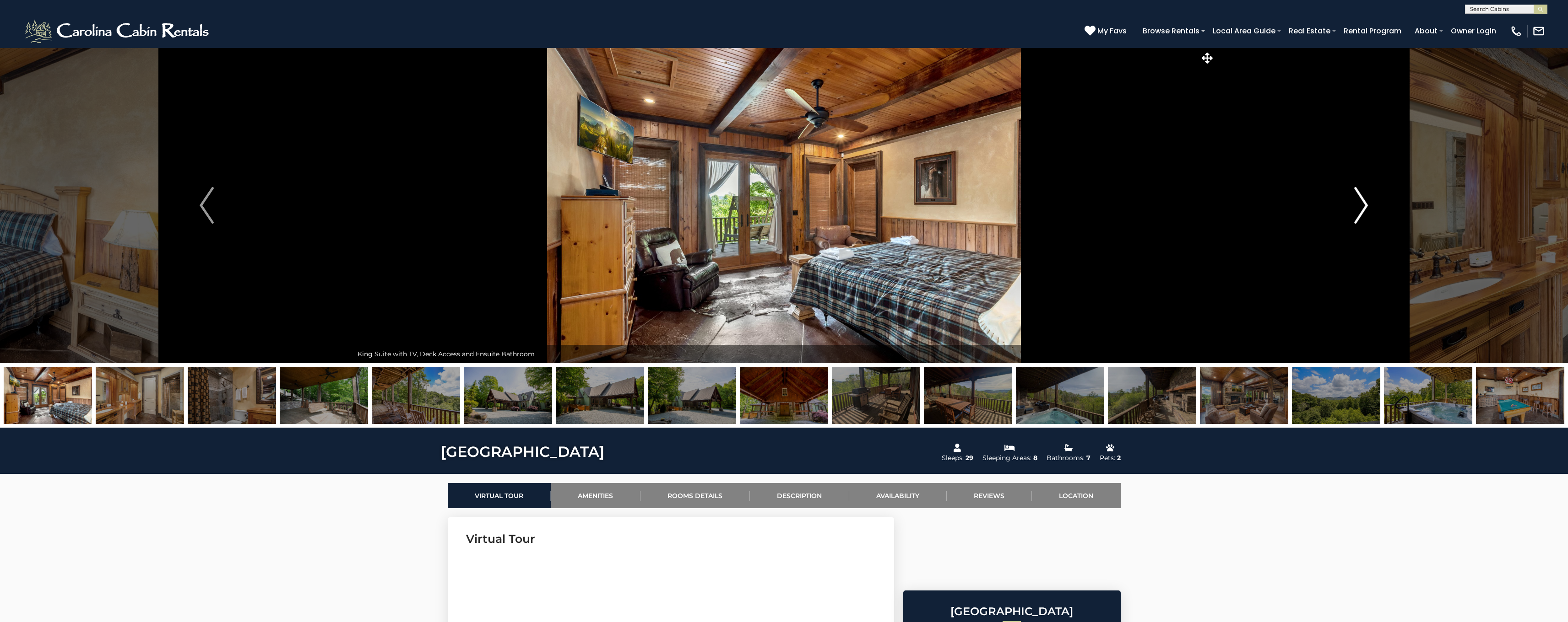
click at [1359, 205] on img "Next" at bounding box center [1361, 205] width 13 height 37
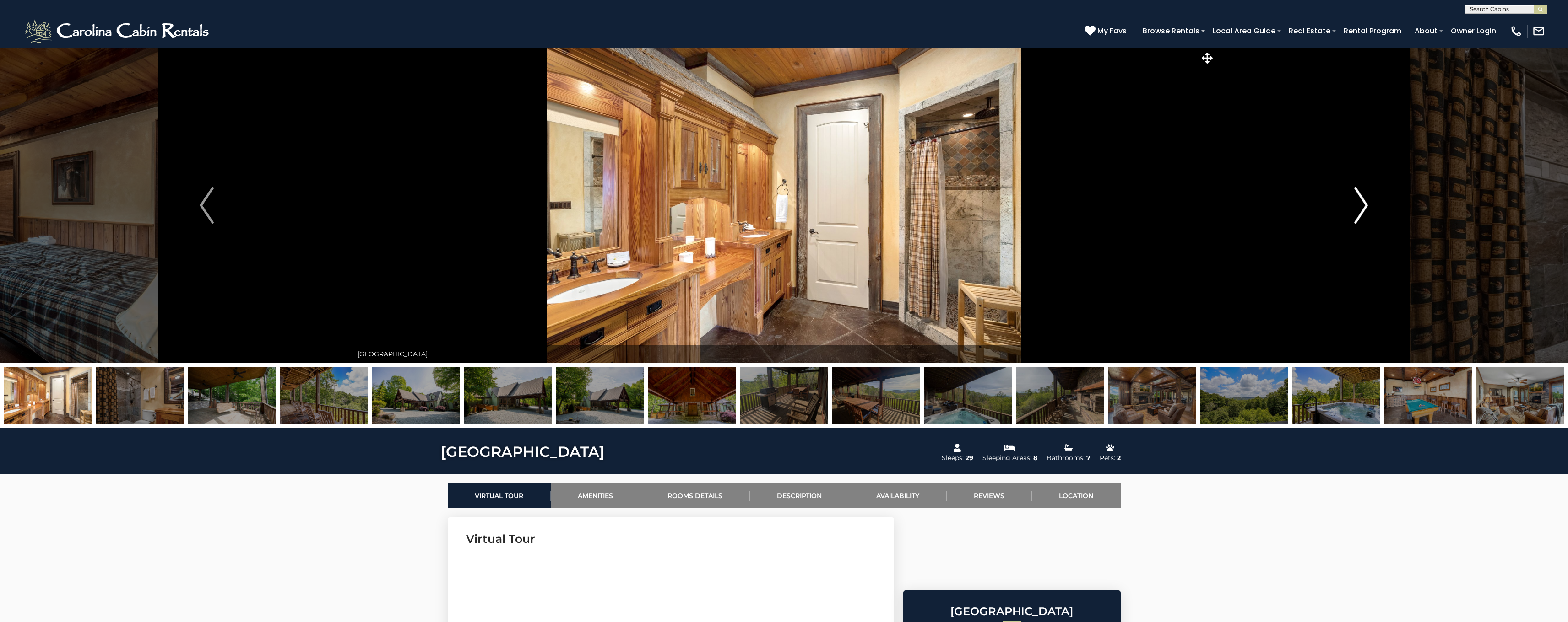
click at [1359, 205] on img "Next" at bounding box center [1361, 205] width 13 height 37
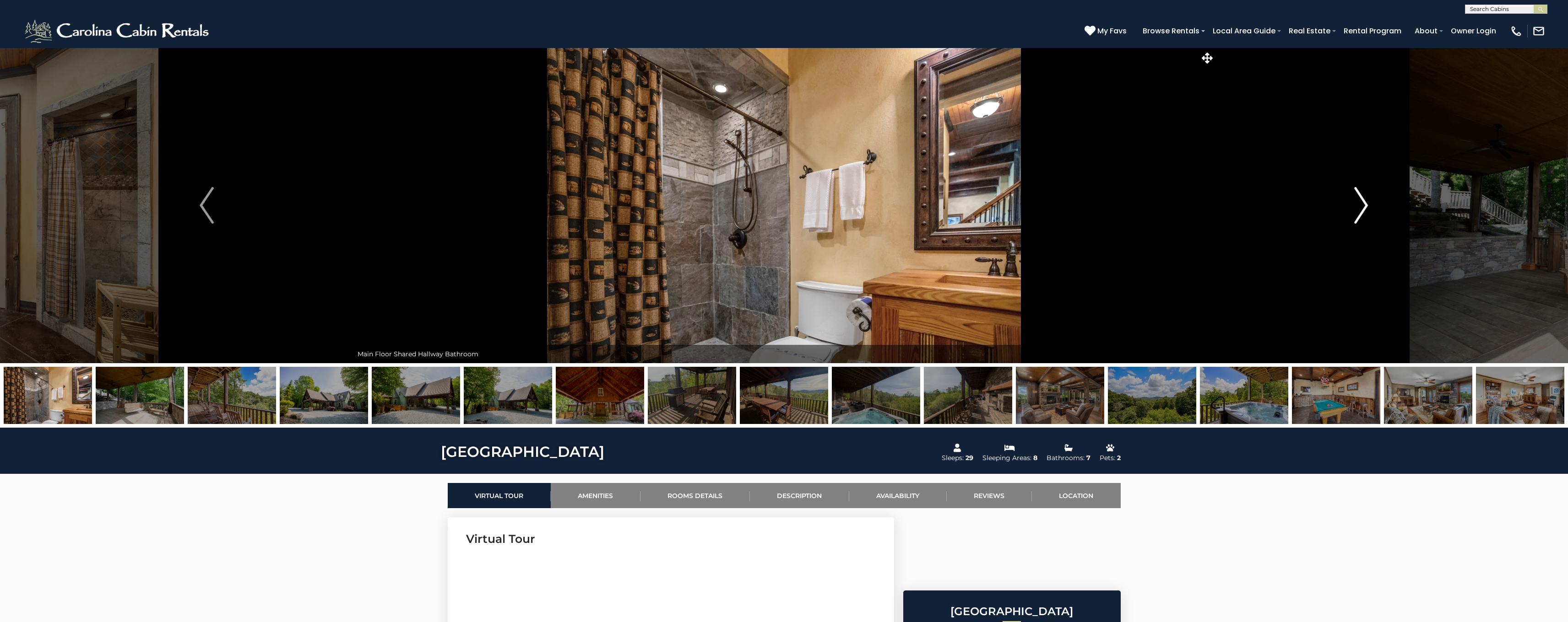
click at [1359, 205] on img "Next" at bounding box center [1361, 205] width 13 height 37
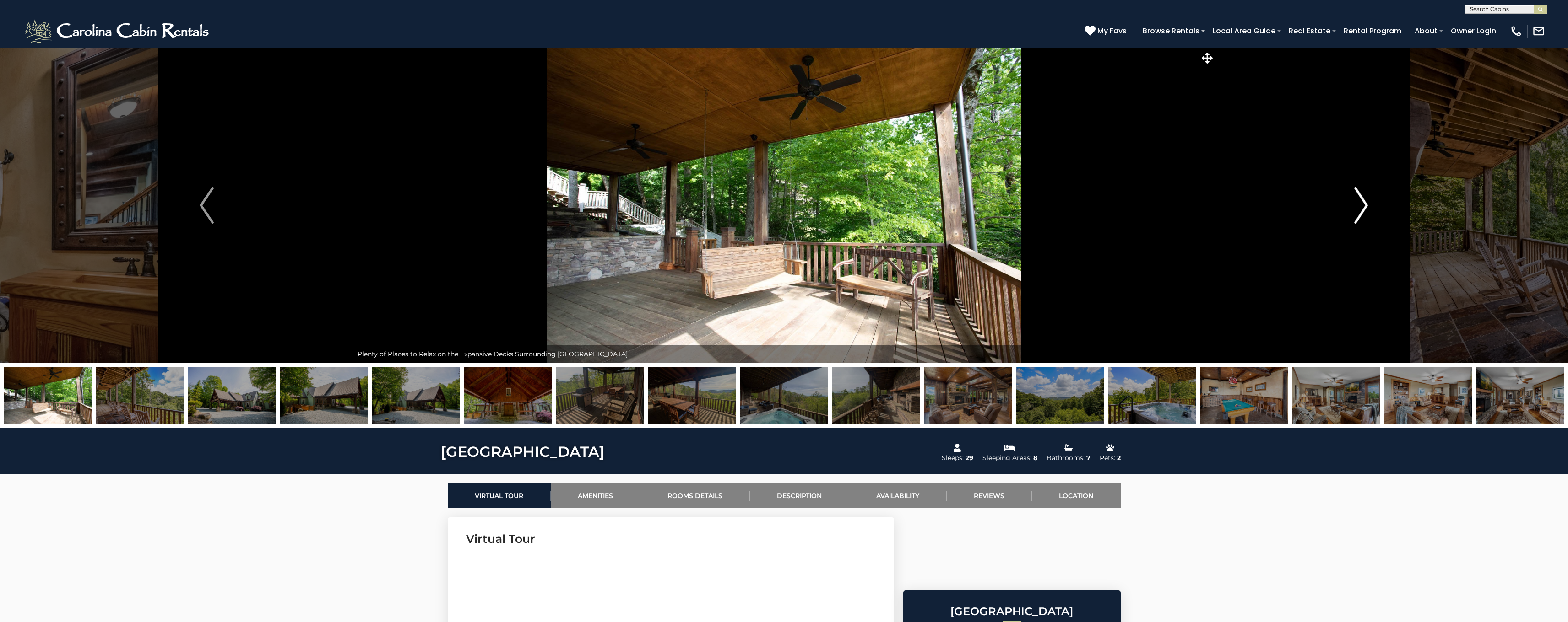
click at [1359, 205] on img "Next" at bounding box center [1361, 205] width 13 height 37
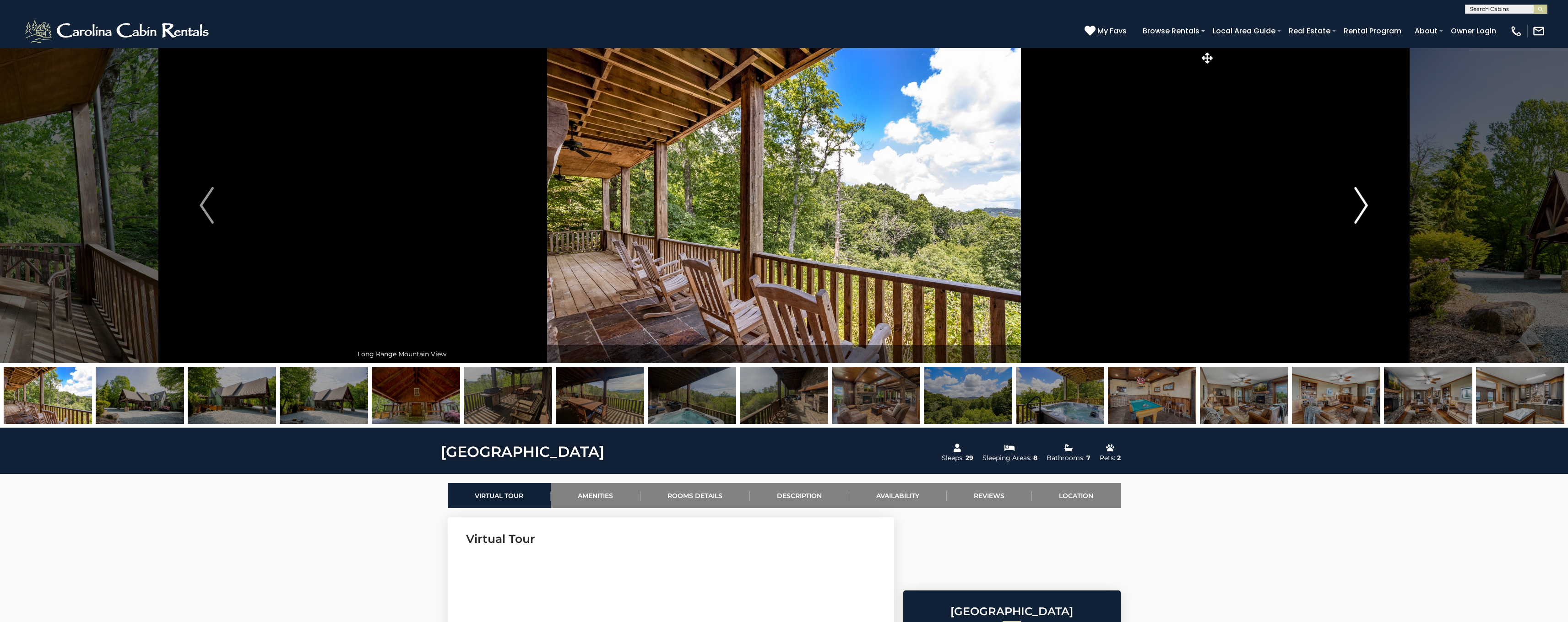
click at [1359, 205] on img "Next" at bounding box center [1361, 205] width 13 height 37
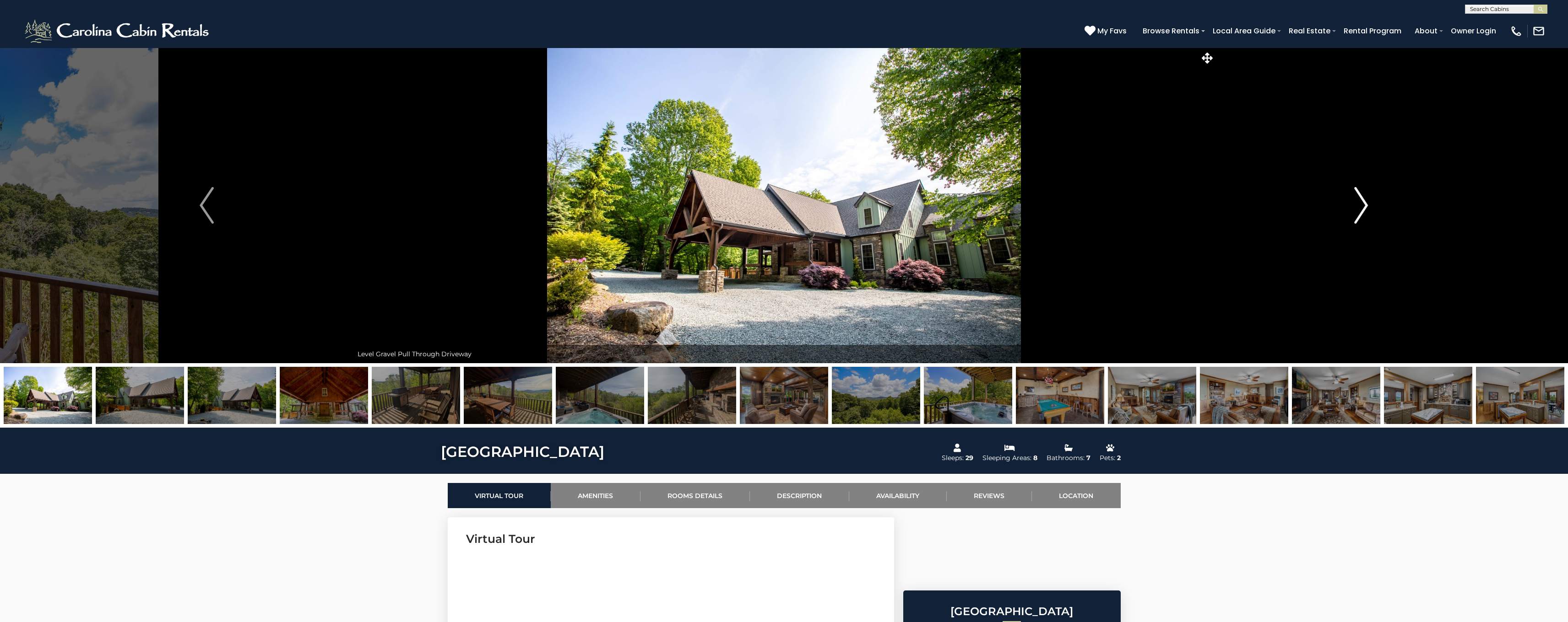
click at [1359, 205] on img "Next" at bounding box center [1361, 205] width 13 height 37
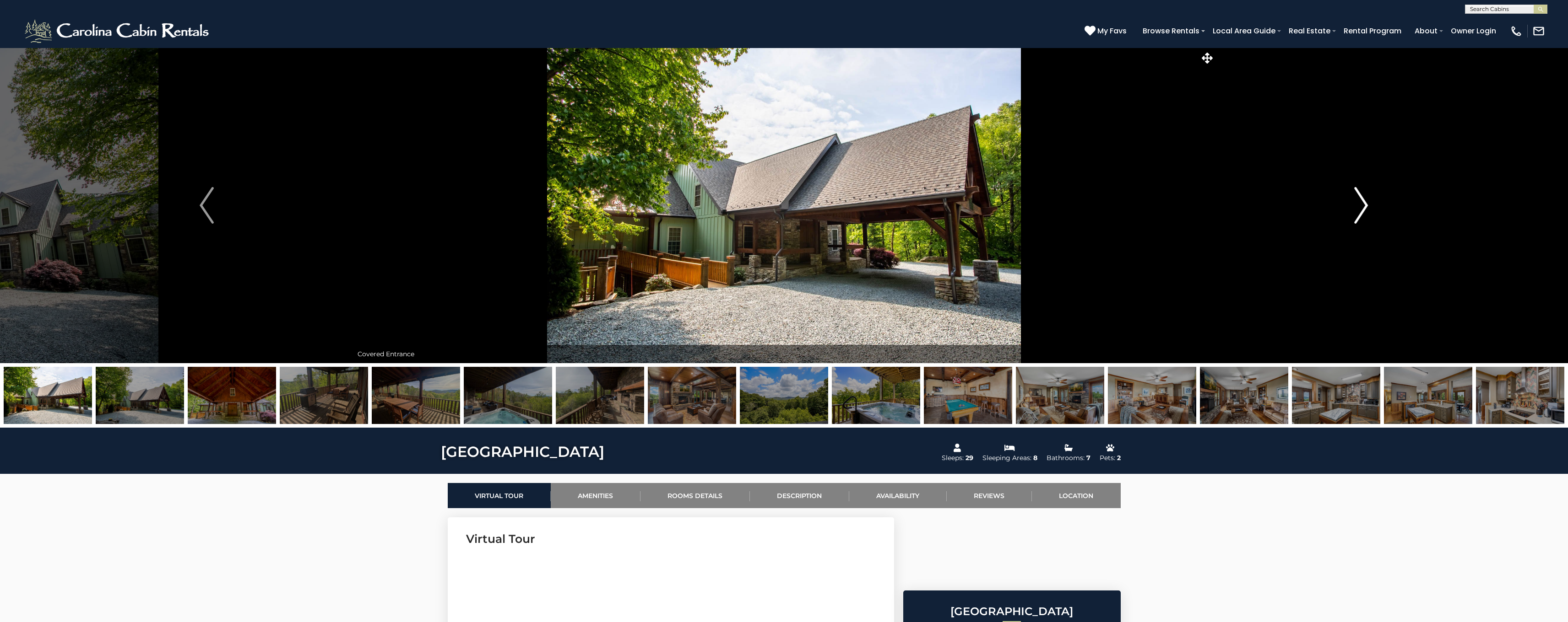
click at [1359, 205] on img "Next" at bounding box center [1361, 205] width 13 height 37
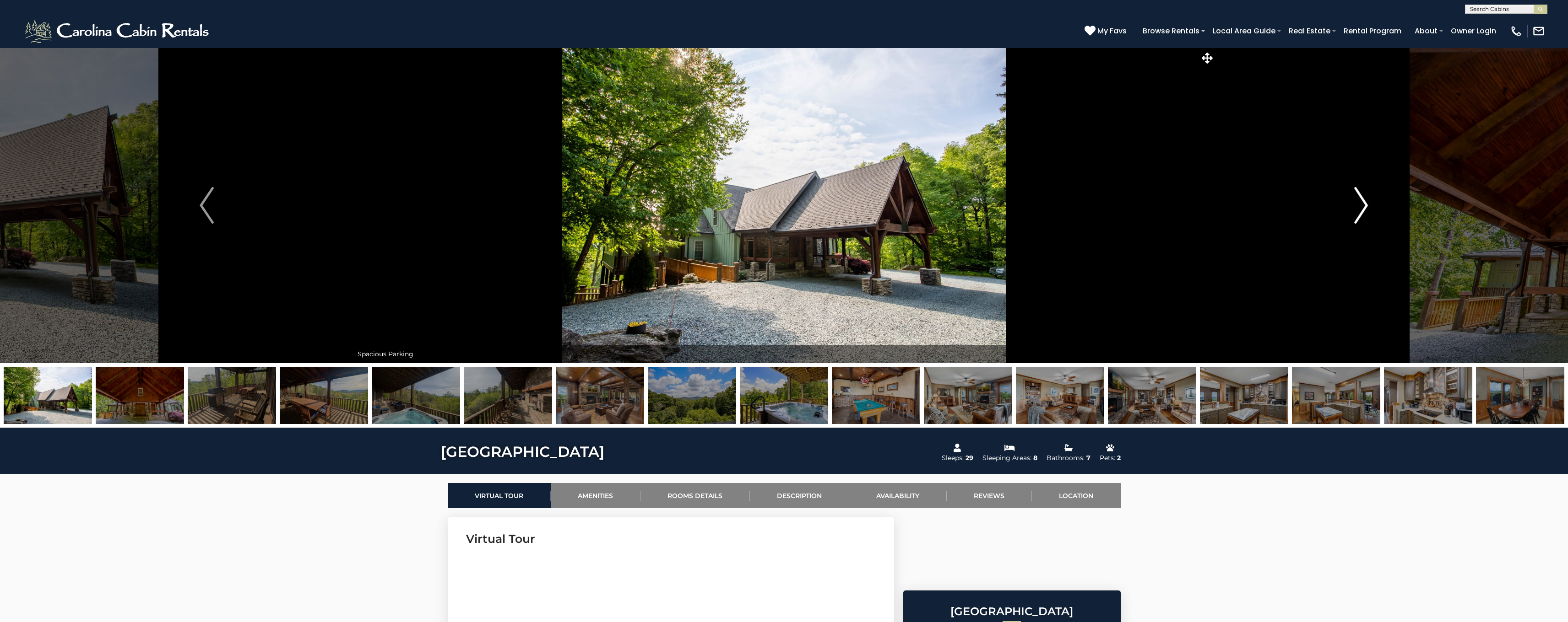
click at [1359, 205] on img "Next" at bounding box center [1361, 205] width 13 height 37
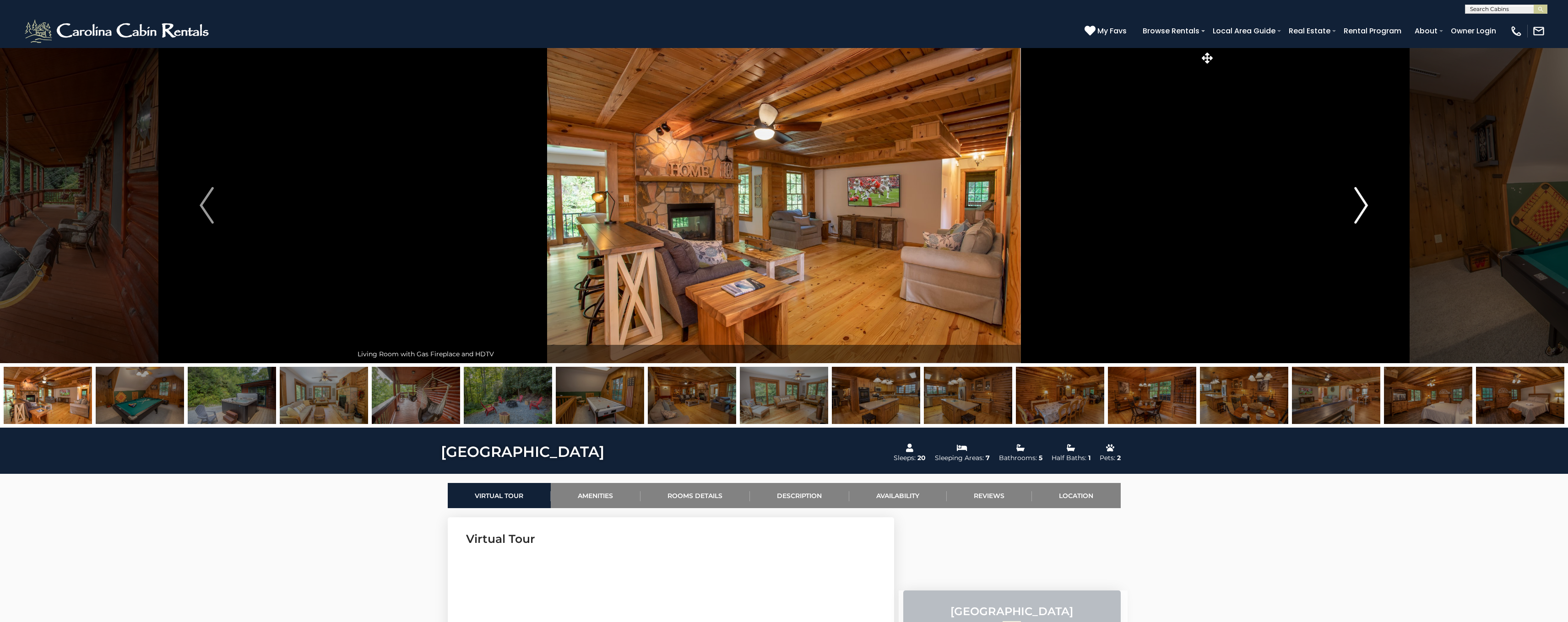
click at [1359, 207] on img "Next" at bounding box center [1361, 205] width 13 height 37
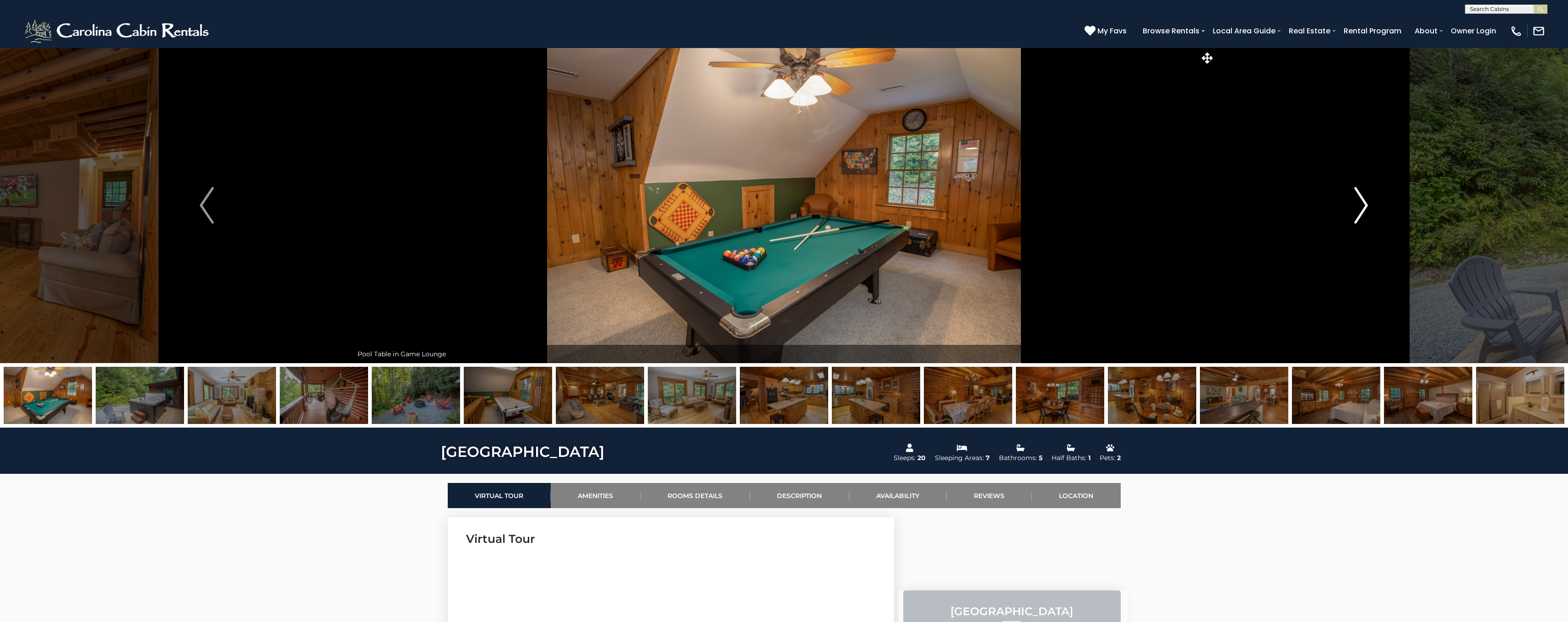
click at [1359, 207] on img "Next" at bounding box center [1361, 205] width 13 height 37
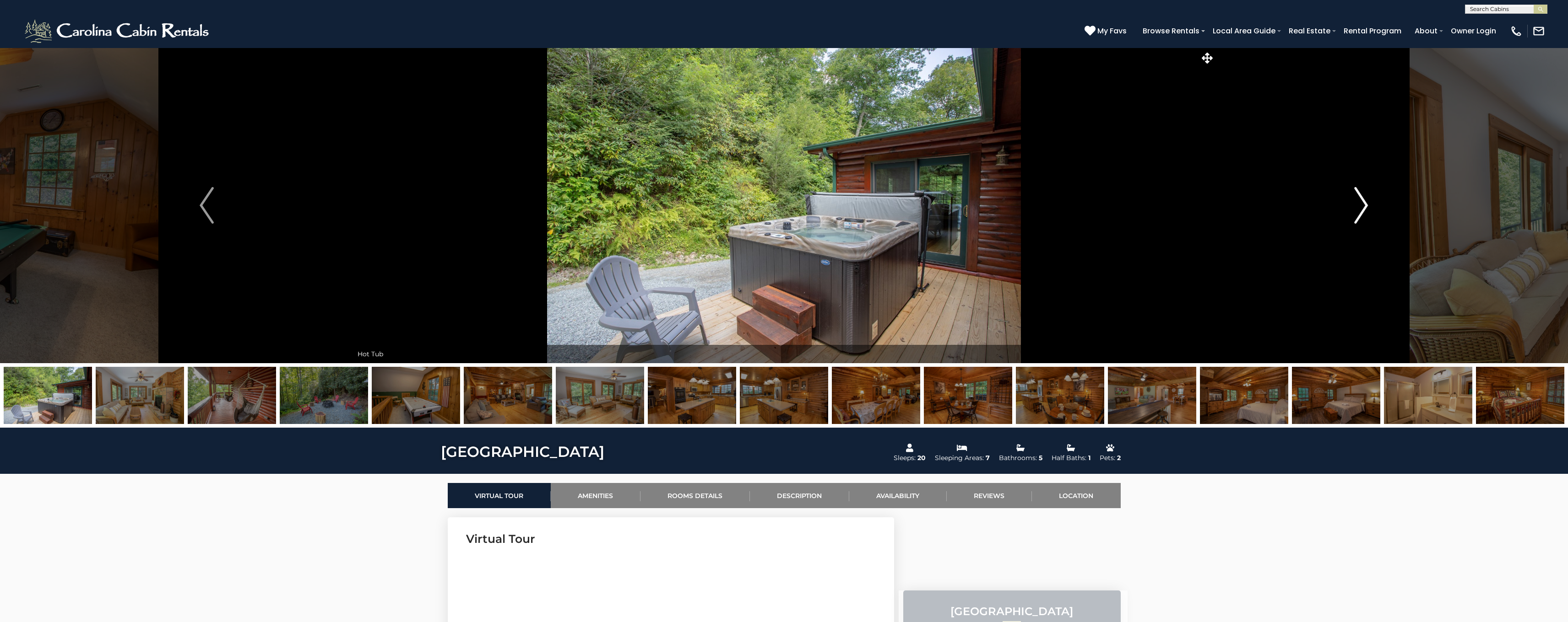
click at [1359, 207] on img "Next" at bounding box center [1361, 205] width 13 height 37
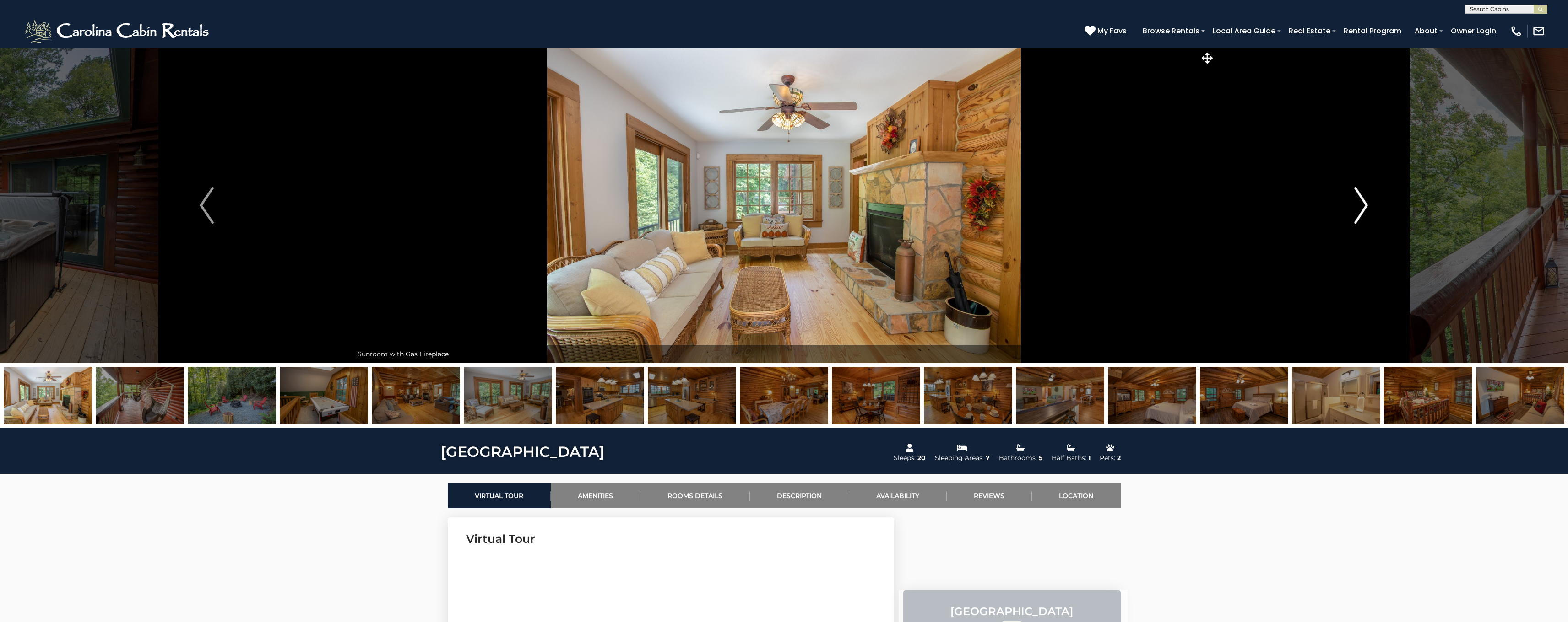
click at [1359, 207] on img "Next" at bounding box center [1361, 205] width 13 height 37
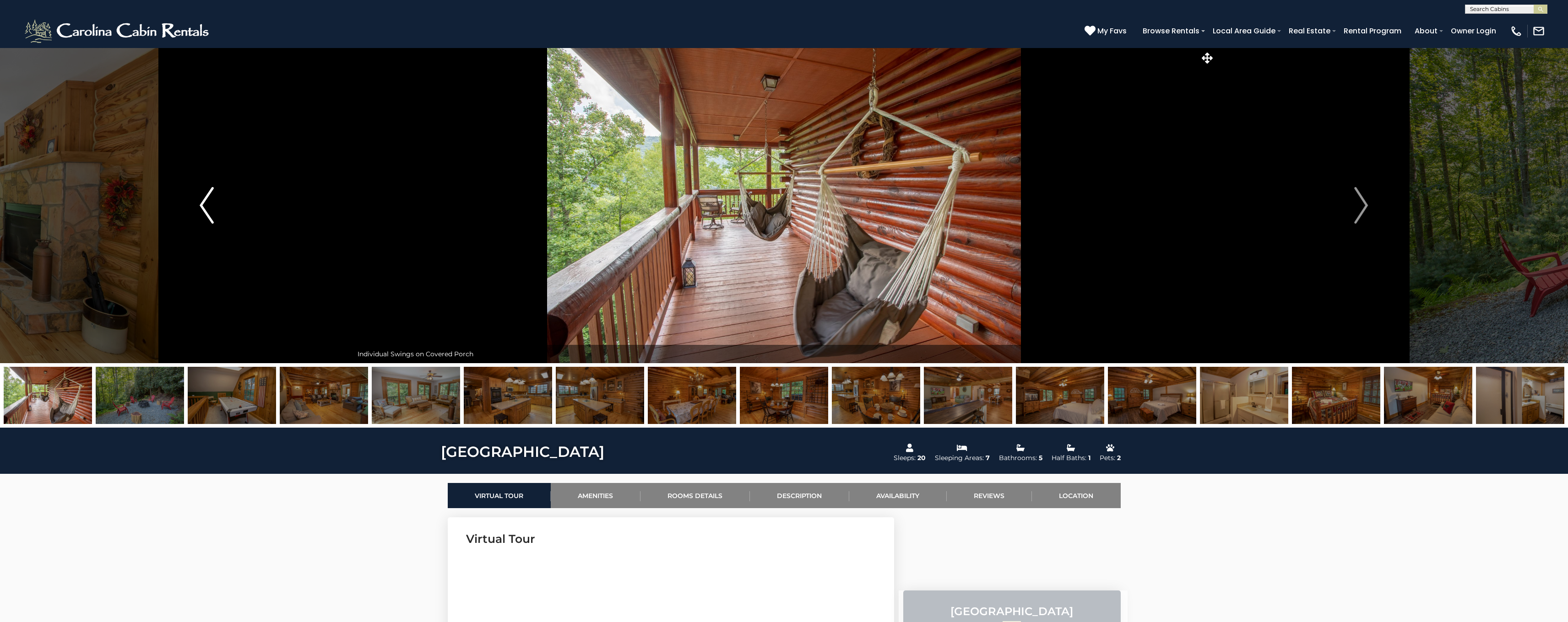
click at [207, 207] on img "Previous" at bounding box center [206, 205] width 13 height 37
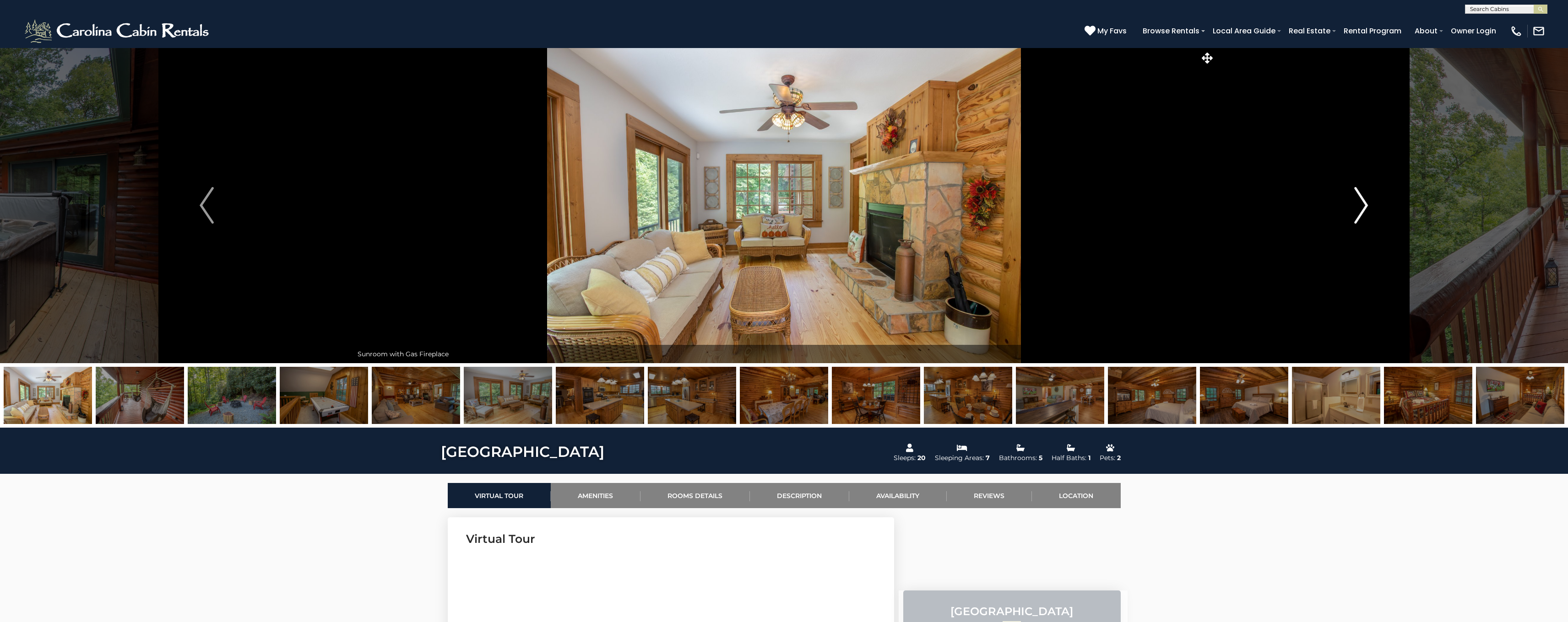
click at [1361, 206] on img "Next" at bounding box center [1361, 205] width 13 height 37
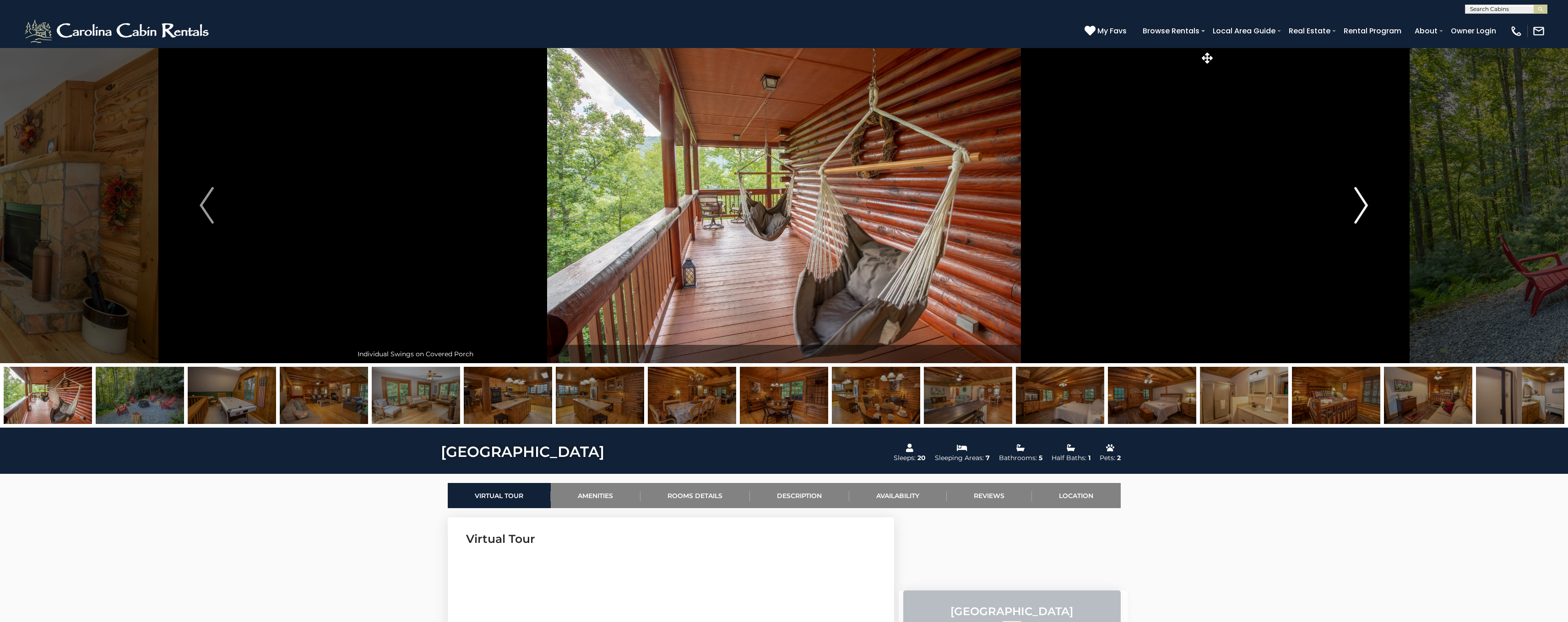
click at [1361, 206] on img "Next" at bounding box center [1361, 205] width 13 height 37
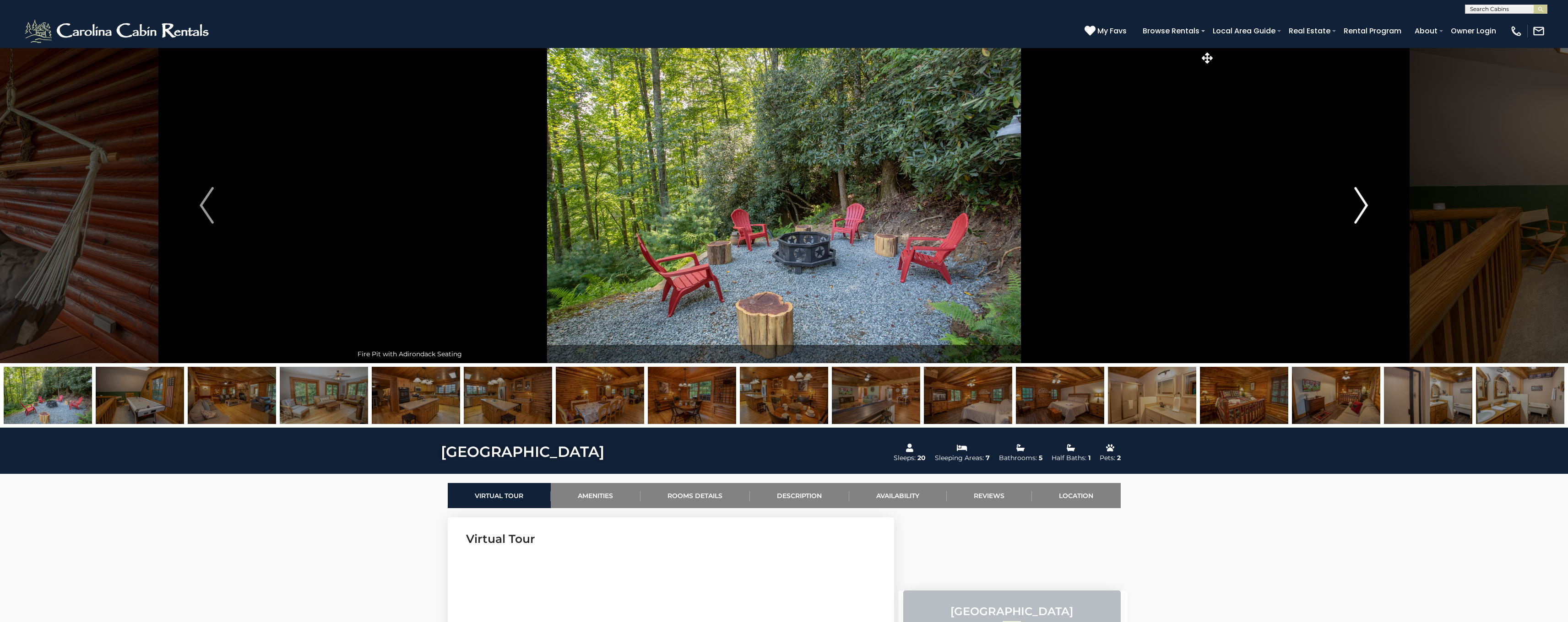
click at [1361, 206] on img "Next" at bounding box center [1361, 205] width 13 height 37
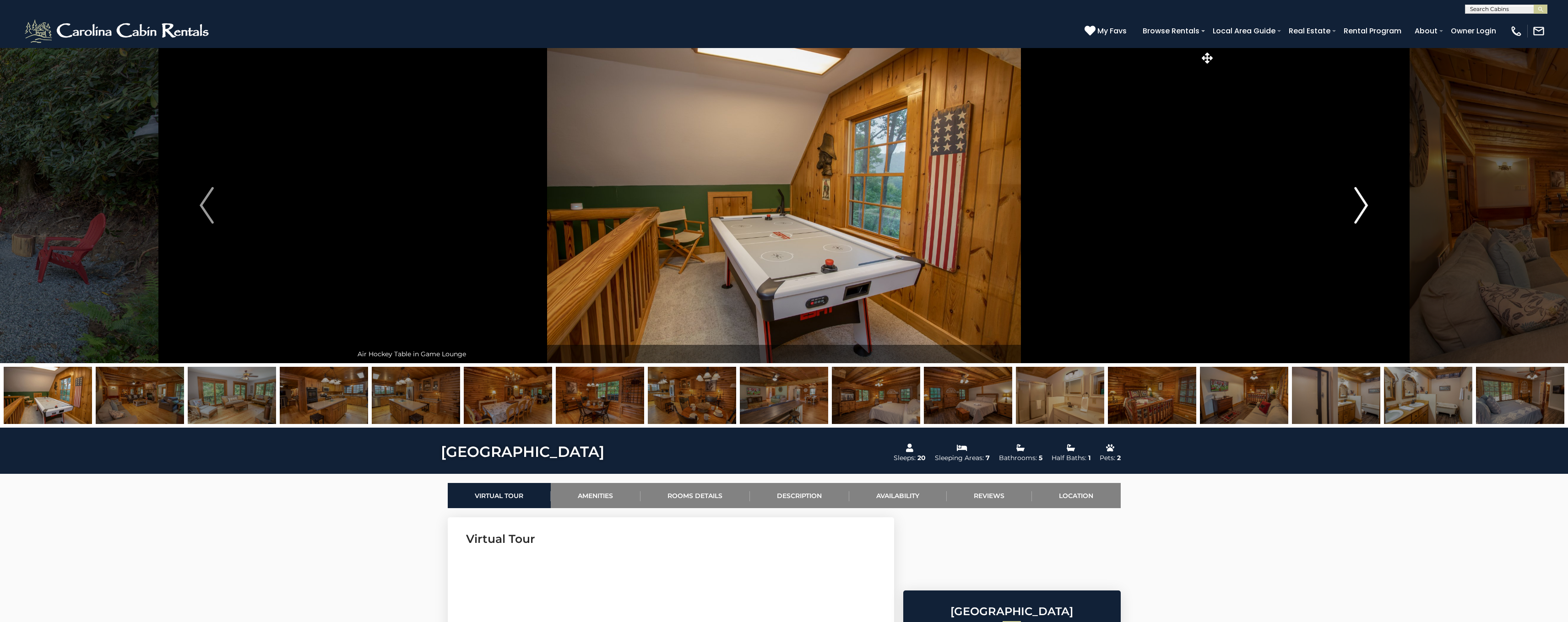
click at [1361, 206] on img "Next" at bounding box center [1361, 205] width 13 height 37
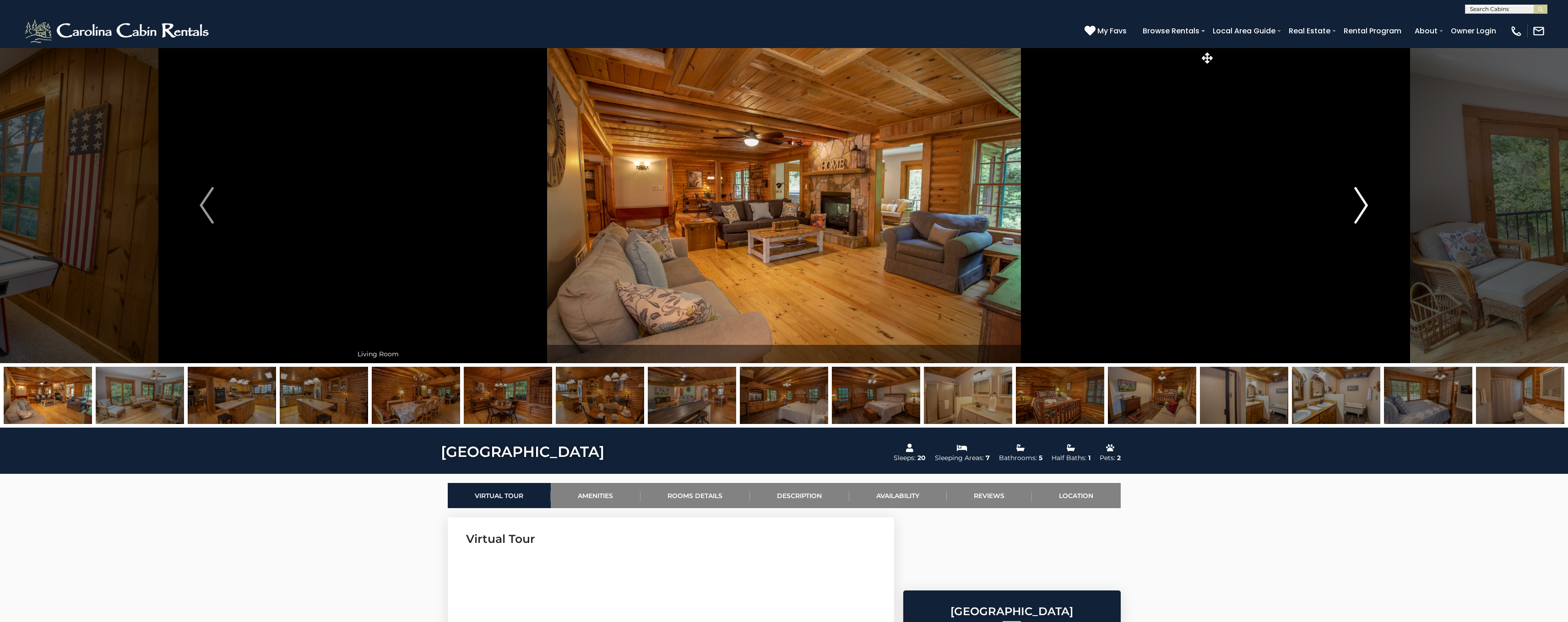
click at [1361, 206] on img "Next" at bounding box center [1361, 205] width 13 height 37
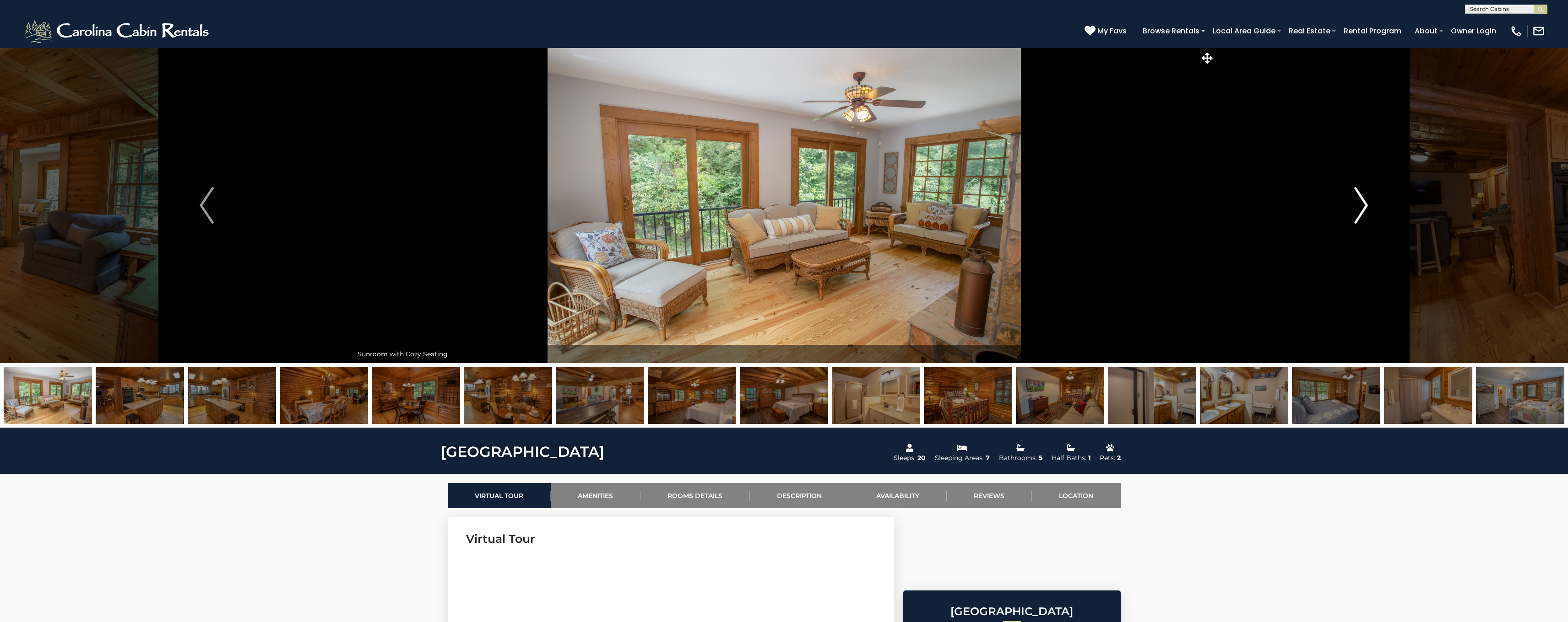
click at [1361, 206] on img "Next" at bounding box center [1361, 205] width 13 height 37
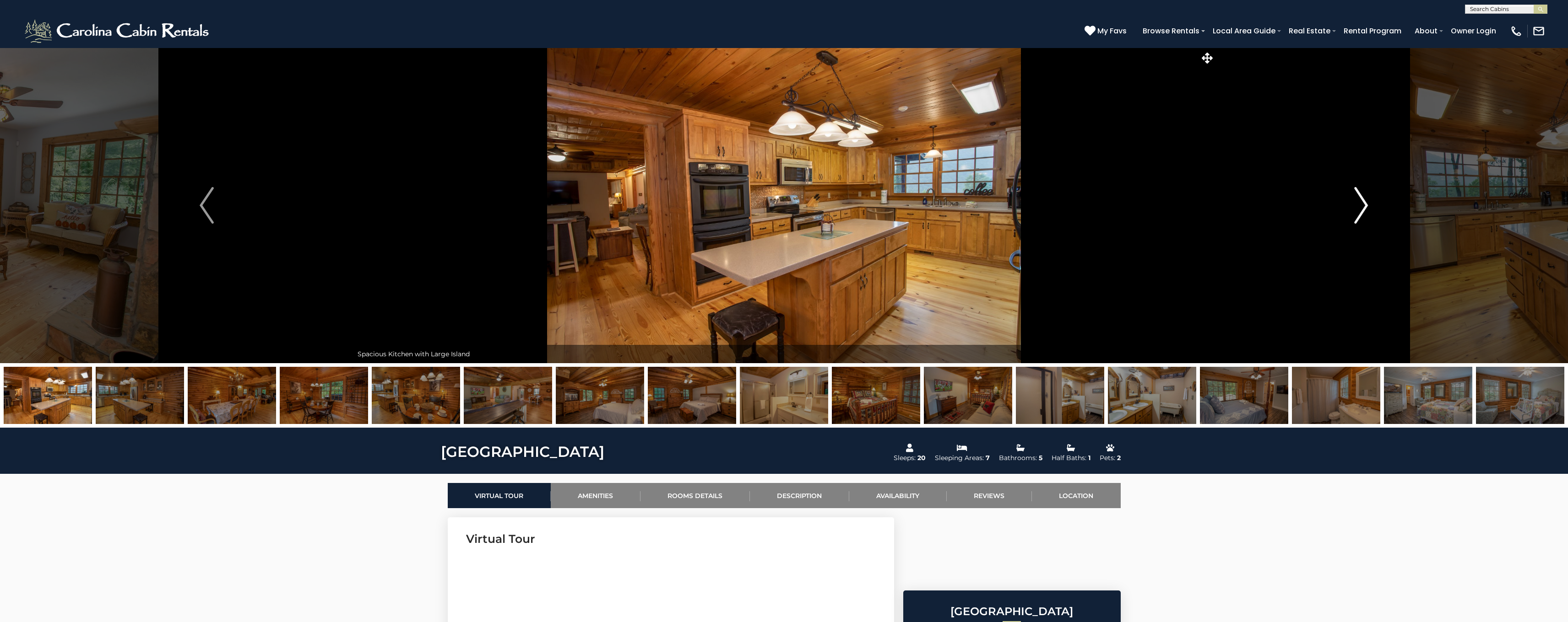
click at [1361, 206] on img "Next" at bounding box center [1361, 205] width 13 height 37
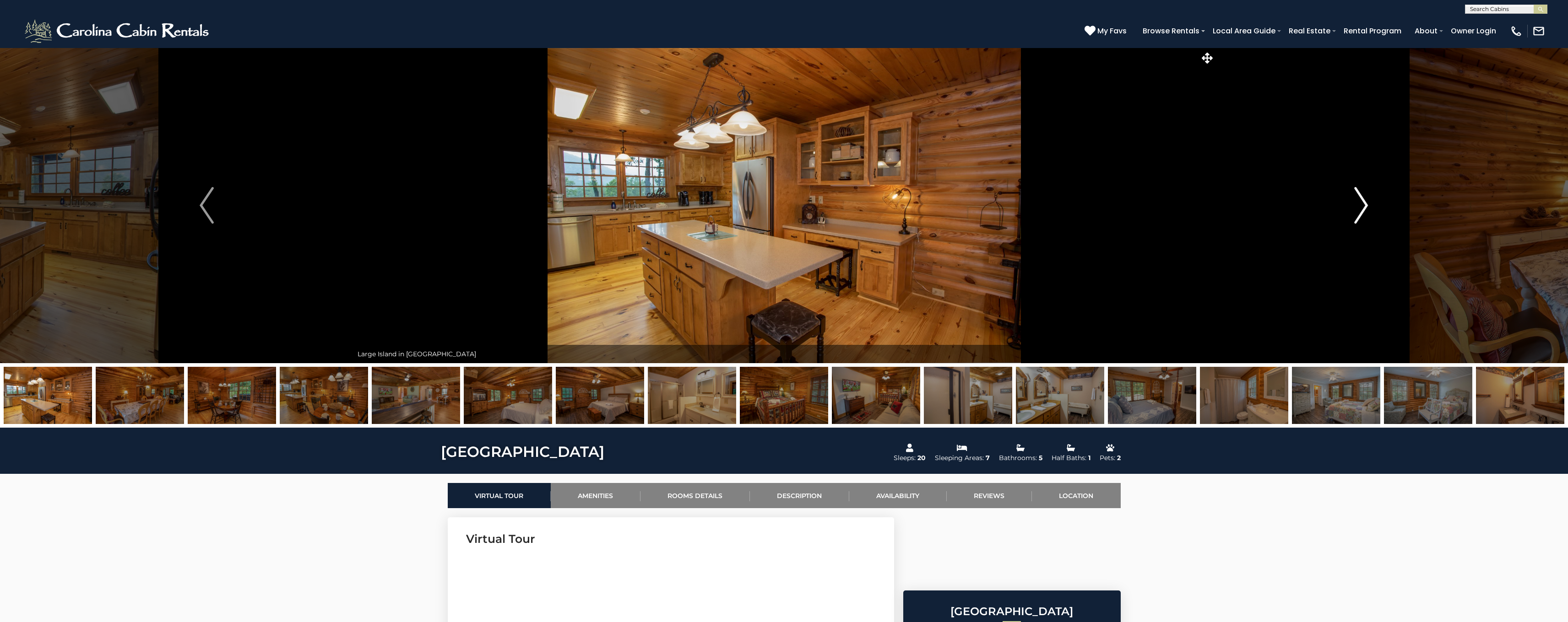
click at [1361, 206] on img "Next" at bounding box center [1361, 205] width 13 height 37
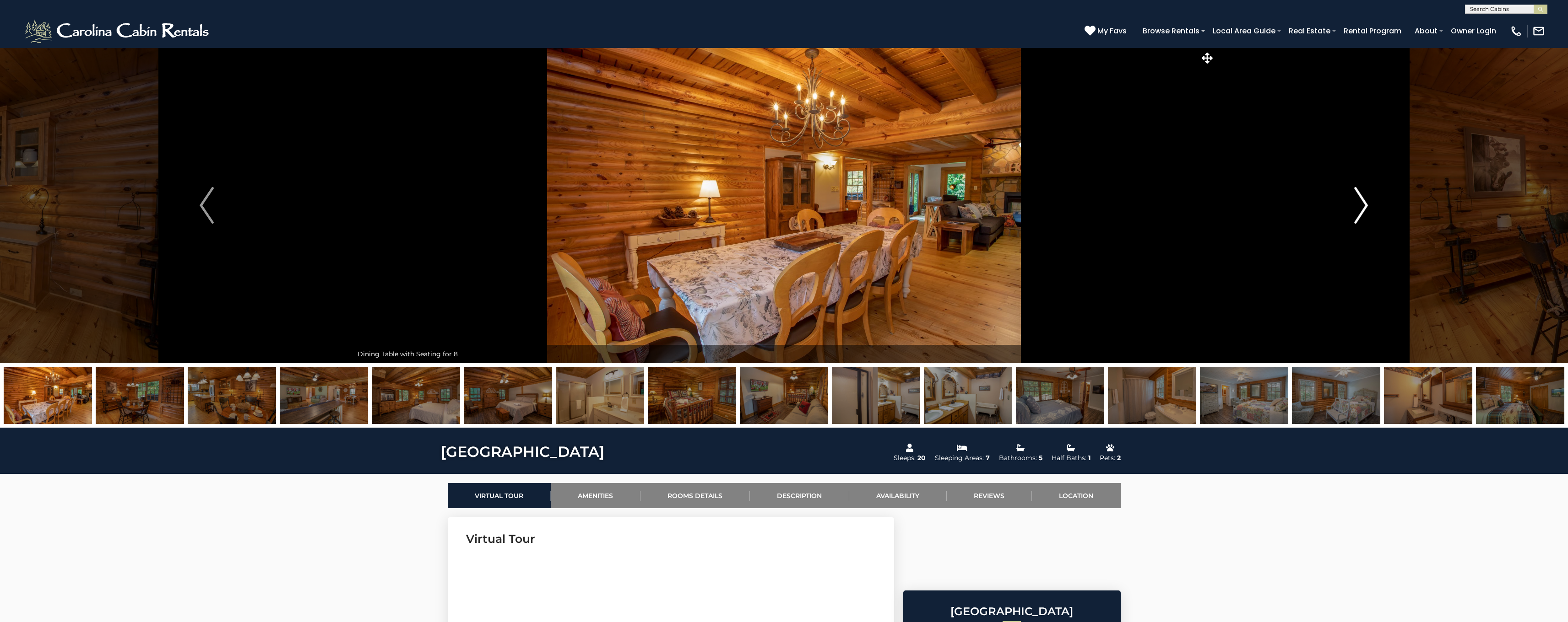
click at [1361, 206] on img "Next" at bounding box center [1361, 205] width 13 height 37
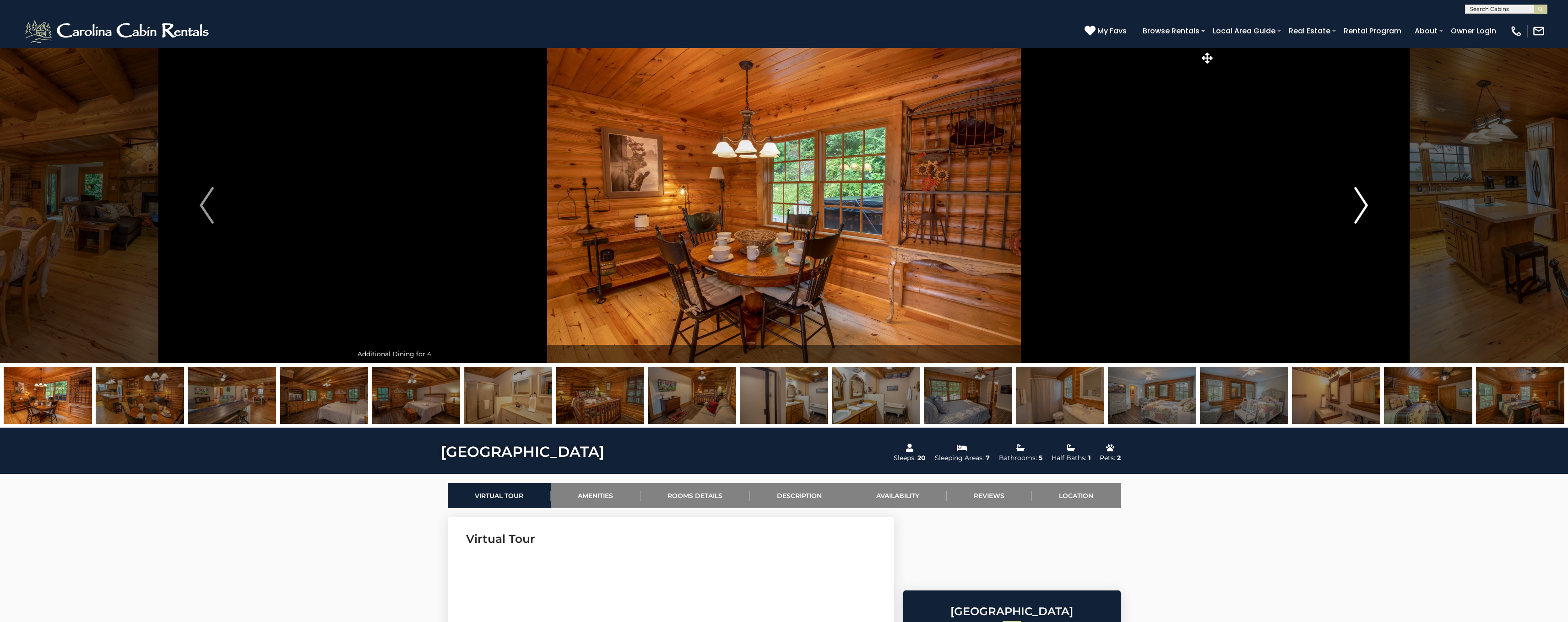
click at [1361, 206] on img "Next" at bounding box center [1361, 205] width 13 height 37
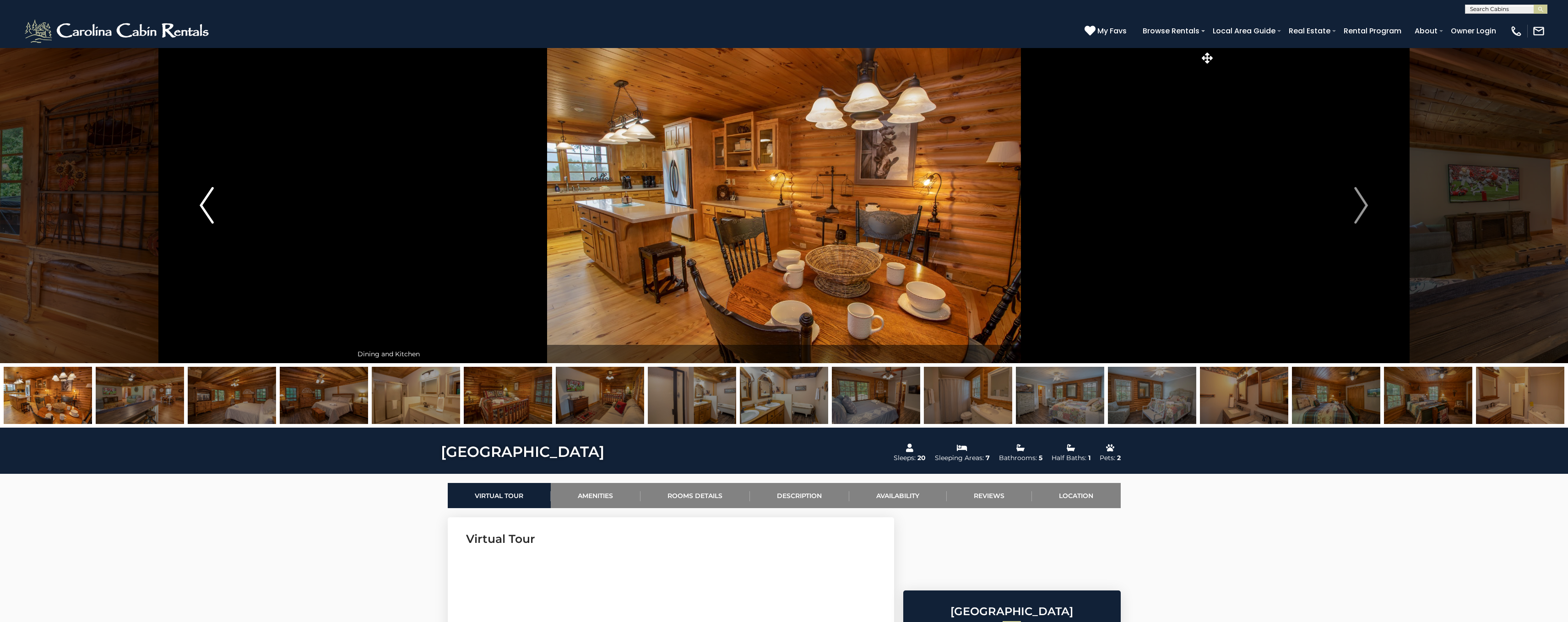
click at [199, 205] on button "Previous" at bounding box center [207, 205] width 292 height 316
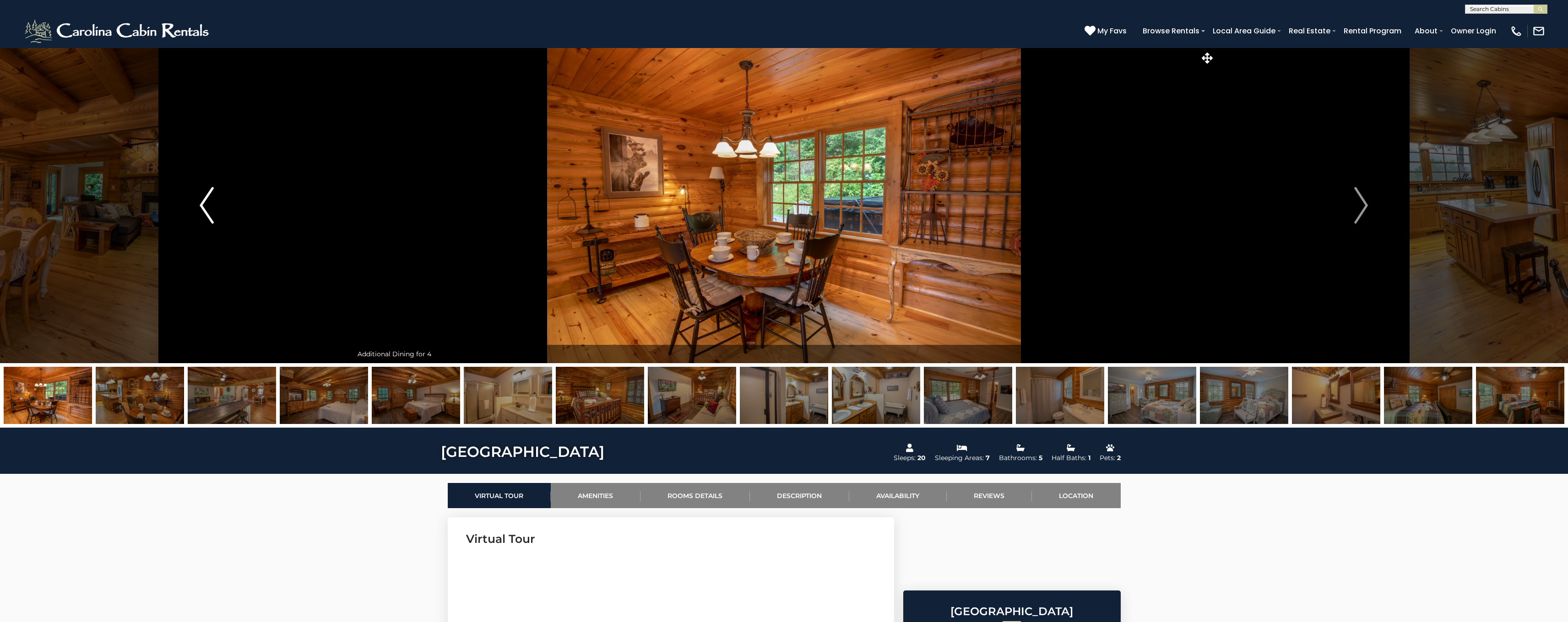
click at [201, 205] on img "Previous" at bounding box center [206, 205] width 13 height 37
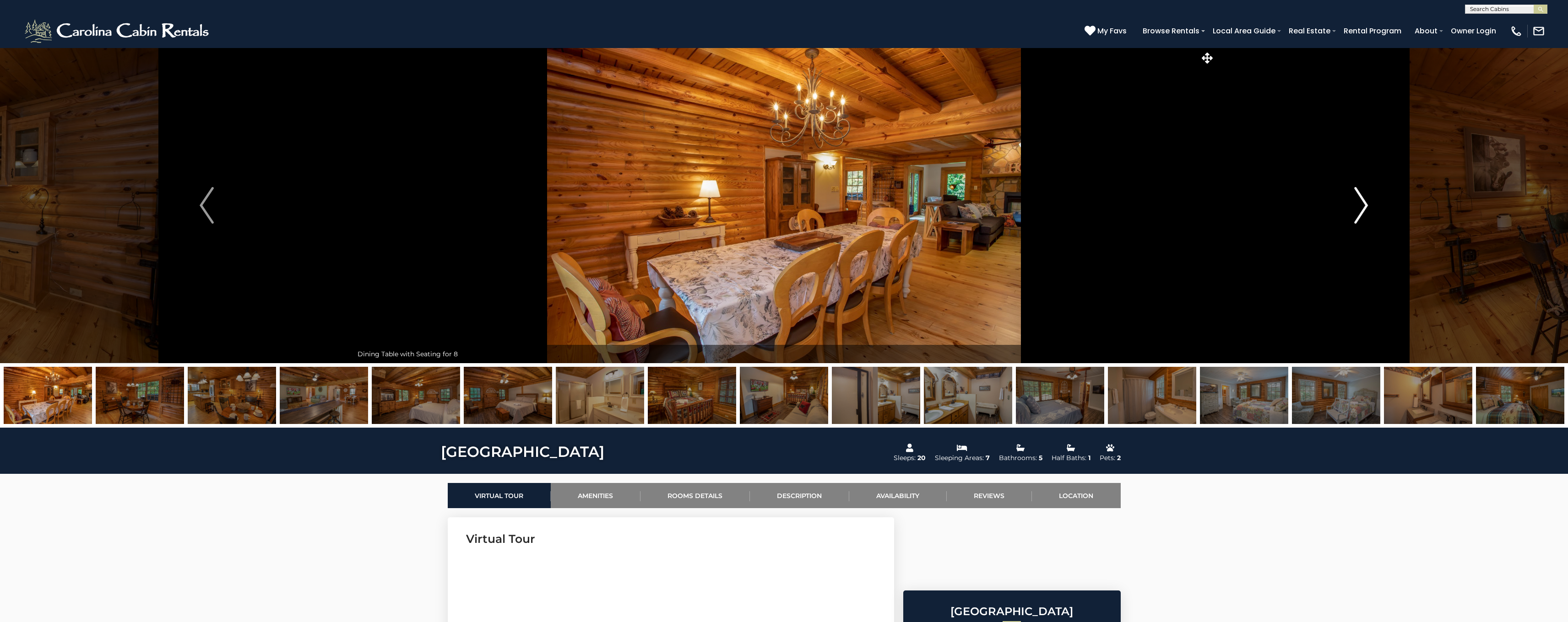
click at [1361, 206] on img "Next" at bounding box center [1361, 205] width 13 height 37
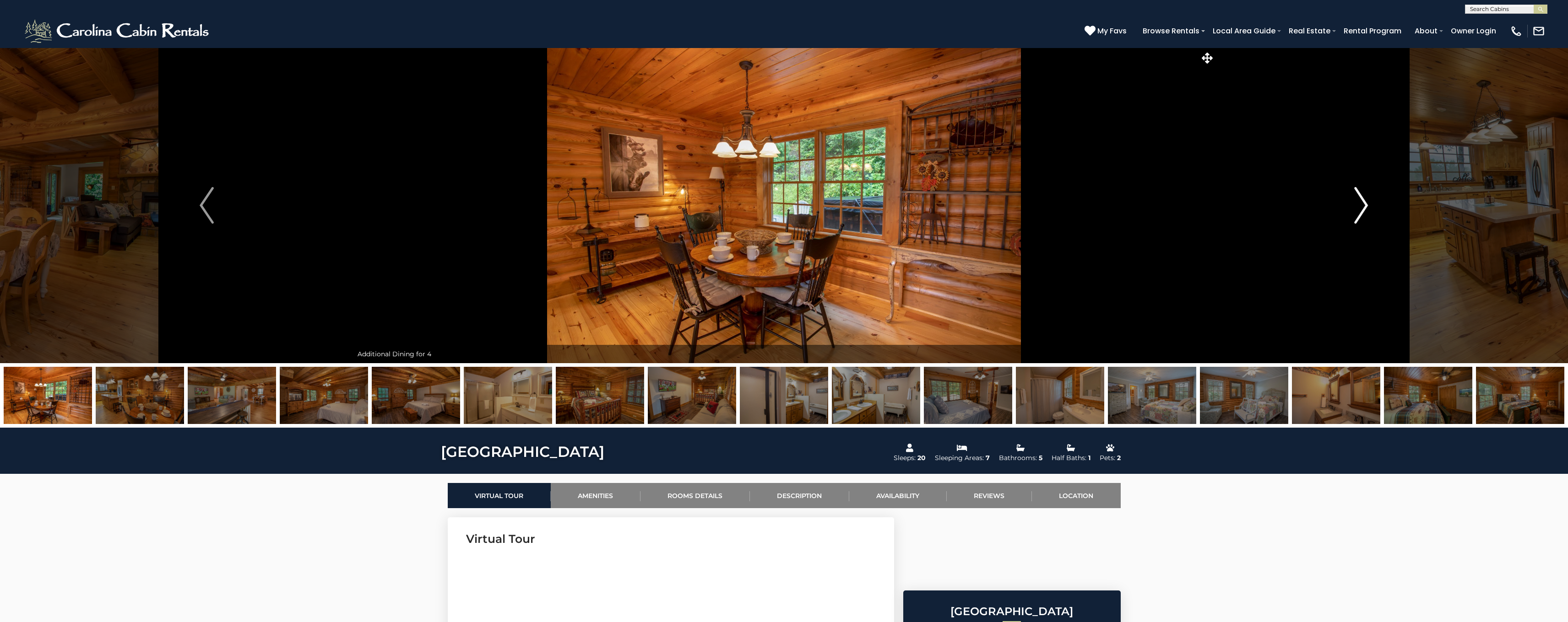
click at [1361, 206] on img "Next" at bounding box center [1361, 205] width 13 height 37
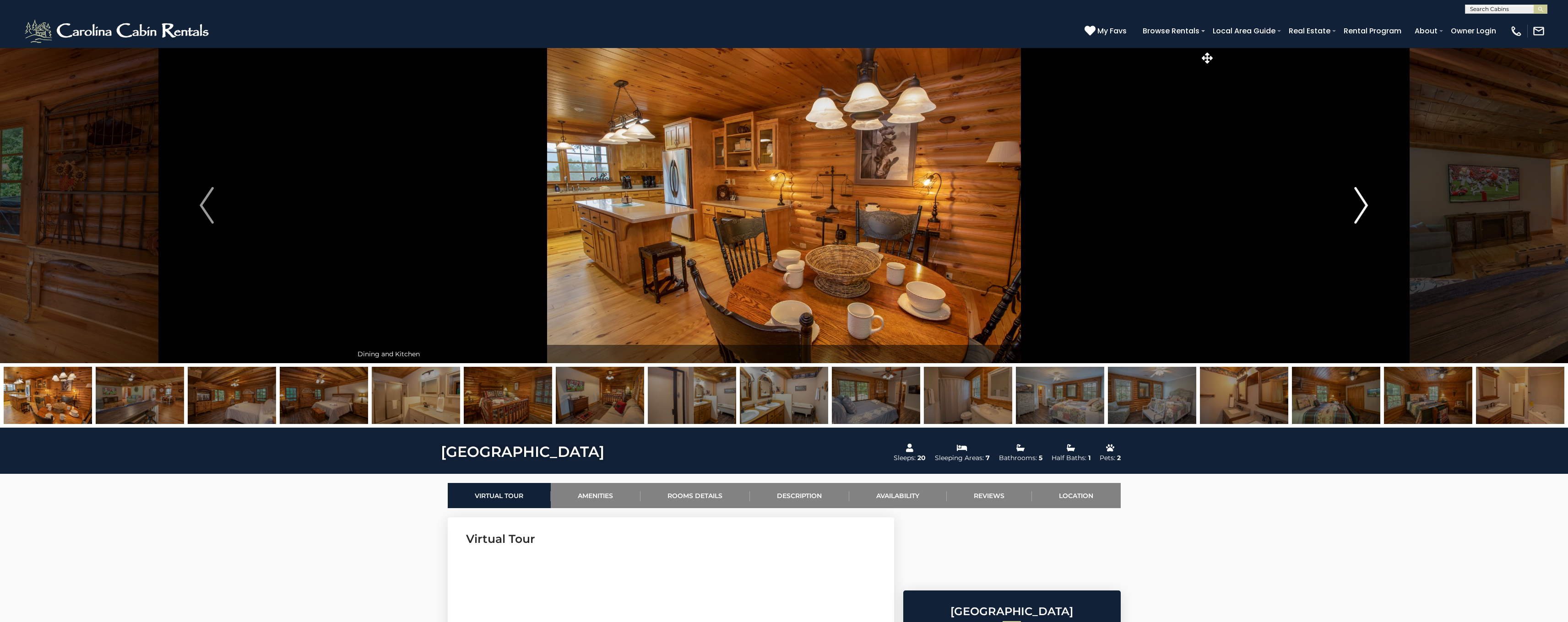
click at [1361, 205] on img "Next" at bounding box center [1361, 205] width 13 height 37
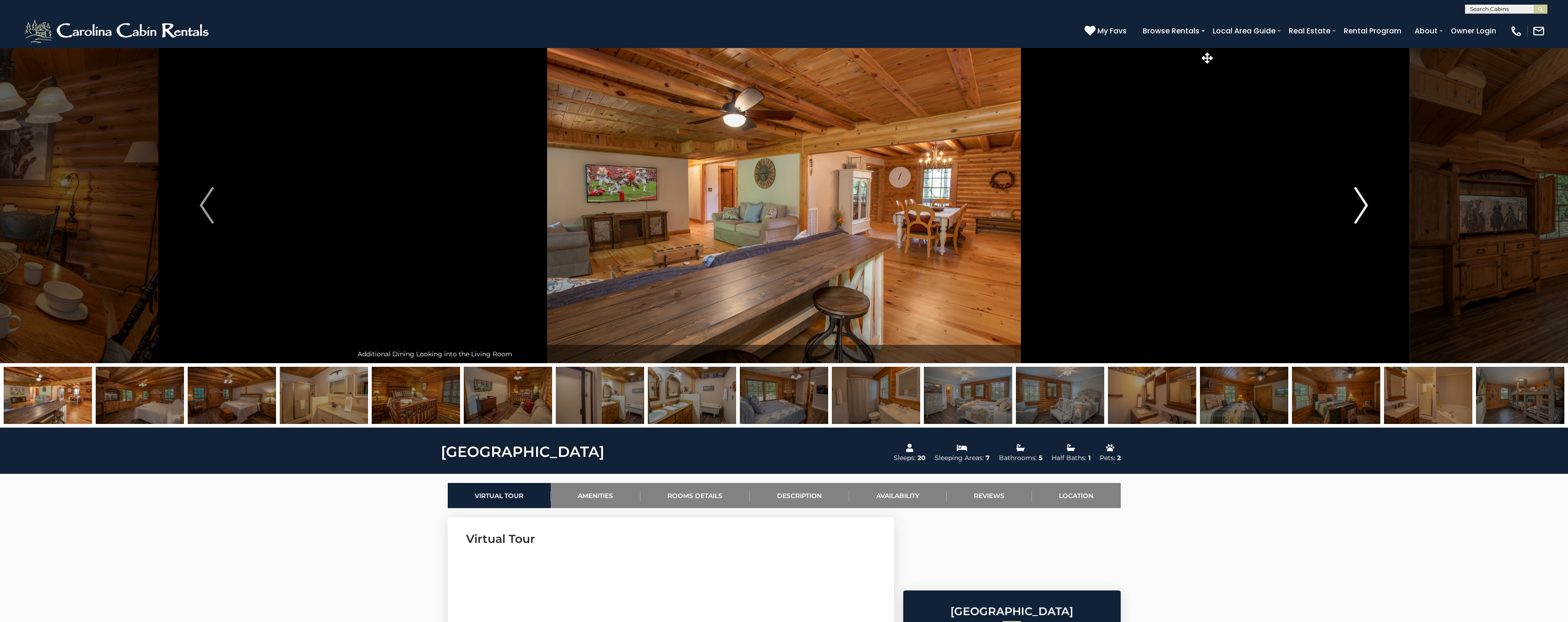
click at [1363, 205] on img "Next" at bounding box center [1361, 205] width 13 height 37
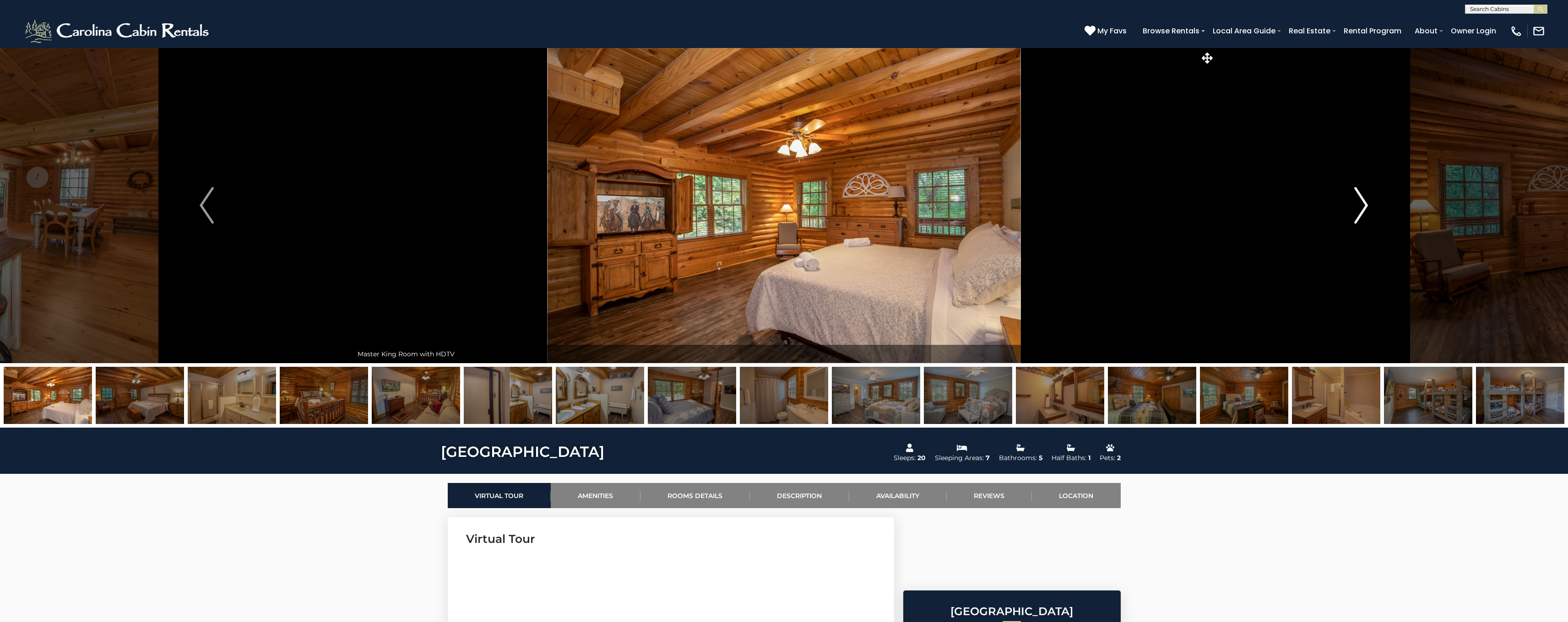
click at [1361, 210] on img "Next" at bounding box center [1361, 205] width 13 height 37
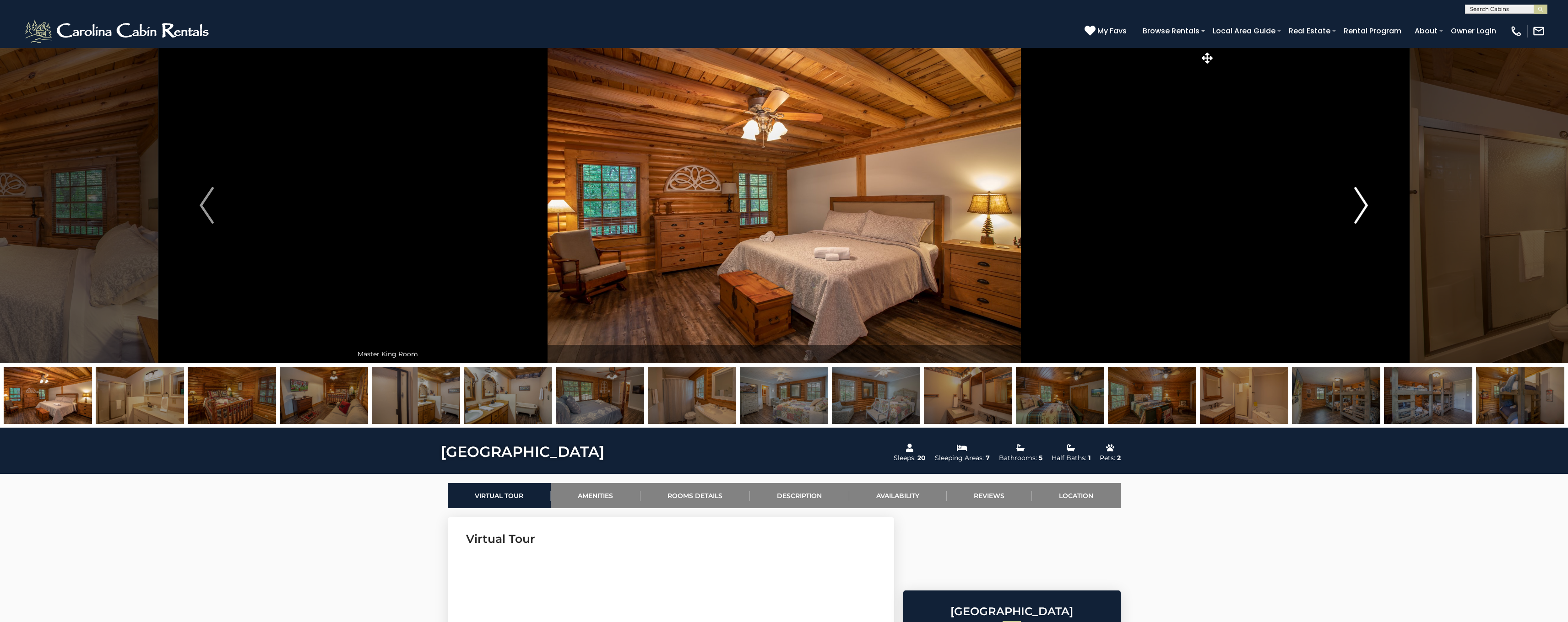
click at [1360, 208] on img "Next" at bounding box center [1361, 205] width 13 height 37
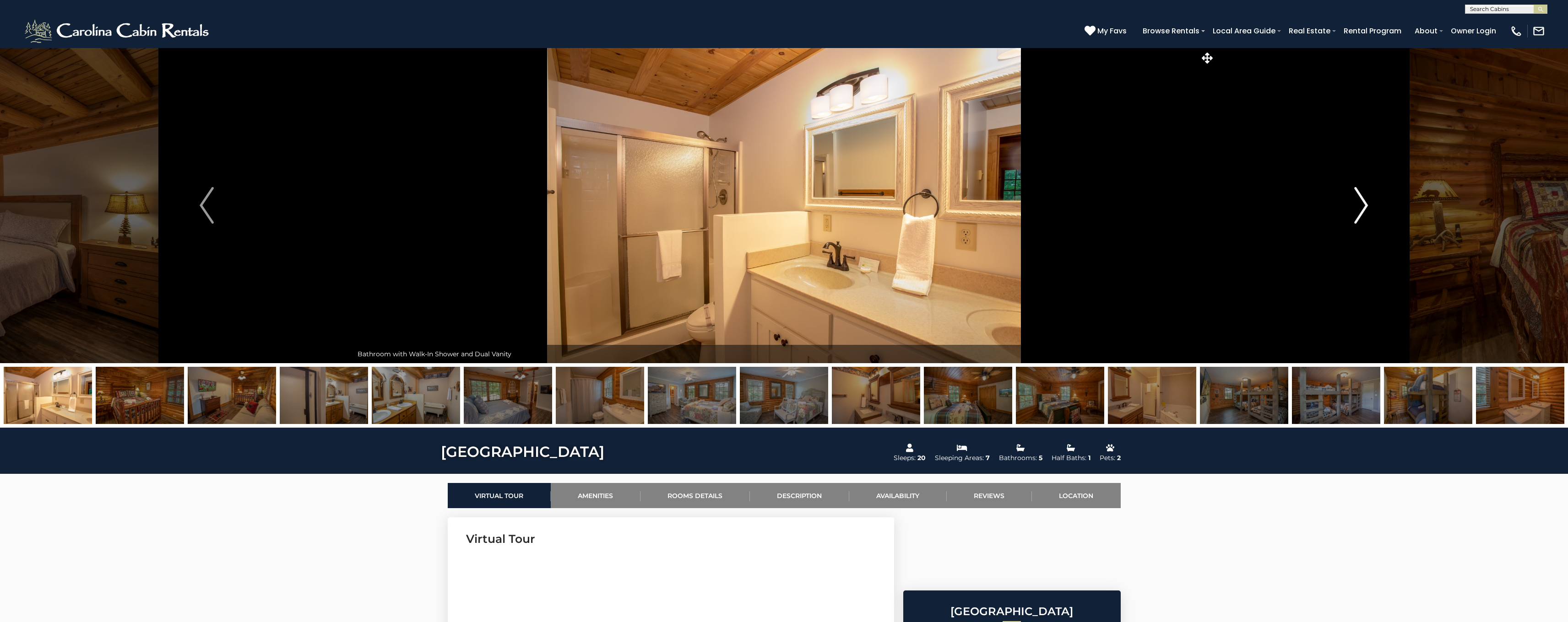
click at [1369, 207] on button "Next" at bounding box center [1361, 205] width 292 height 316
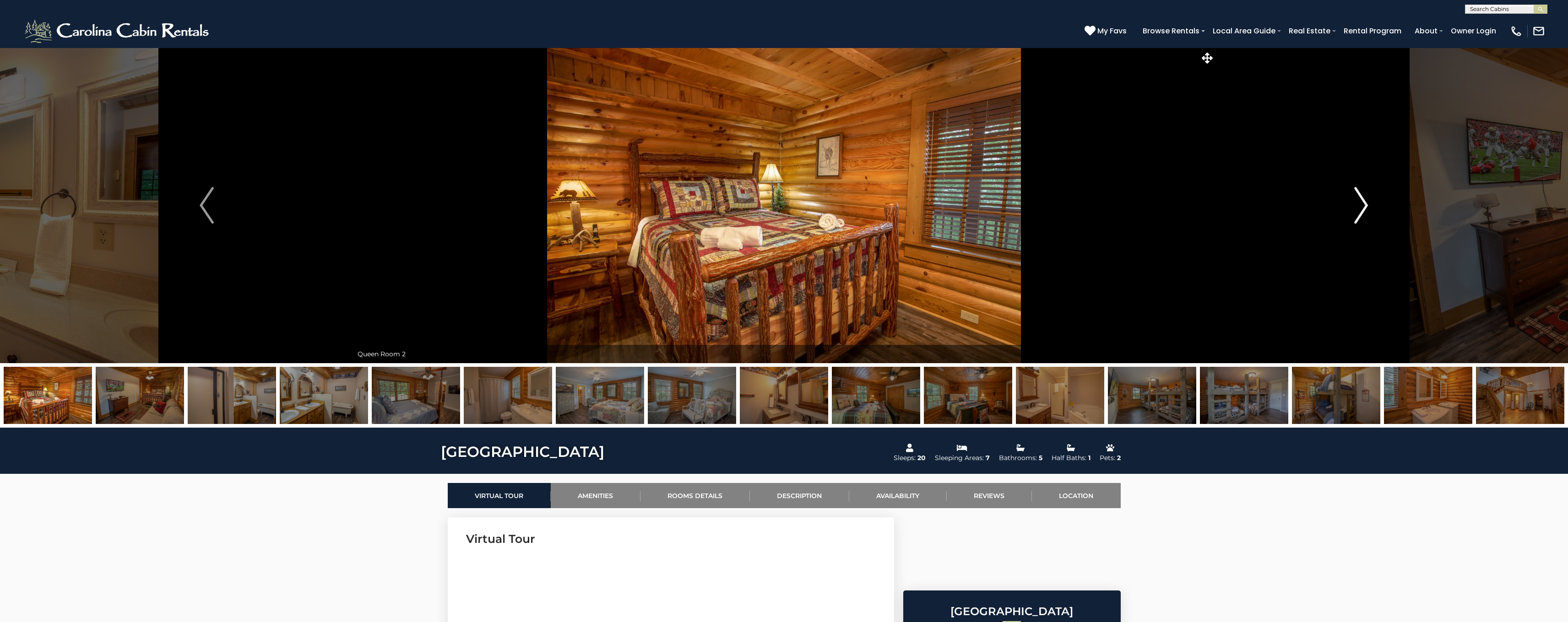
click at [1359, 208] on img "Next" at bounding box center [1361, 205] width 13 height 37
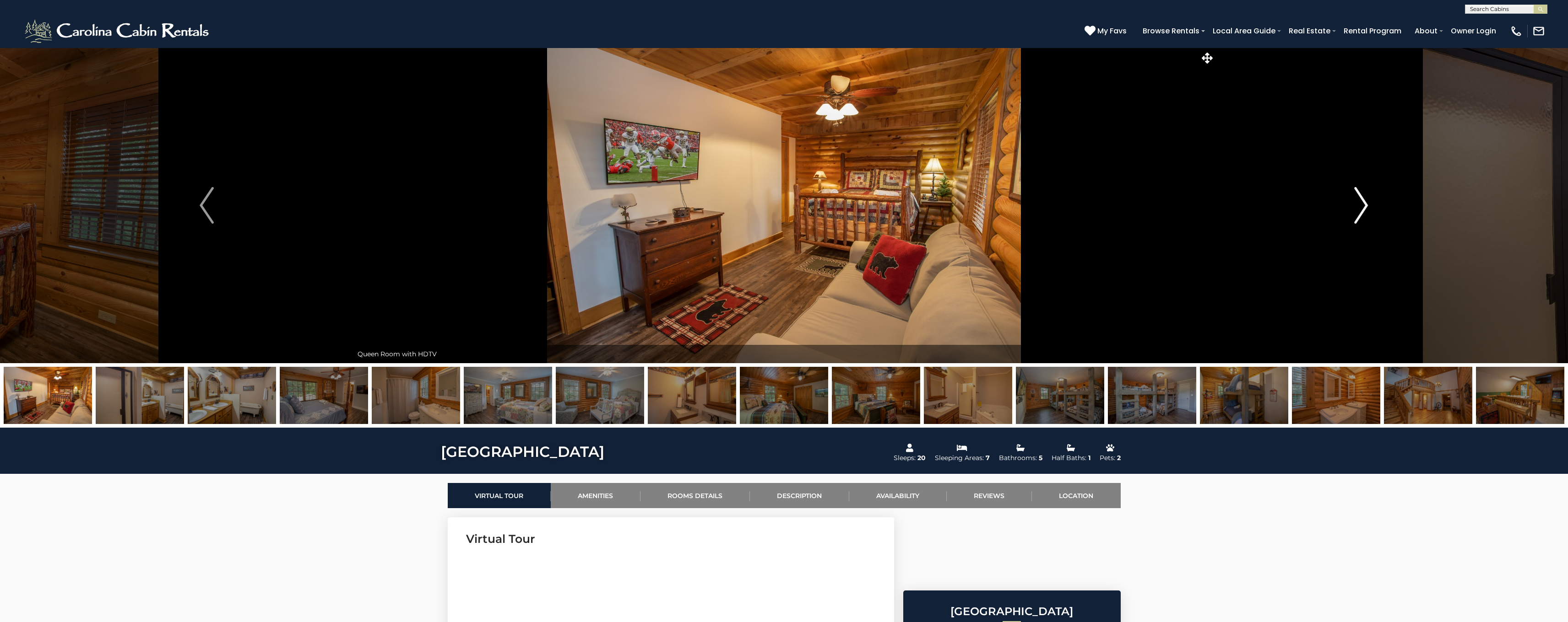
click at [1359, 208] on img "Next" at bounding box center [1361, 205] width 13 height 37
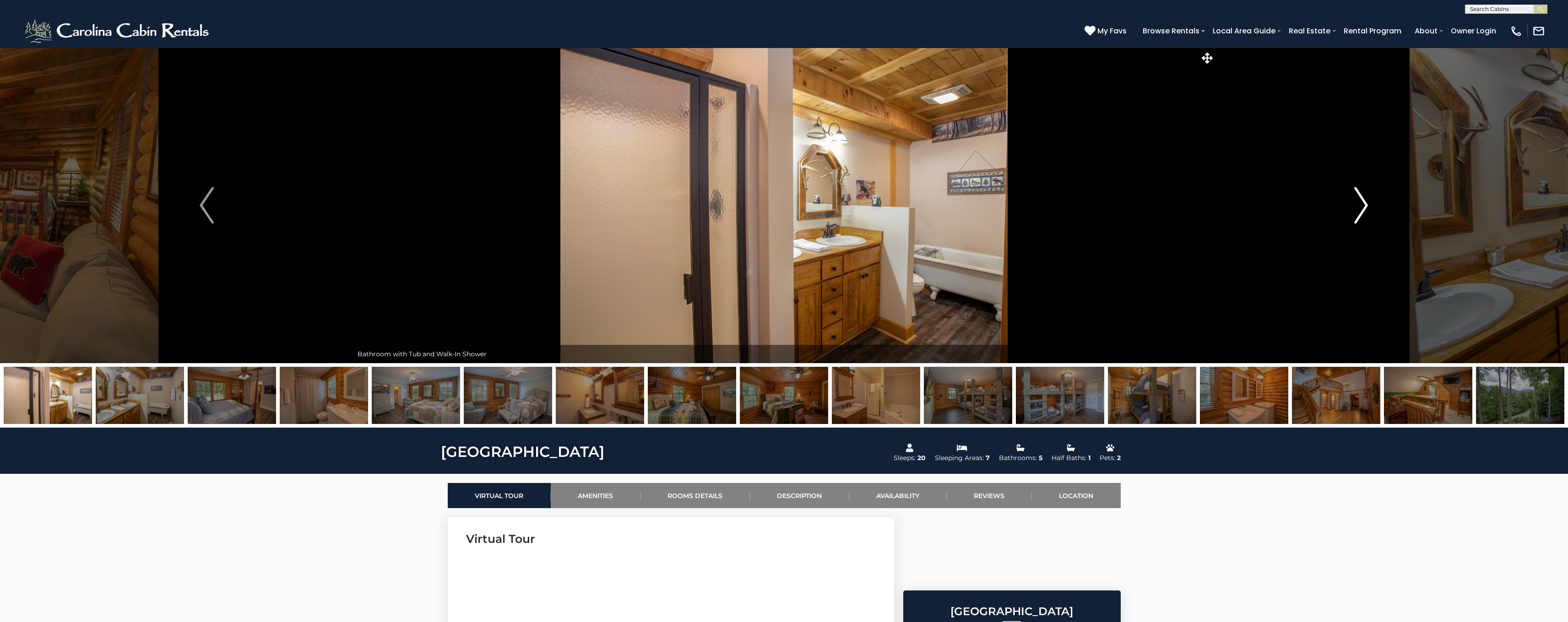
click at [1359, 208] on img "Next" at bounding box center [1361, 205] width 13 height 37
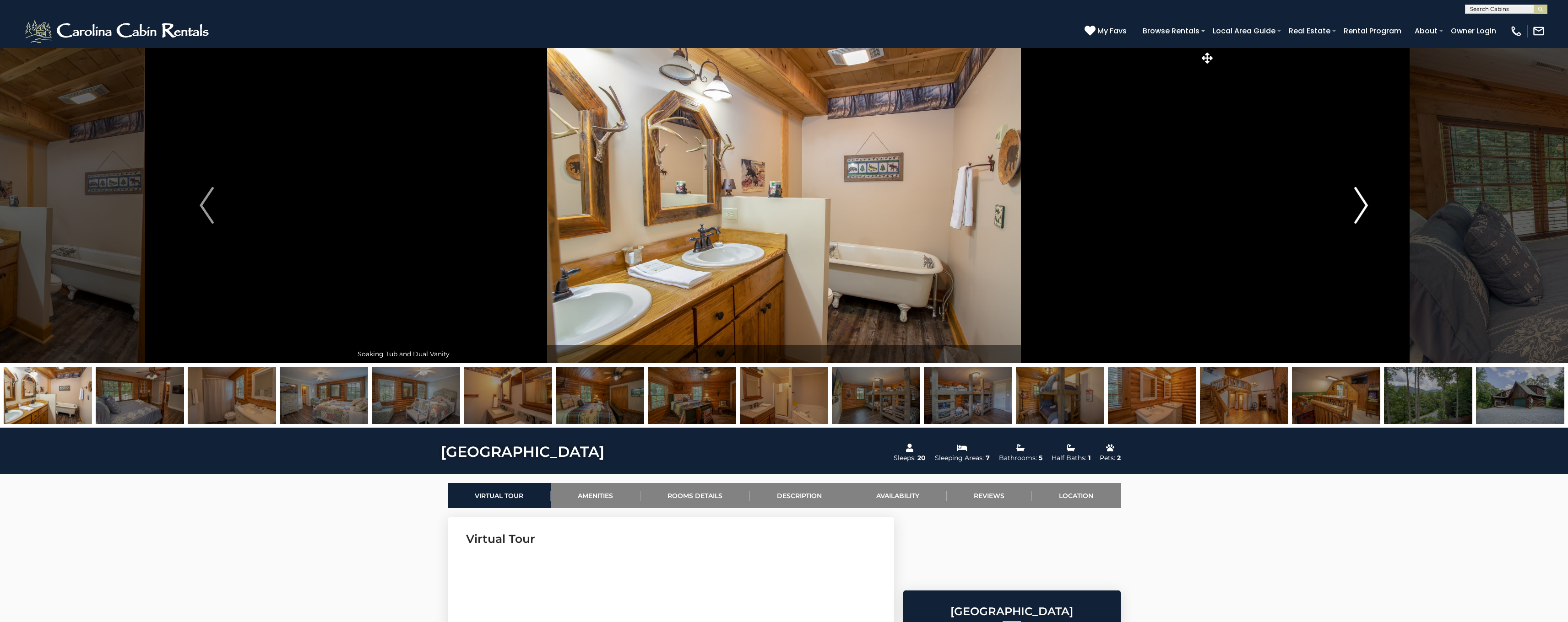
click at [1359, 208] on img "Next" at bounding box center [1361, 205] width 13 height 37
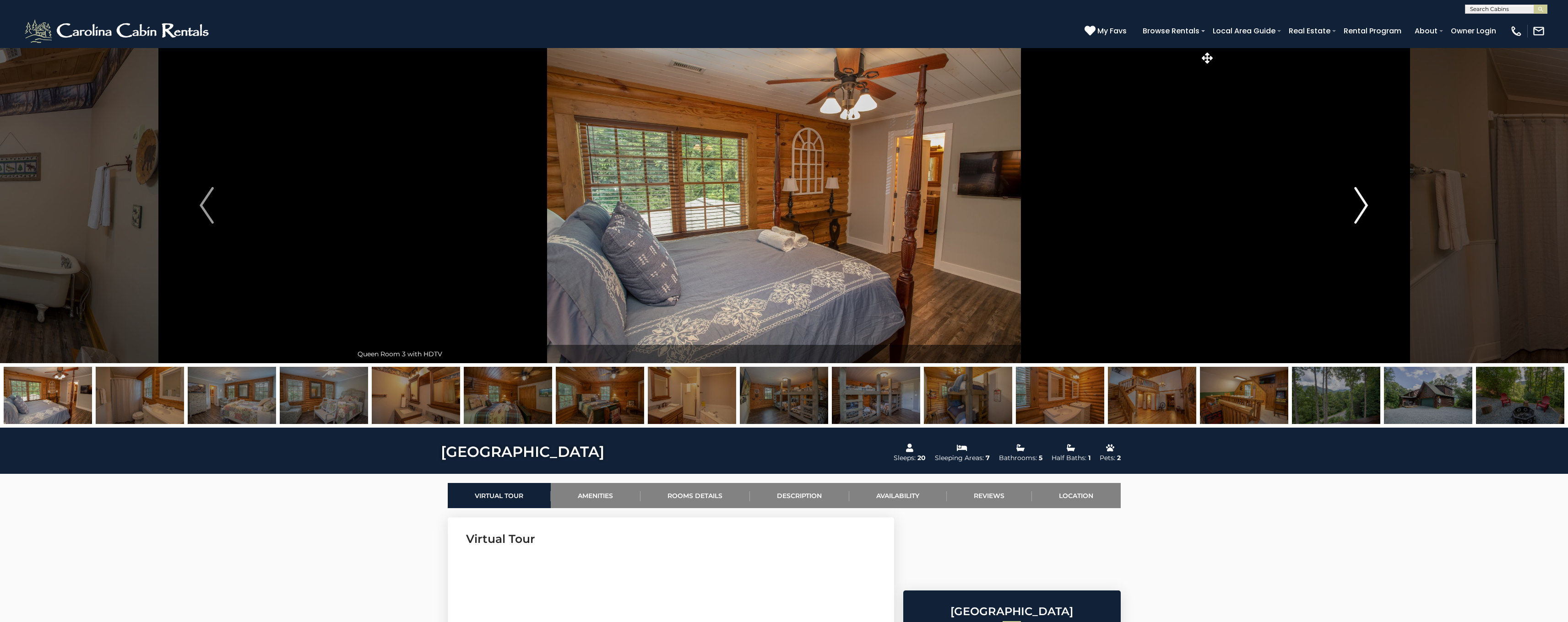
click at [1359, 208] on img "Next" at bounding box center [1361, 205] width 13 height 37
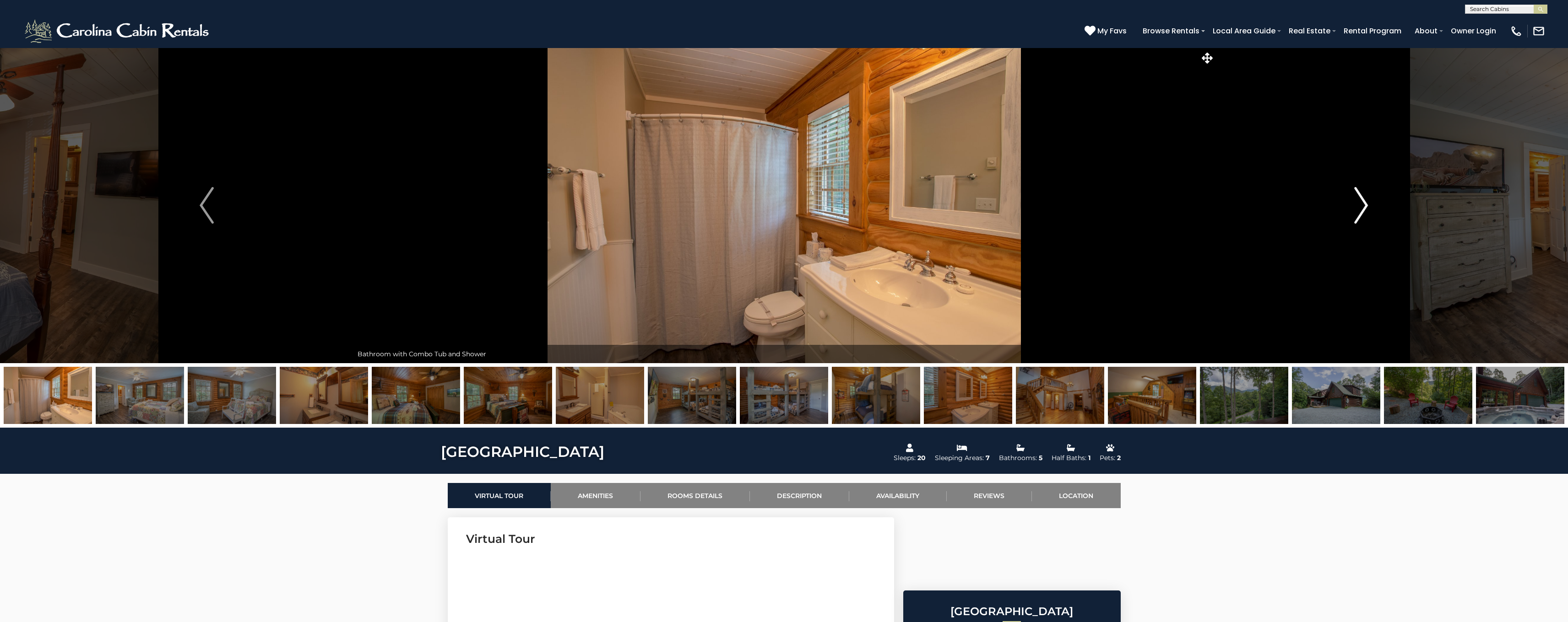
click at [1359, 208] on img "Next" at bounding box center [1361, 205] width 13 height 37
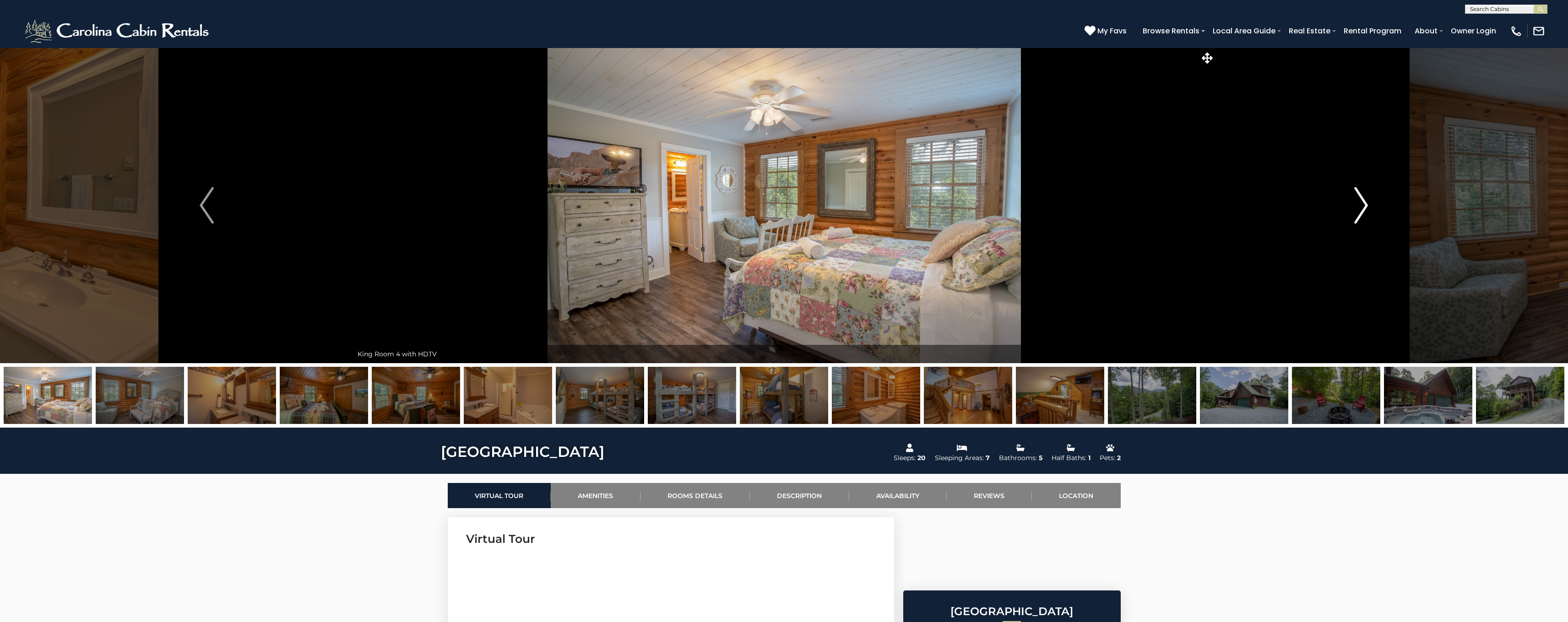
click at [1359, 208] on img "Next" at bounding box center [1361, 205] width 13 height 37
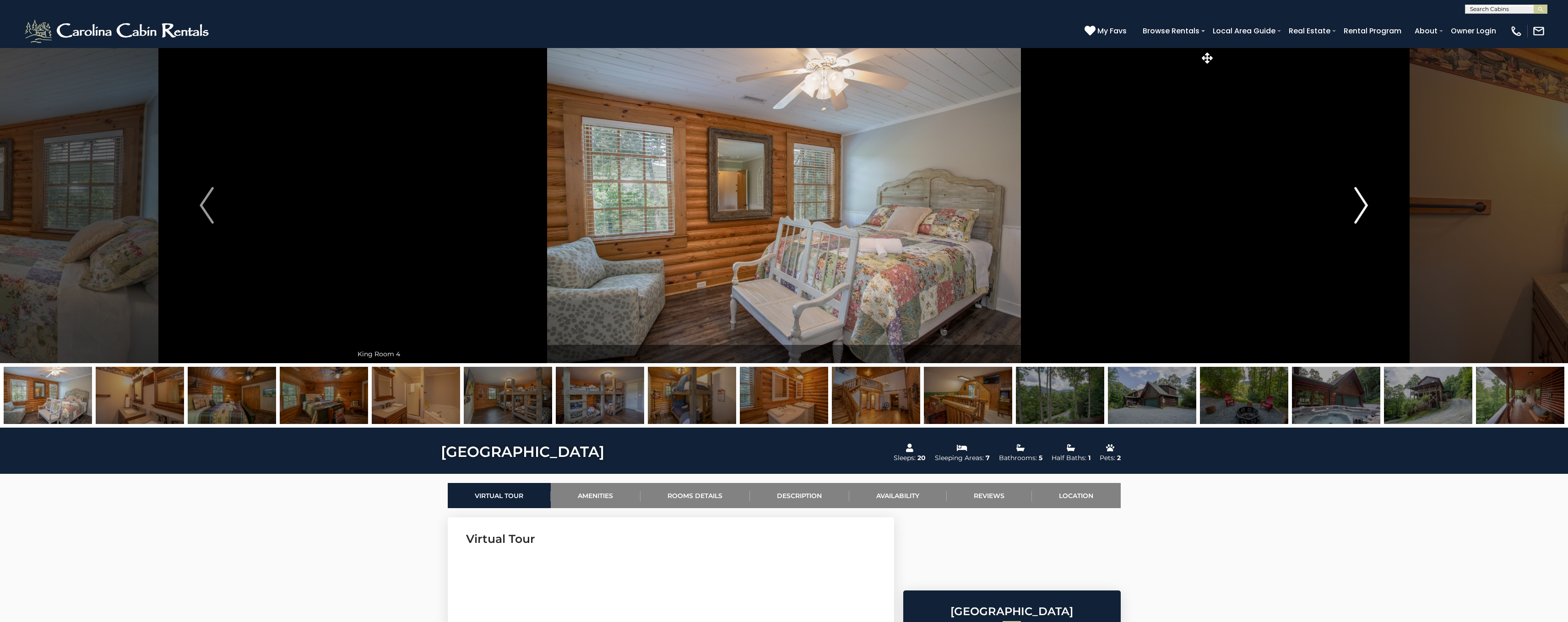
click at [1359, 208] on img "Next" at bounding box center [1361, 205] width 13 height 37
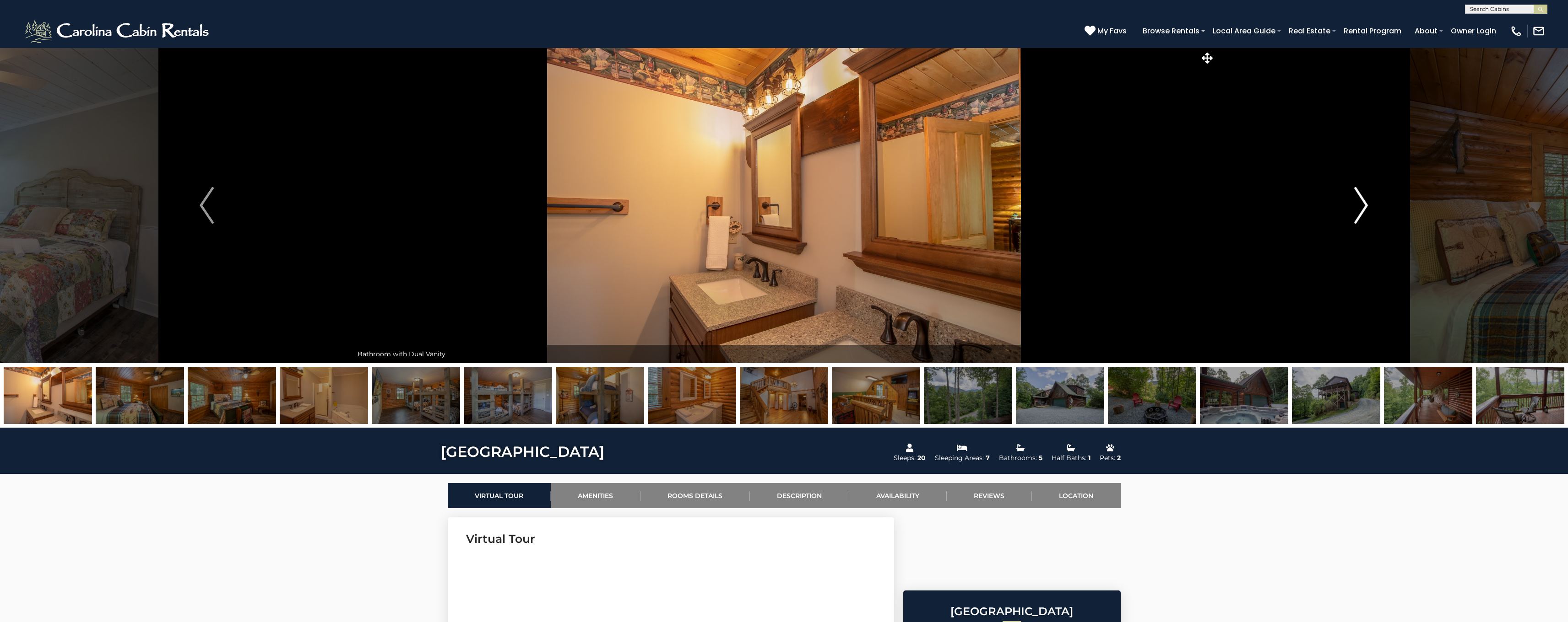
click at [1364, 210] on img "Next" at bounding box center [1361, 205] width 13 height 37
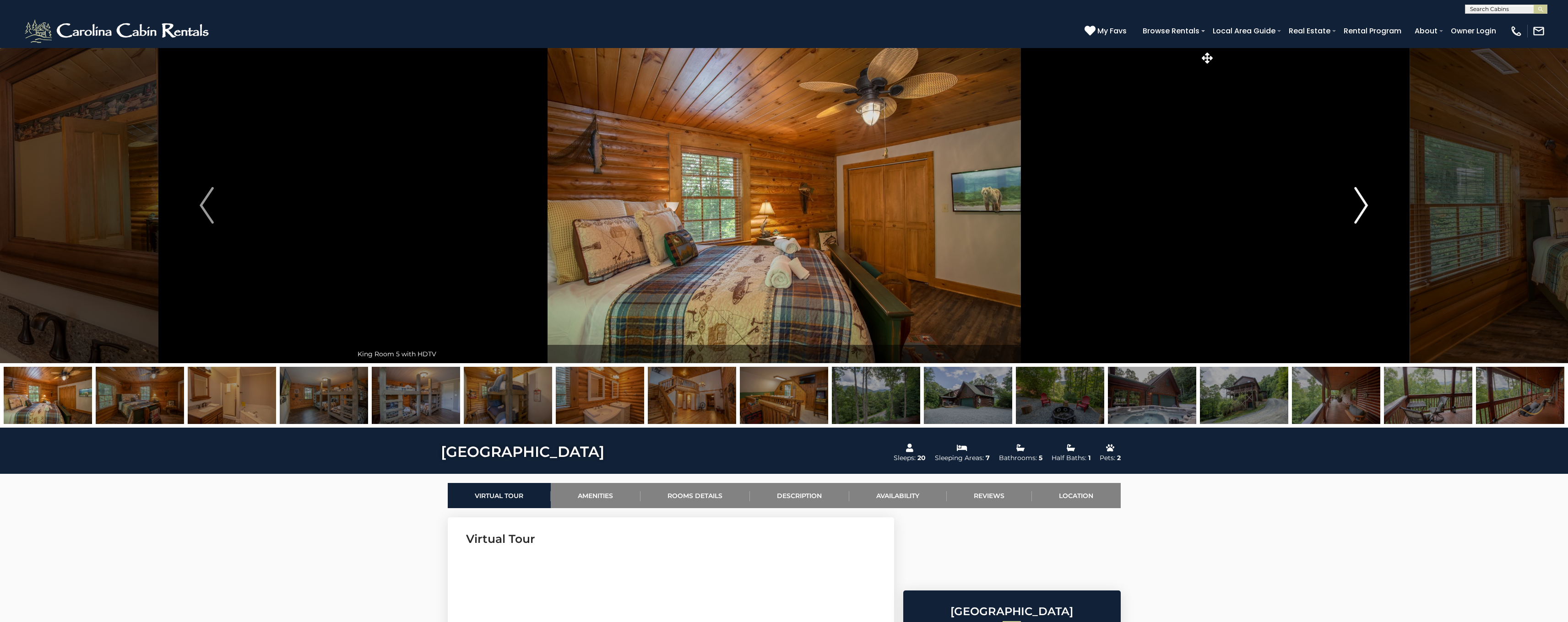
click at [1363, 210] on img "Next" at bounding box center [1361, 205] width 13 height 37
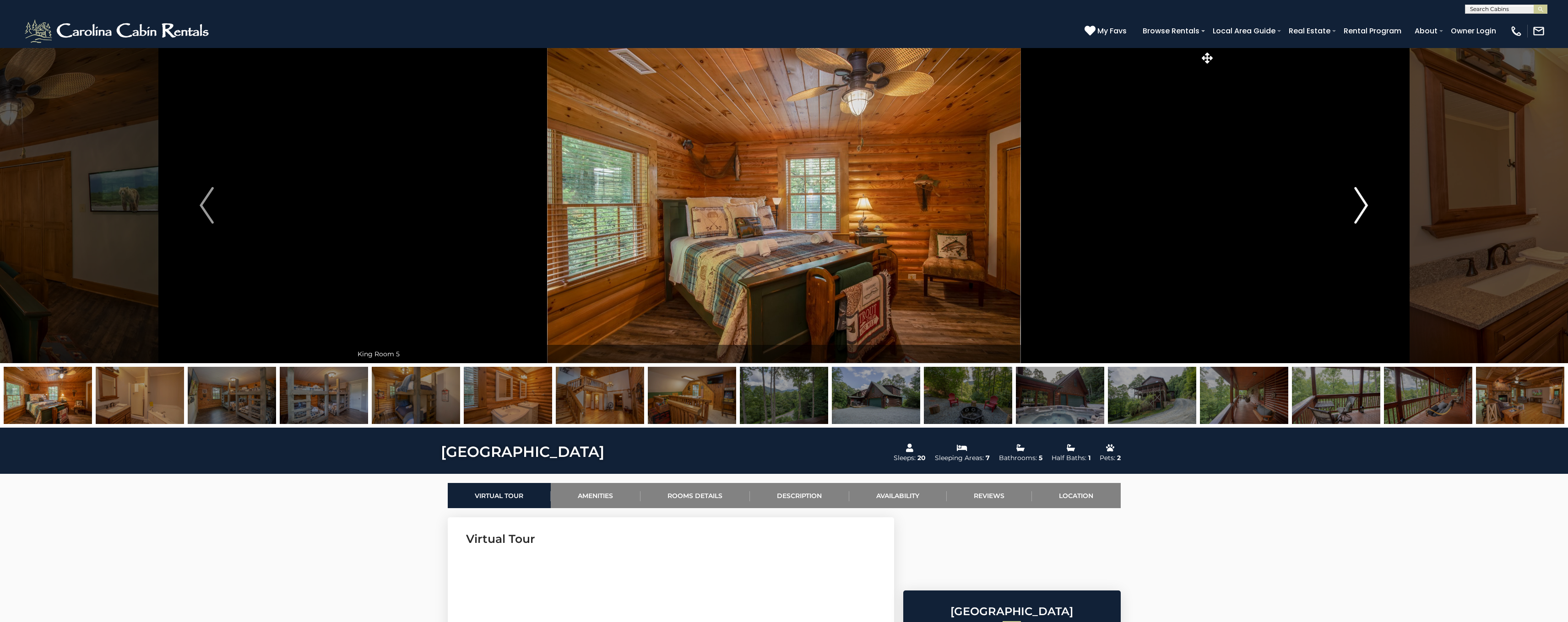
click at [1363, 210] on img "Next" at bounding box center [1361, 205] width 13 height 37
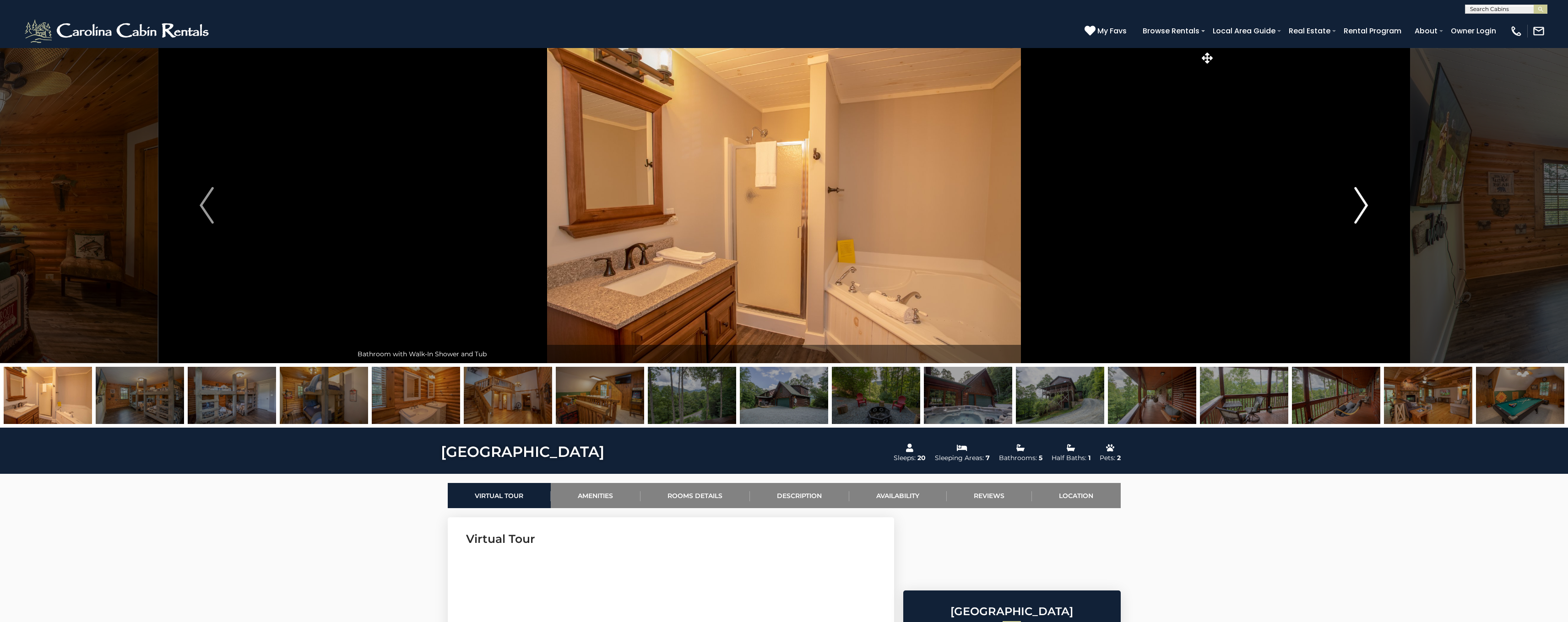
click at [1363, 210] on img "Next" at bounding box center [1361, 205] width 13 height 37
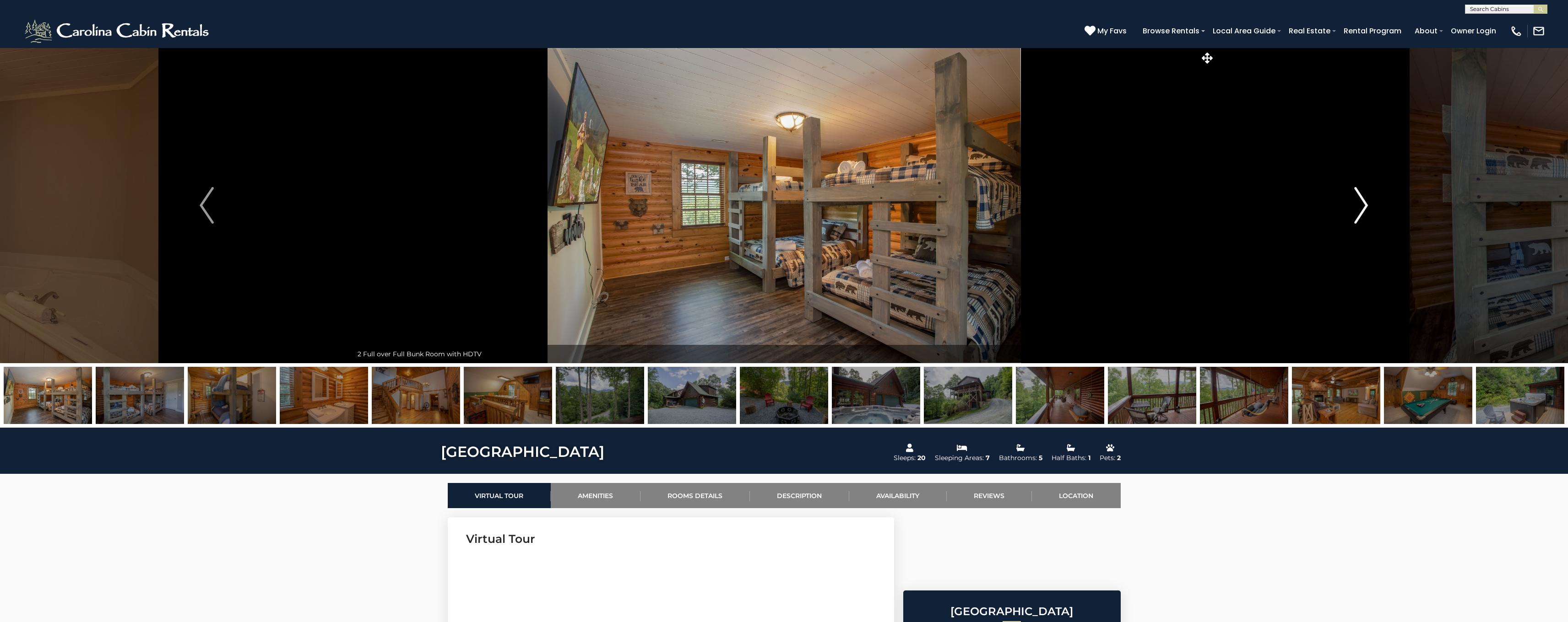
click at [1364, 206] on img "Next" at bounding box center [1361, 205] width 13 height 37
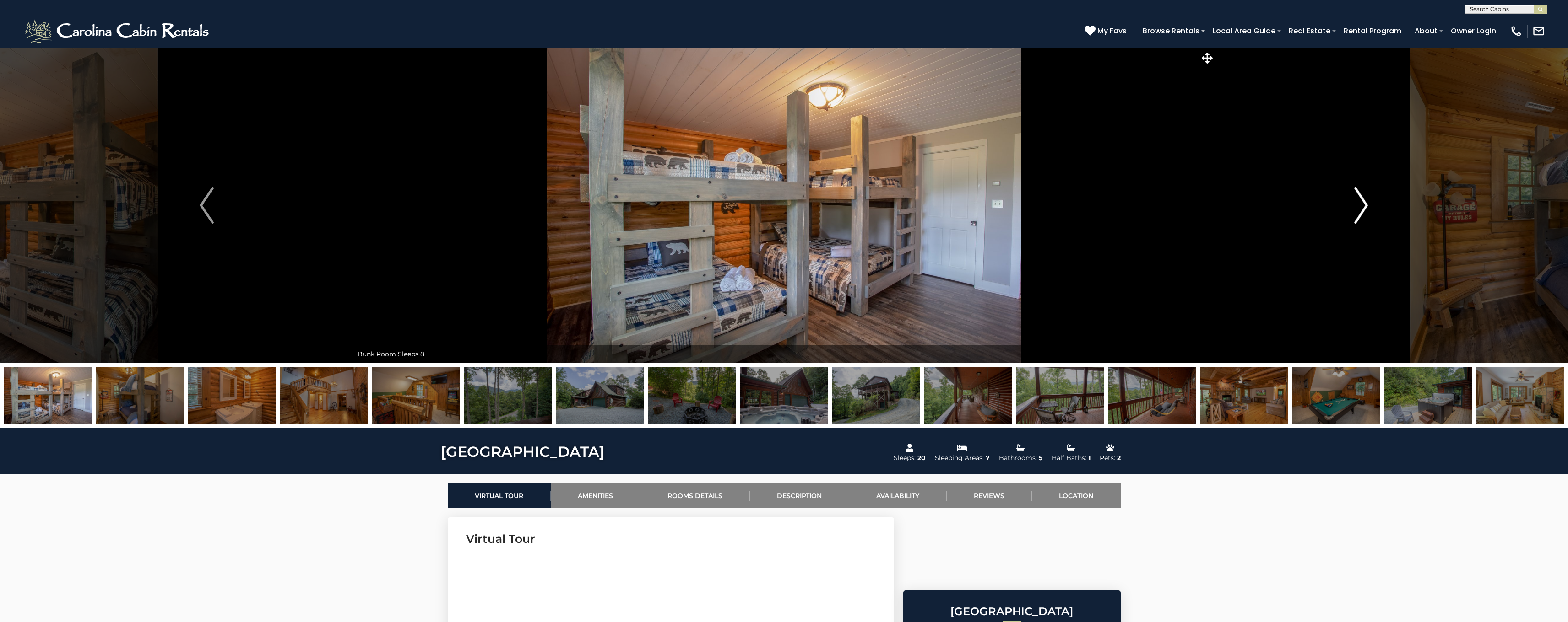
click at [1364, 206] on img "Next" at bounding box center [1361, 205] width 13 height 37
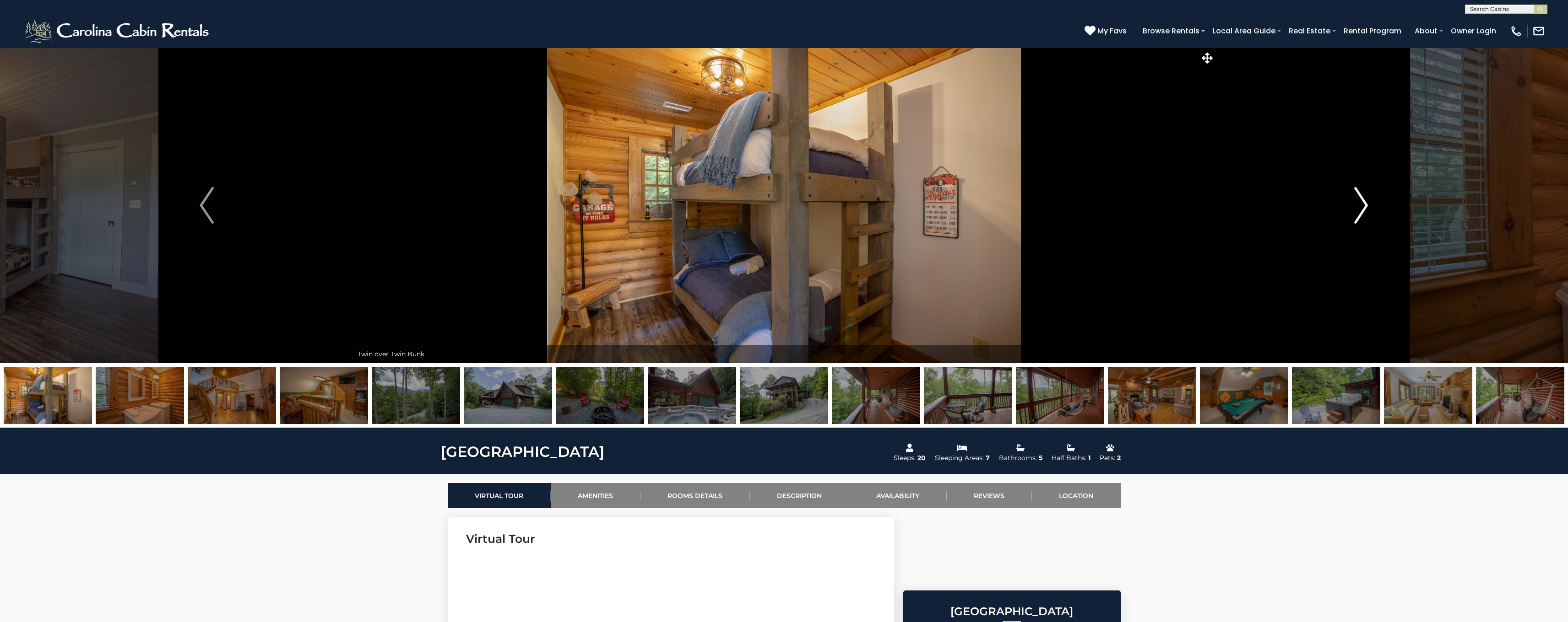
click at [1364, 206] on img "Next" at bounding box center [1361, 205] width 13 height 37
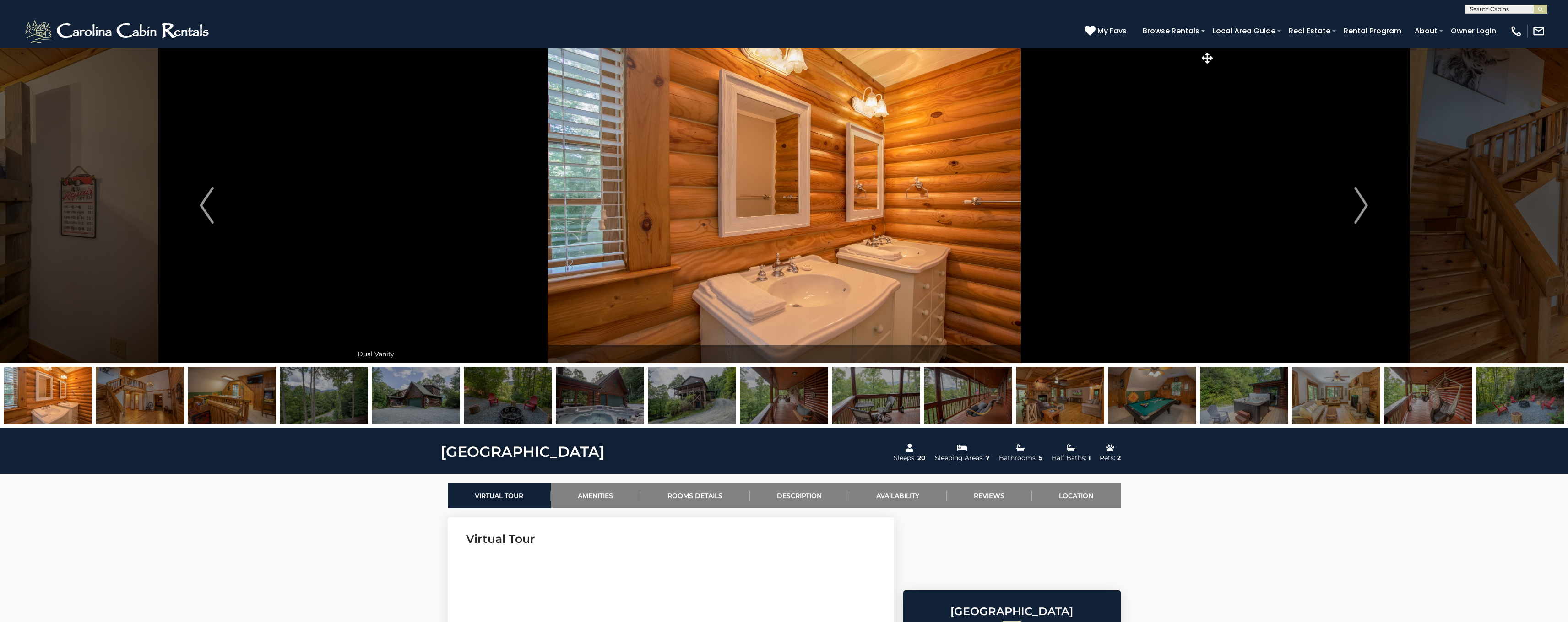
click at [1499, 8] on input "text" at bounding box center [1505, 10] width 80 height 9
type input "******"
click at [1501, 24] on em "Ponder" at bounding box center [1508, 21] width 54 height 8
click at [1537, 10] on img "submit" at bounding box center [1540, 9] width 7 height 7
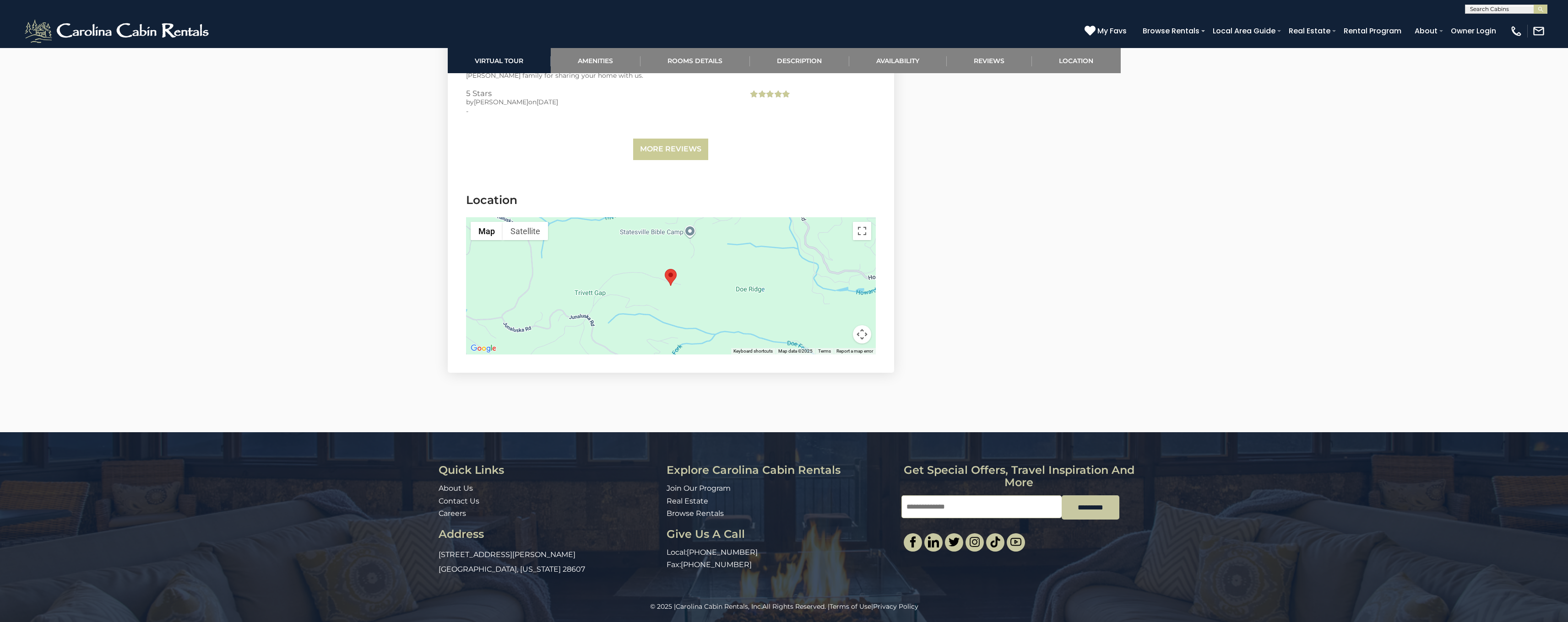
scroll to position [1974, 0]
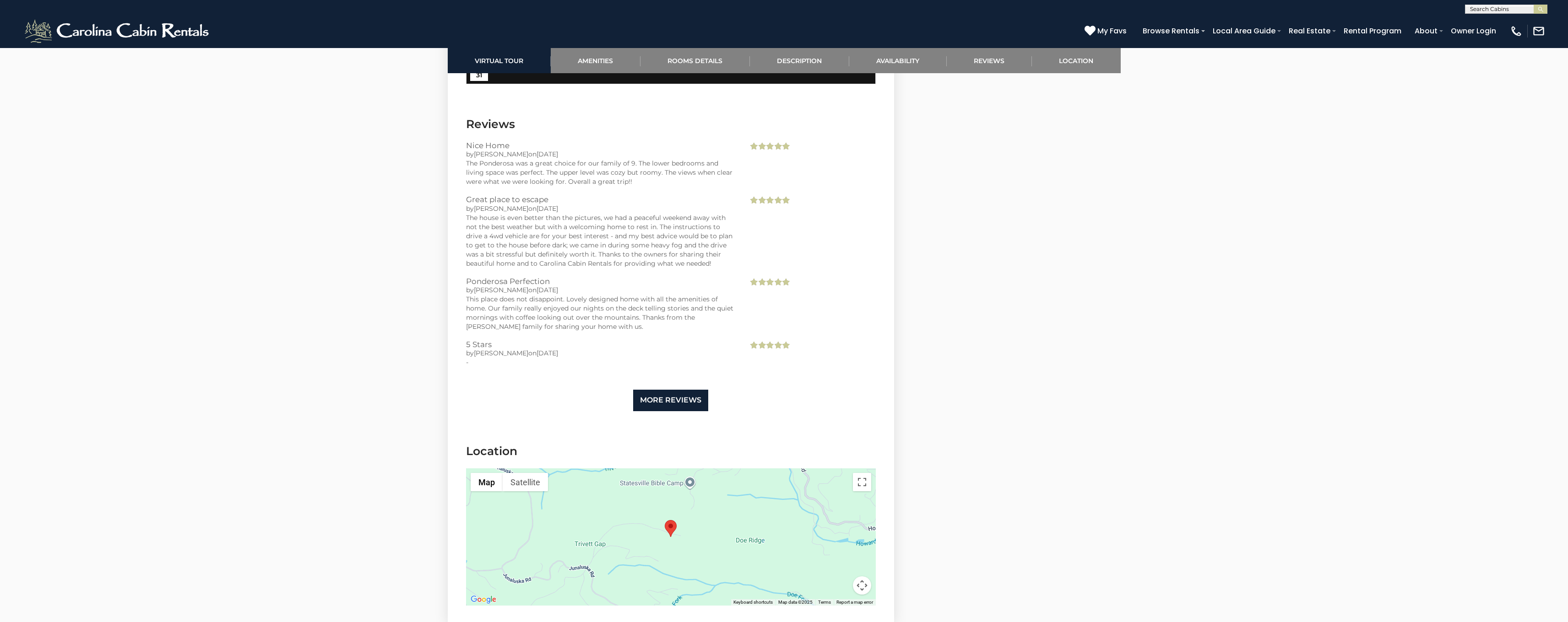
click at [669, 402] on link "More Reviews" at bounding box center [671, 400] width 75 height 21
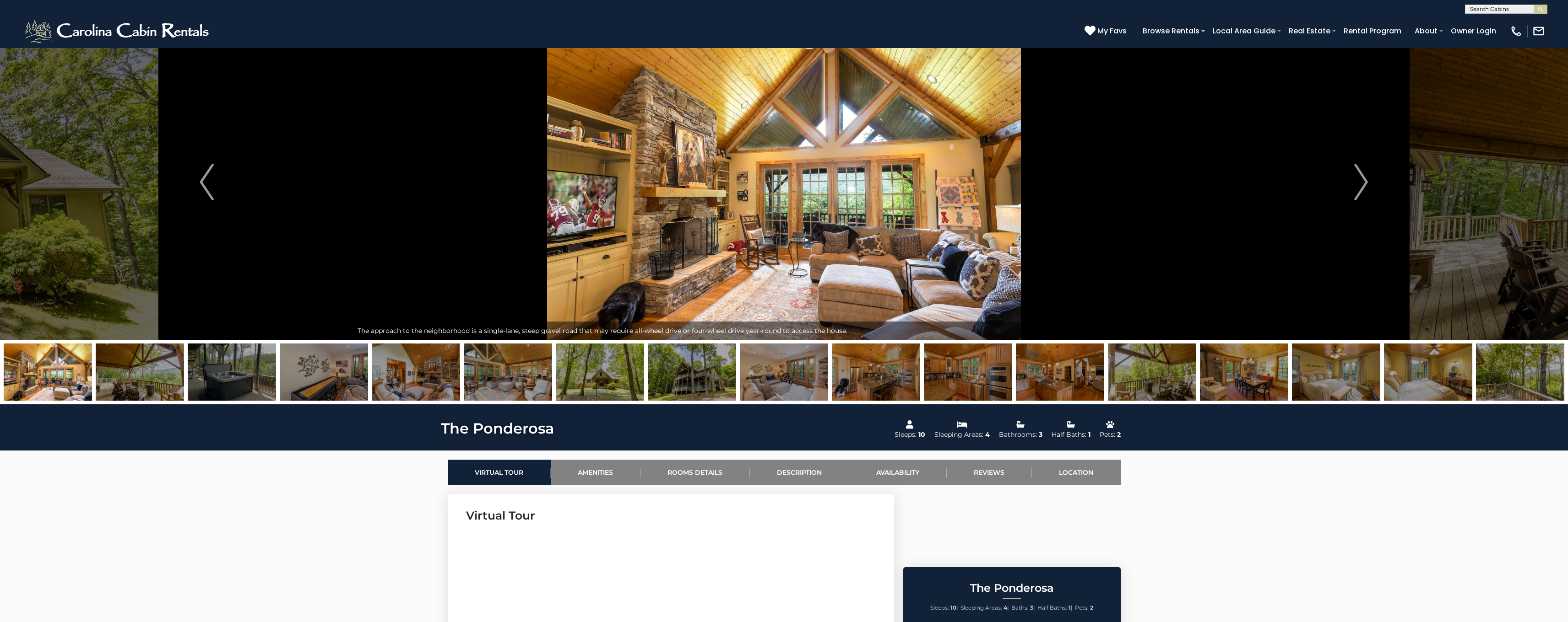
scroll to position [0, 0]
